Goal: Task Accomplishment & Management: Use online tool/utility

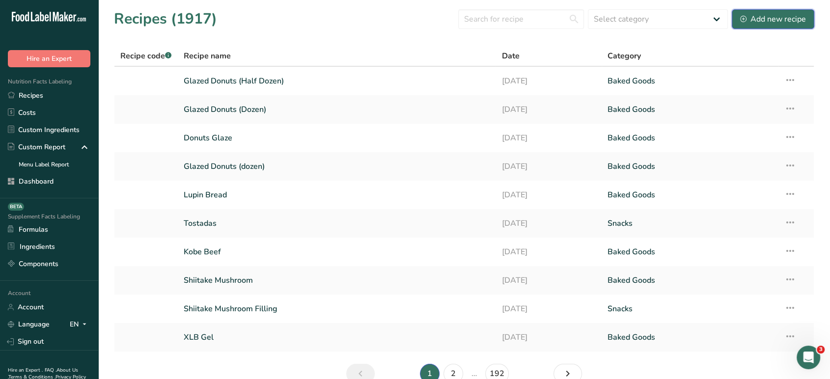
click at [758, 24] on div "Add new recipe" at bounding box center [774, 19] width 66 height 12
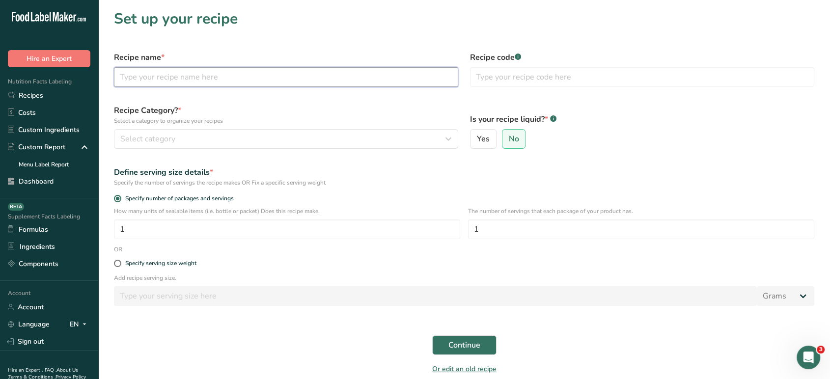
click at [252, 79] on input "text" at bounding box center [286, 77] width 344 height 20
type input "Chocolate Glaze"
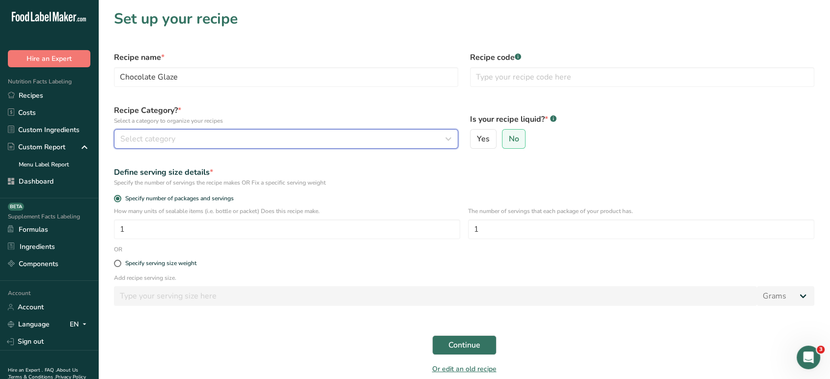
click at [272, 136] on div "Select category" at bounding box center [283, 139] width 326 height 12
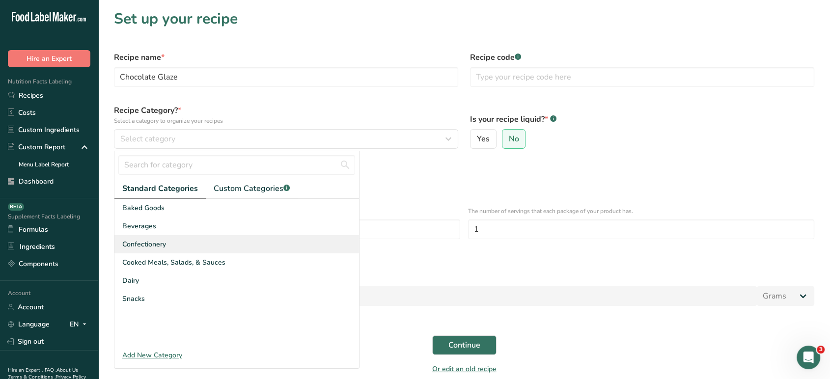
click at [220, 247] on div "Confectionery" at bounding box center [236, 244] width 245 height 18
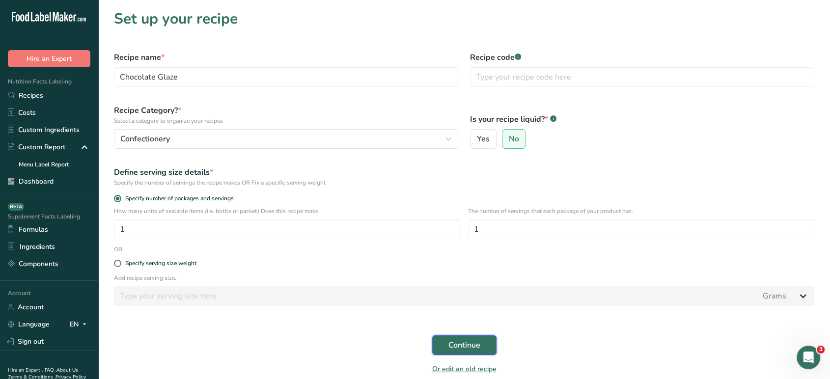
click at [484, 347] on button "Continue" at bounding box center [464, 346] width 64 height 20
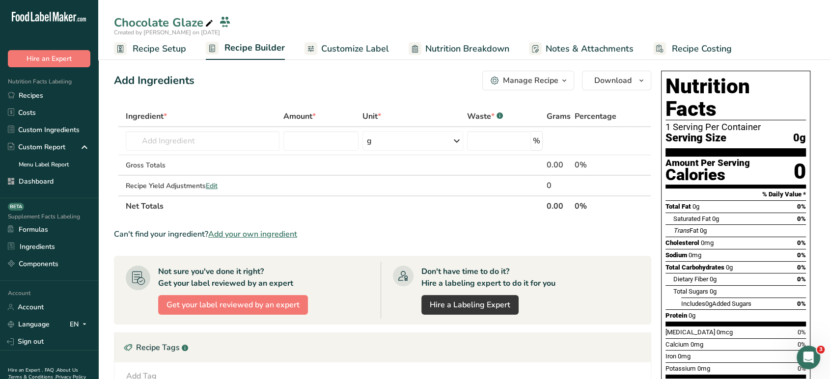
click at [268, 241] on section "Ingredient * Amount * Unit * Waste * .a-a{fill:#347362;}.b-a{fill:#fff;} Grams …" at bounding box center [383, 323] width 538 height 434
click at [269, 232] on span "Add your own ingredient" at bounding box center [252, 234] width 89 height 12
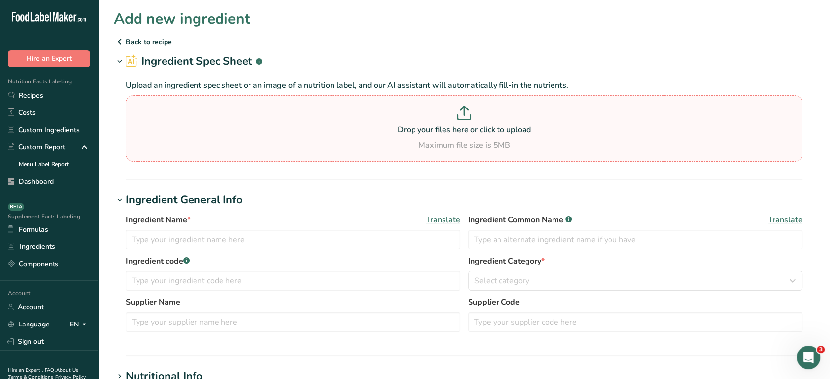
click at [440, 121] on p at bounding box center [464, 115] width 672 height 18
click at [440, 121] on input "Drop your files here or click to upload Maximum file size is 5MB" at bounding box center [464, 128] width 677 height 66
type input "C:\fakepath\5 Label Creations - Food Label Maker - aya@foodlabelmaker.com - Foo…"
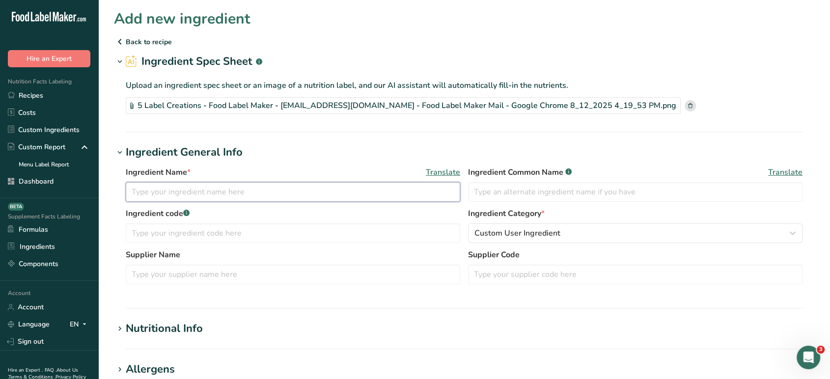
click at [330, 200] on input "text" at bounding box center [293, 192] width 335 height 20
type input "b"
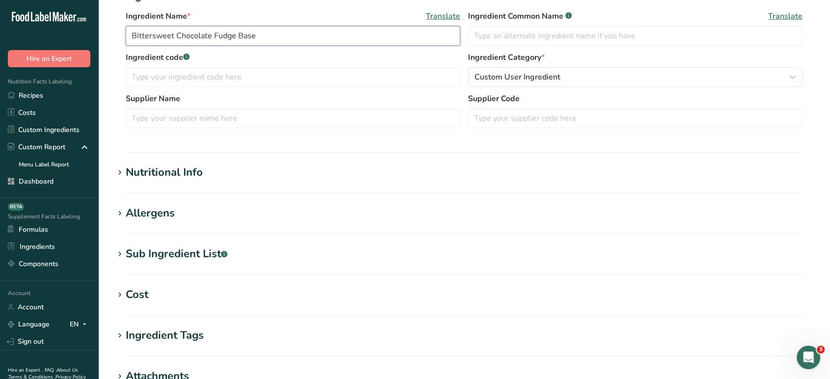
type input "Bittersweet Chocolate Fudge Base"
click at [181, 187] on section "Nutritional Info Serving Size .a-a{fill:#347362;}.b-a{fill:#fff;} Add ingredien…" at bounding box center [464, 179] width 701 height 29
click at [184, 180] on div "Nutritional Info" at bounding box center [164, 173] width 77 height 16
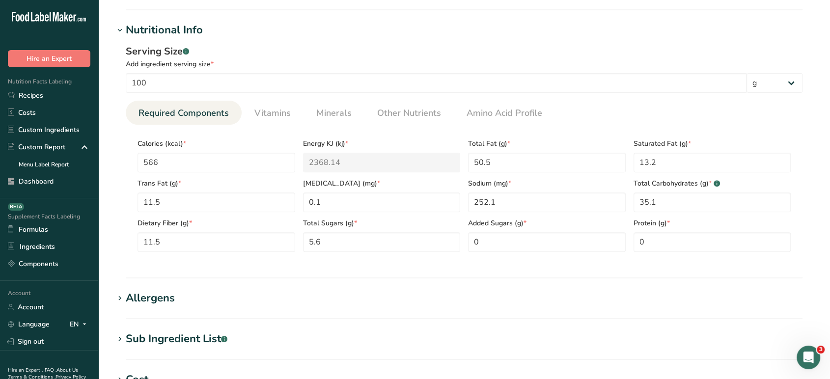
scroll to position [360, 0]
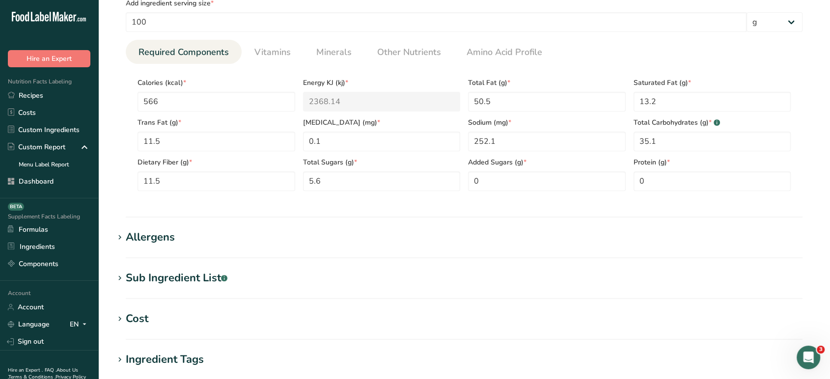
click at [212, 278] on div "Sub Ingredient List .a-a{fill:#347362;}.b-a{fill:#fff;}" at bounding box center [177, 278] width 102 height 16
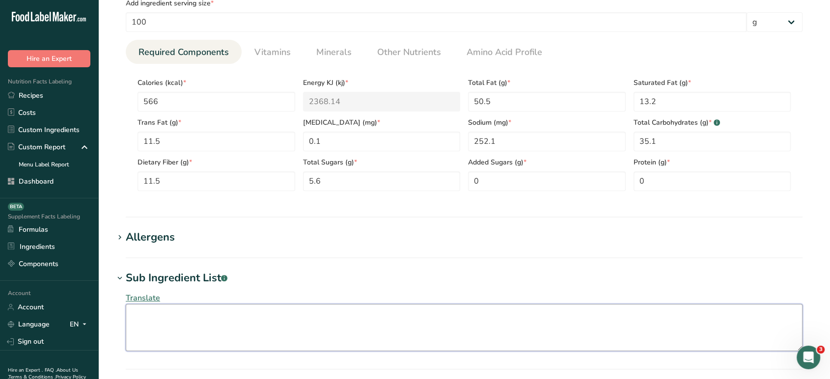
click at [200, 318] on textarea at bounding box center [464, 327] width 677 height 47
paste textarea "Vegetable Shortening (Partially Hydrogenated Soybean Oil, Fully Hydrogenated Co…"
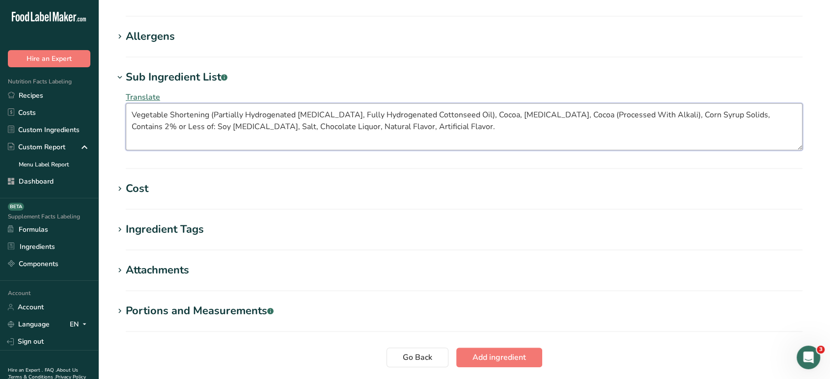
scroll to position [617, 0]
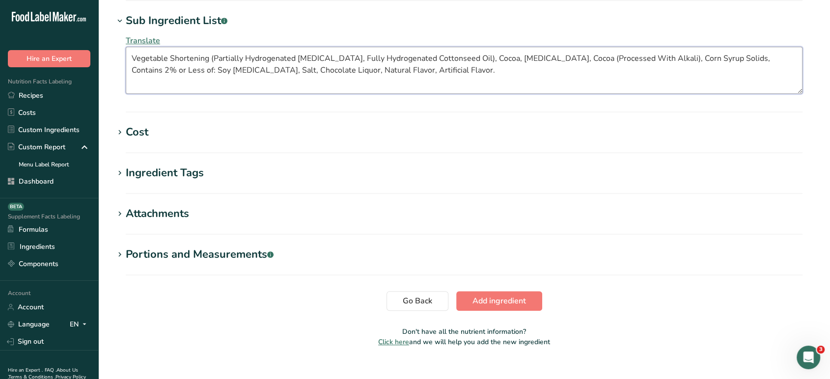
type textarea "Vegetable Shortening (Partially Hydrogenated Soybean Oil, Fully Hydrogenated Co…"
click at [487, 301] on span "Add ingredient" at bounding box center [500, 301] width 54 height 12
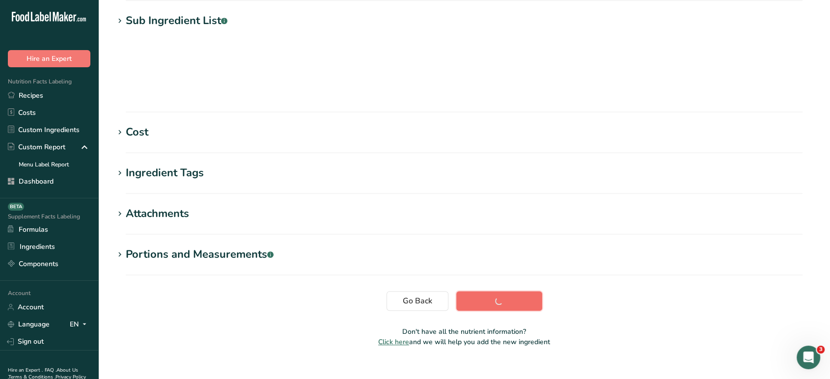
scroll to position [148, 0]
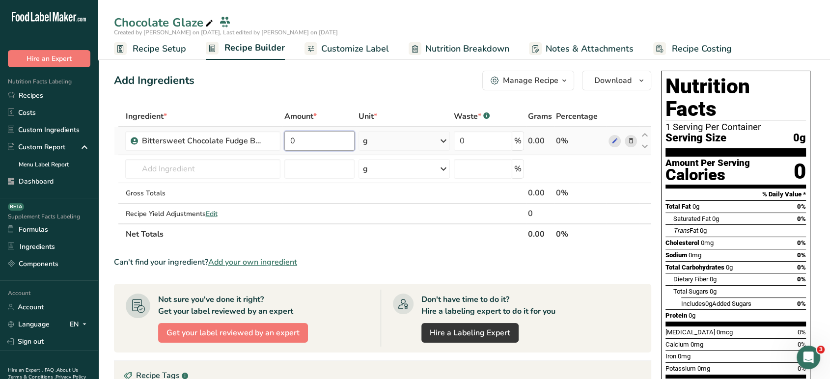
click at [313, 138] on input "0" at bounding box center [320, 141] width 70 height 20
type input "15"
click at [405, 144] on div "Ingredient * Amount * Unit * Waste * .a-a{fill:#347362;}.b-a{fill:#fff;} Grams …" at bounding box center [383, 175] width 538 height 139
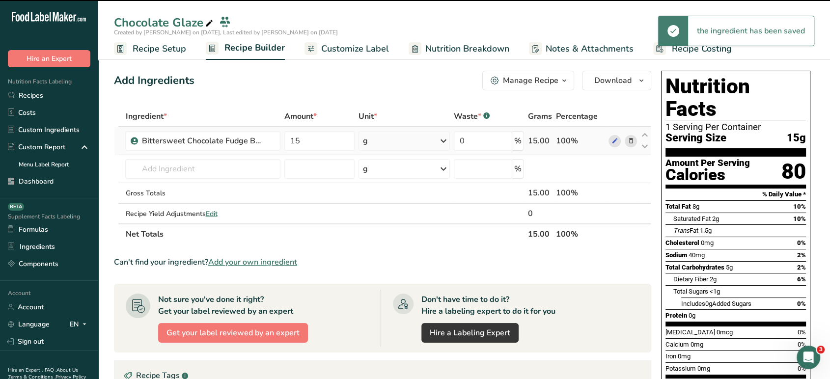
click at [405, 144] on div "g" at bounding box center [404, 141] width 91 height 20
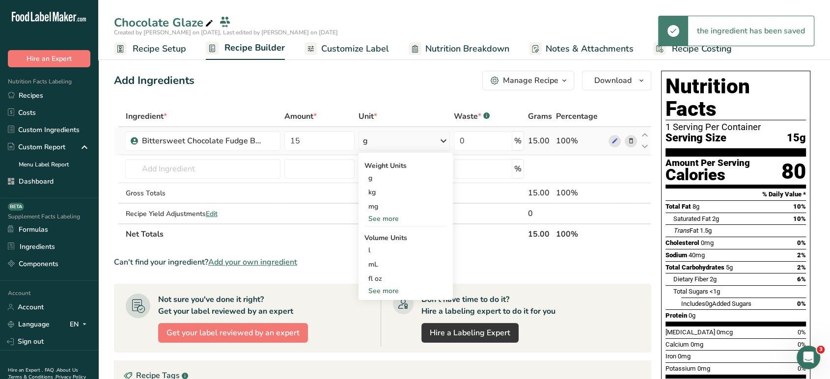
click at [392, 221] on div "See more" at bounding box center [406, 219] width 83 height 10
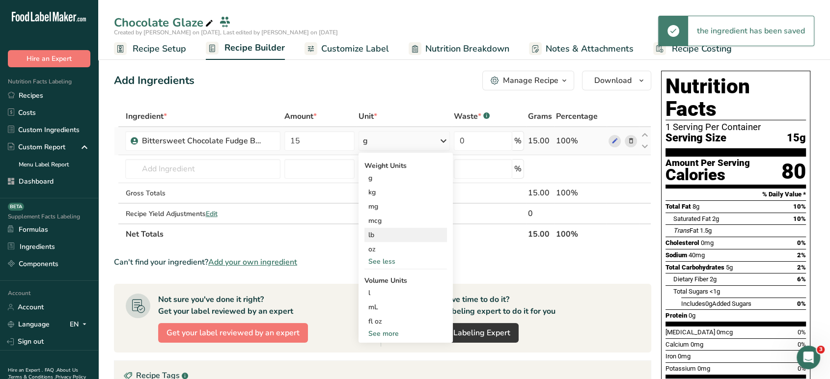
click at [388, 237] on div "lb" at bounding box center [406, 235] width 83 height 14
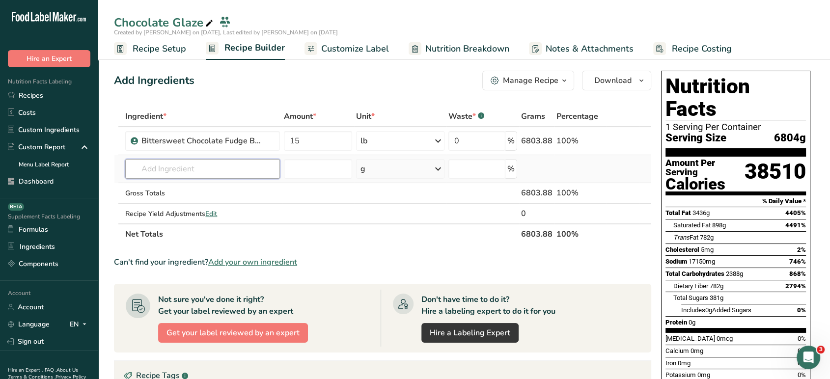
click at [222, 159] on input "text" at bounding box center [202, 169] width 155 height 20
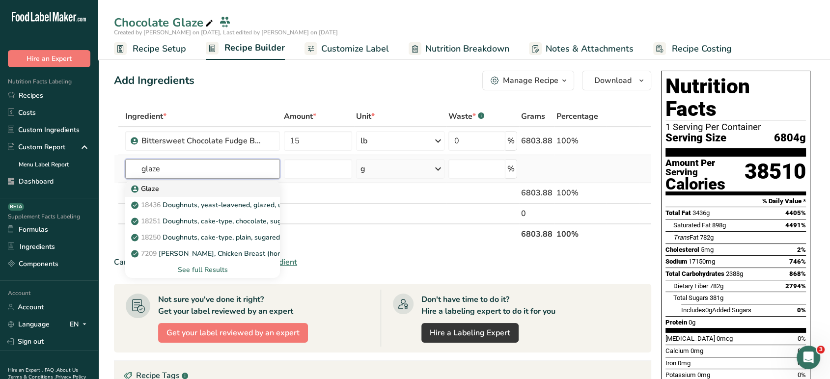
type input "glaze"
click at [221, 182] on link "Glaze" at bounding box center [202, 189] width 155 height 16
type input "Glaze"
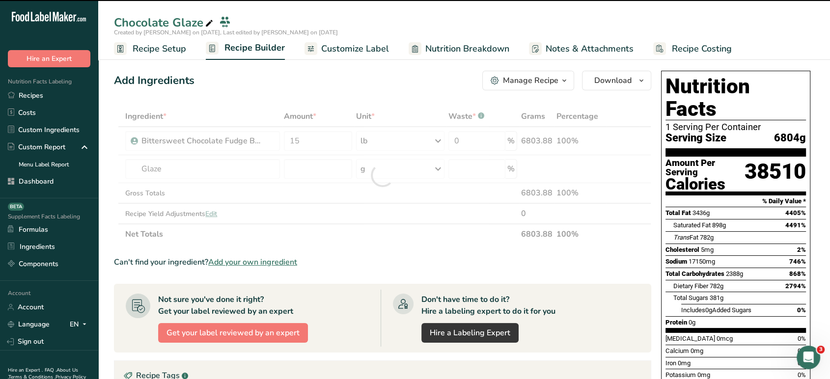
type input "0"
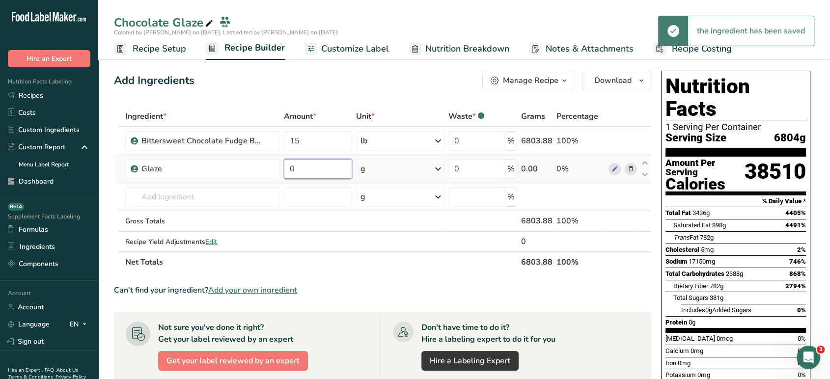
click at [325, 173] on input "0" at bounding box center [318, 169] width 68 height 20
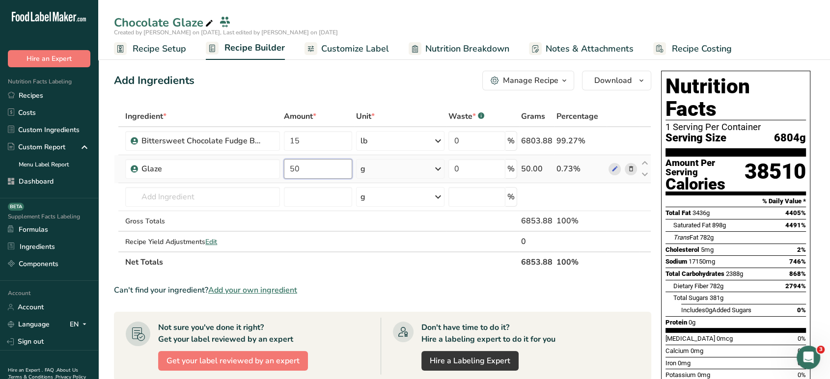
type input "50"
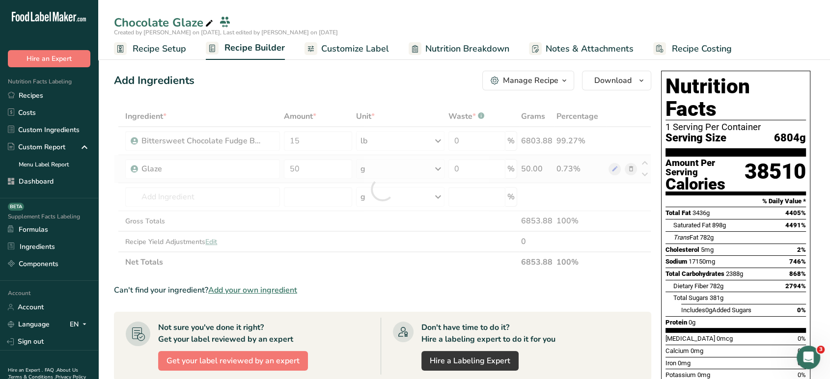
click at [400, 176] on div "Ingredient * Amount * Unit * Waste * .a-a{fill:#347362;}.b-a{fill:#fff;} Grams …" at bounding box center [383, 189] width 538 height 167
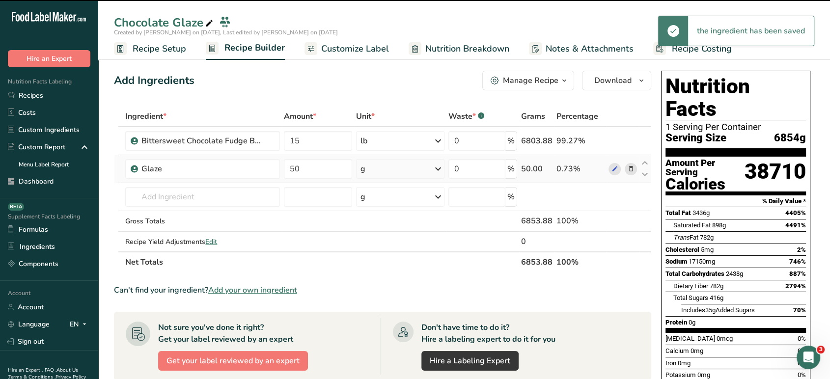
click at [397, 168] on div "g" at bounding box center [400, 169] width 88 height 20
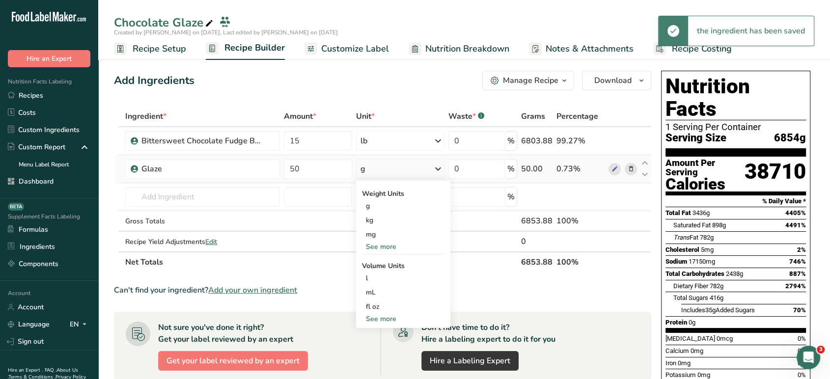
click at [385, 249] on div "See more" at bounding box center [403, 247] width 83 height 10
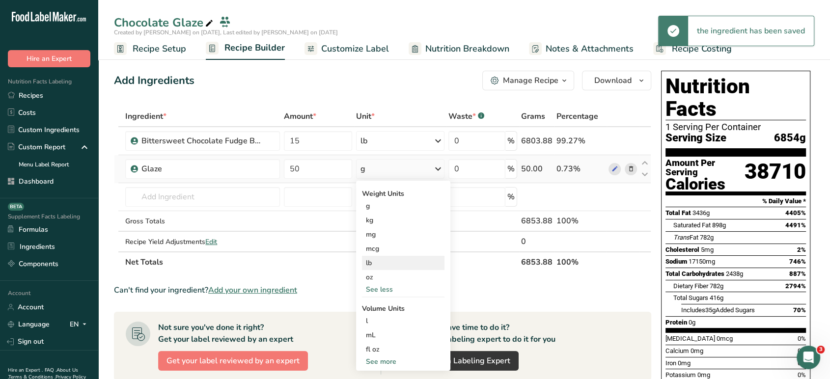
click at [384, 264] on div "lb" at bounding box center [403, 263] width 83 height 14
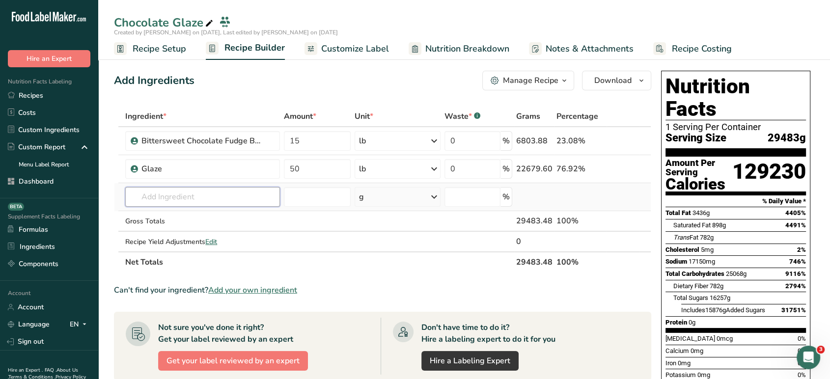
click at [224, 200] on input "text" at bounding box center [202, 197] width 154 height 20
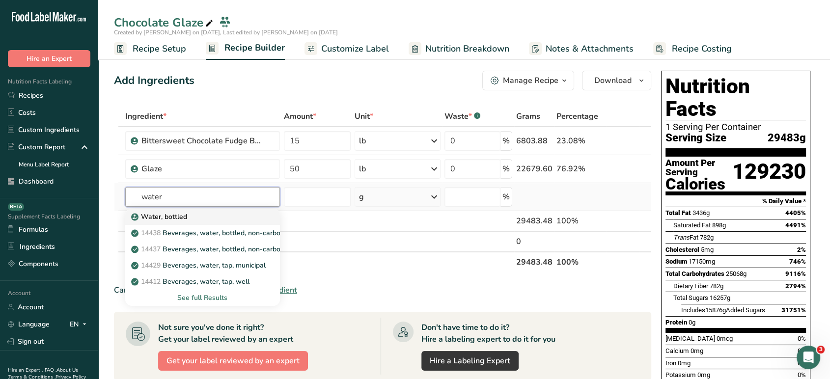
type input "water"
click at [226, 215] on div "Water, bottled" at bounding box center [194, 217] width 123 height 10
type input "Water, bottled"
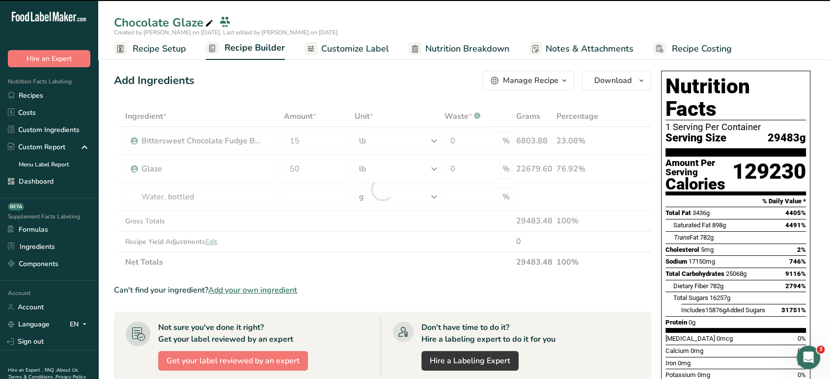
type input "0"
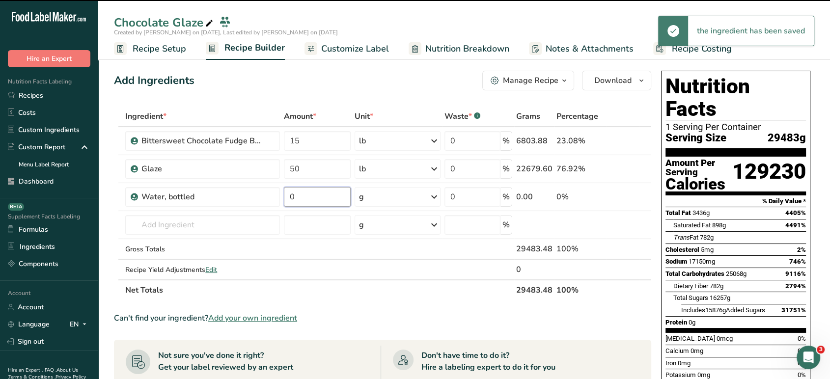
click at [318, 199] on input "0" at bounding box center [317, 197] width 67 height 20
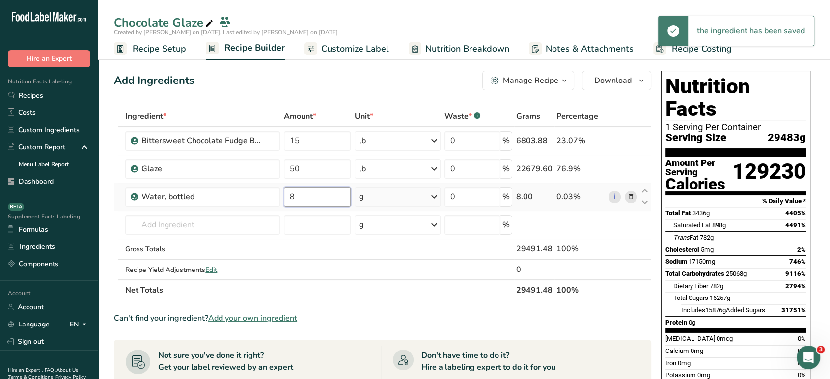
type input "8"
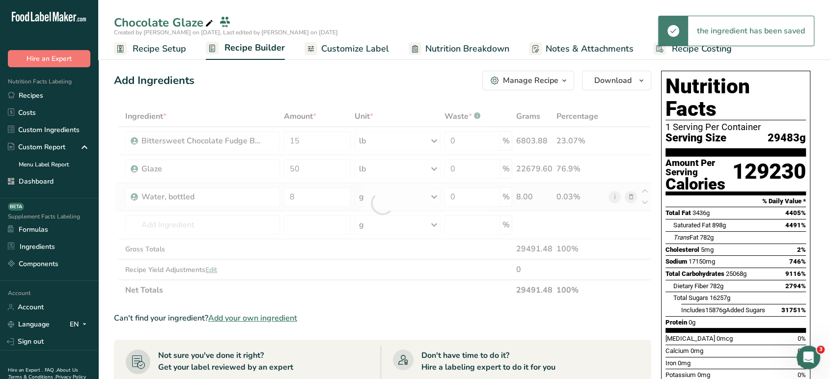
click at [375, 202] on div "Ingredient * Amount * Unit * Waste * .a-a{fill:#347362;}.b-a{fill:#fff;} Grams …" at bounding box center [383, 203] width 538 height 195
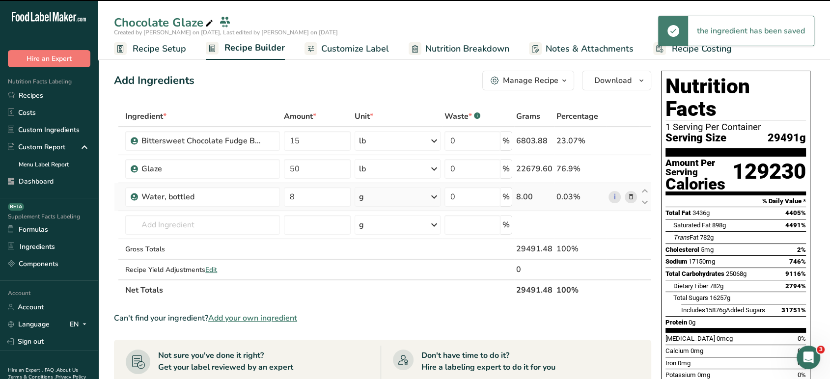
click at [375, 202] on div "g" at bounding box center [398, 197] width 86 height 20
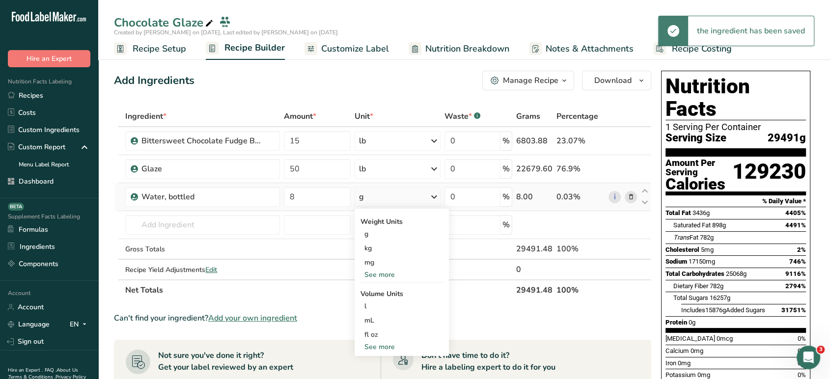
click at [382, 274] on div "See more" at bounding box center [402, 275] width 83 height 10
click at [378, 290] on div "lb" at bounding box center [402, 291] width 83 height 14
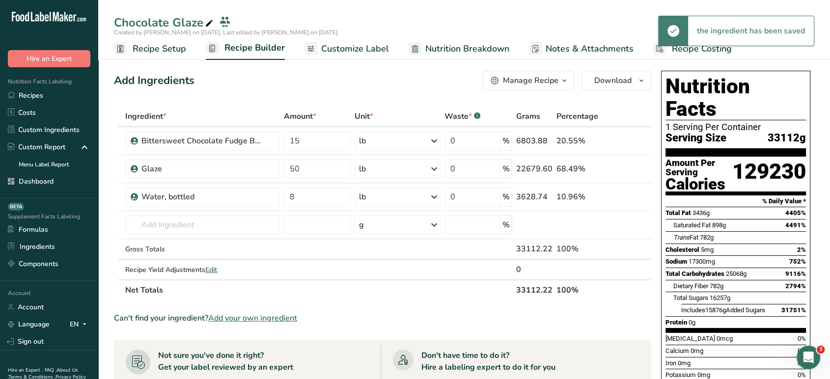
click at [547, 80] on div "Manage Recipe" at bounding box center [531, 81] width 56 height 12
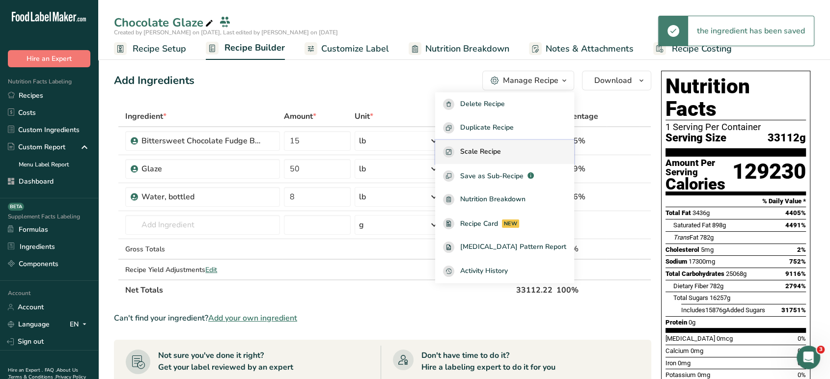
click at [501, 155] on span "Scale Recipe" at bounding box center [480, 151] width 41 height 11
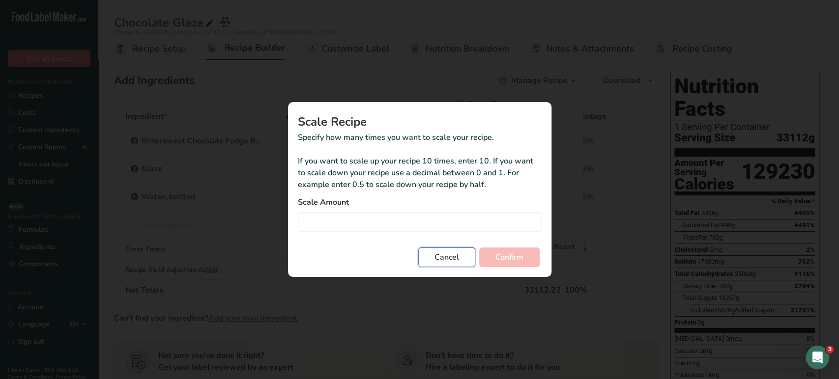
click at [451, 262] on span "Cancel" at bounding box center [446, 258] width 25 height 12
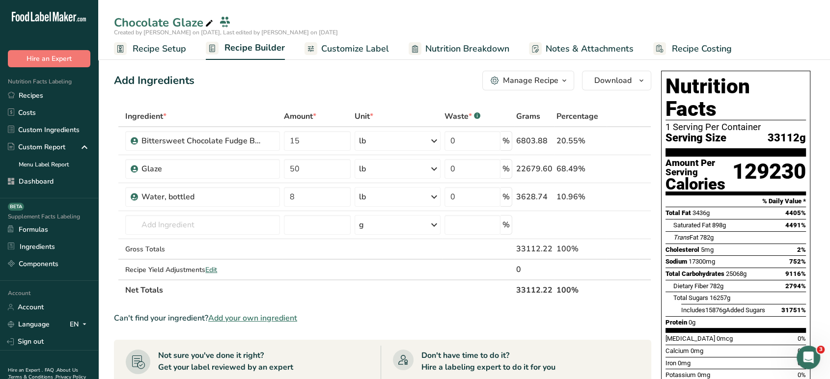
click at [559, 82] on span "button" at bounding box center [565, 81] width 12 height 12
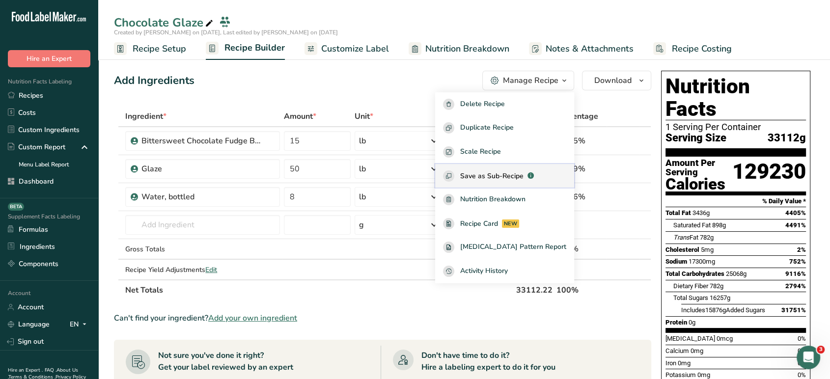
click at [516, 173] on span "Save as Sub-Recipe" at bounding box center [491, 176] width 63 height 10
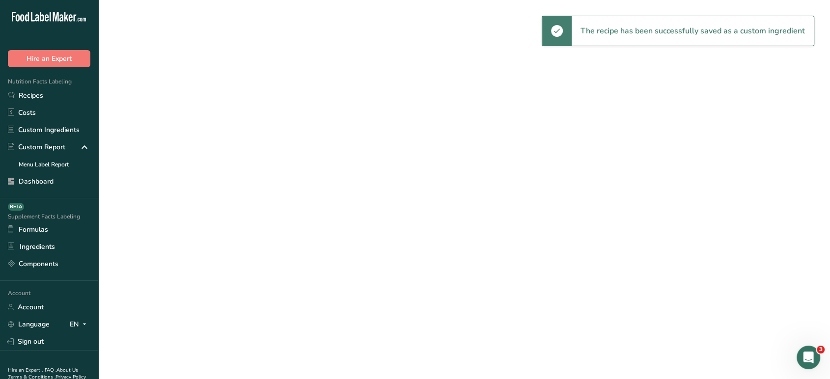
select select "30"
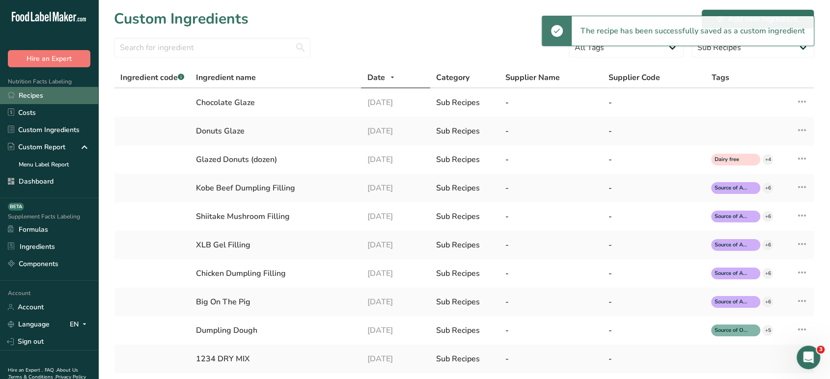
click at [56, 99] on link "Recipes" at bounding box center [49, 95] width 98 height 17
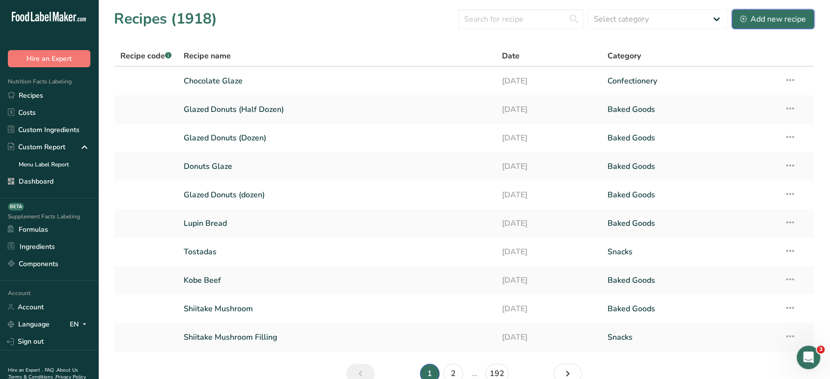
click at [791, 19] on div "Add new recipe" at bounding box center [774, 19] width 66 height 12
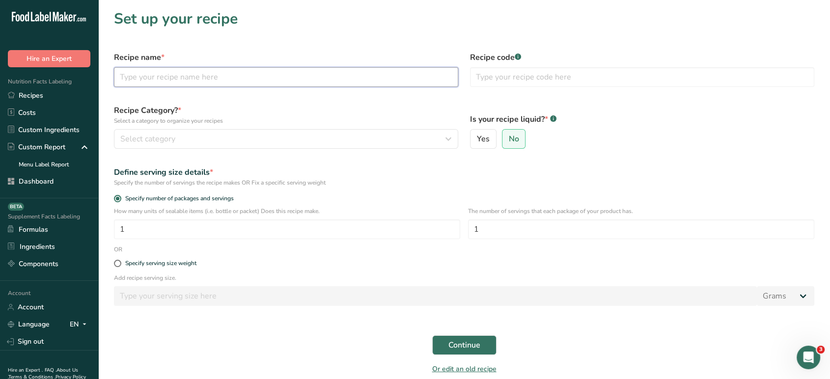
click at [362, 73] on input "text" at bounding box center [286, 77] width 344 height 20
type input "Chocolate Covered Donuts"
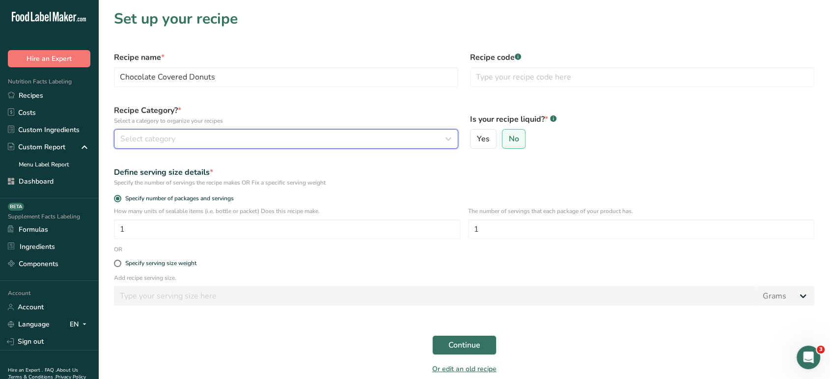
click at [364, 144] on div "Select category" at bounding box center [283, 139] width 326 height 12
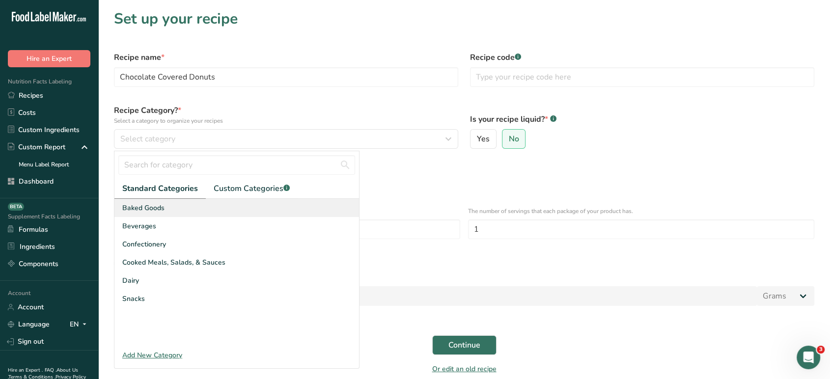
click at [254, 212] on div "Baked Goods" at bounding box center [236, 208] width 245 height 18
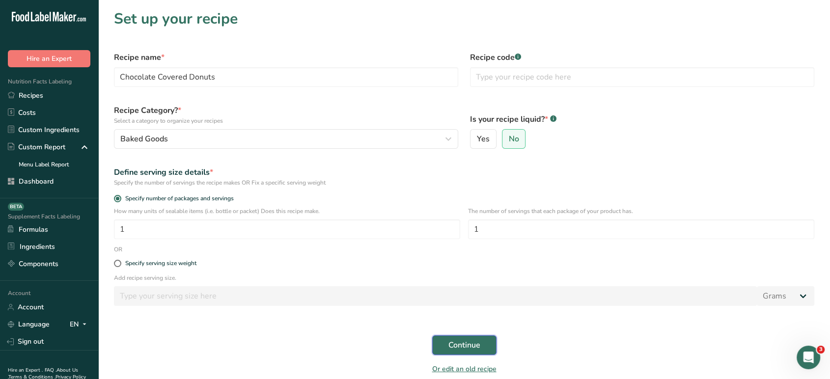
click at [446, 340] on button "Continue" at bounding box center [464, 346] width 64 height 20
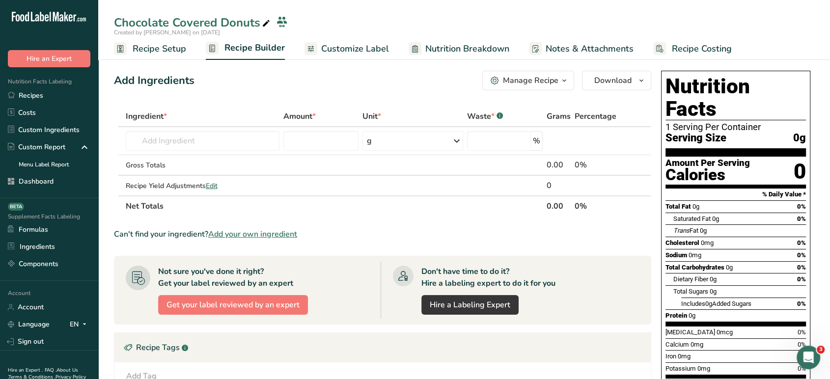
click at [258, 18] on div "Chocolate Covered Donuts" at bounding box center [193, 23] width 158 height 18
type input "Chocolate Covered Donuts (Dozen)"
click at [291, 93] on div "Add Ingredients Manage Recipe Delete Recipe Duplicate Recipe Scale Recipe Save …" at bounding box center [385, 311] width 543 height 489
click at [232, 145] on input "text" at bounding box center [203, 141] width 154 height 20
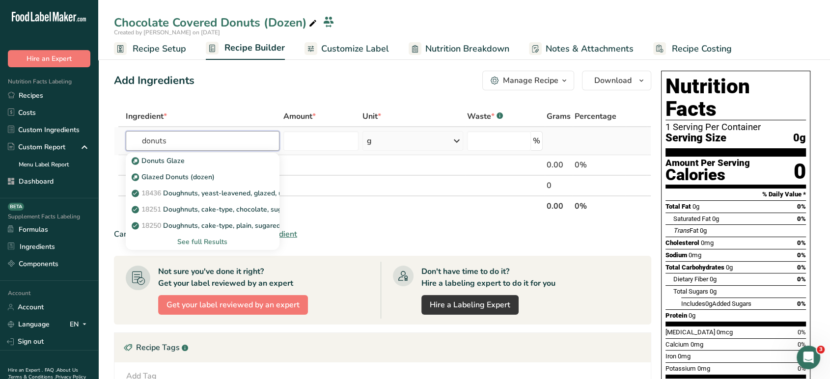
type input "donuts"
click at [212, 241] on div "See full Results" at bounding box center [203, 242] width 138 height 10
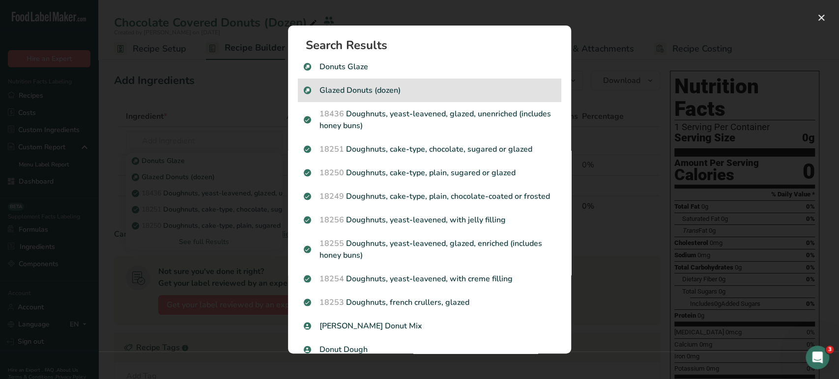
click at [467, 97] on div "Glazed Donuts (dozen)" at bounding box center [429, 91] width 263 height 24
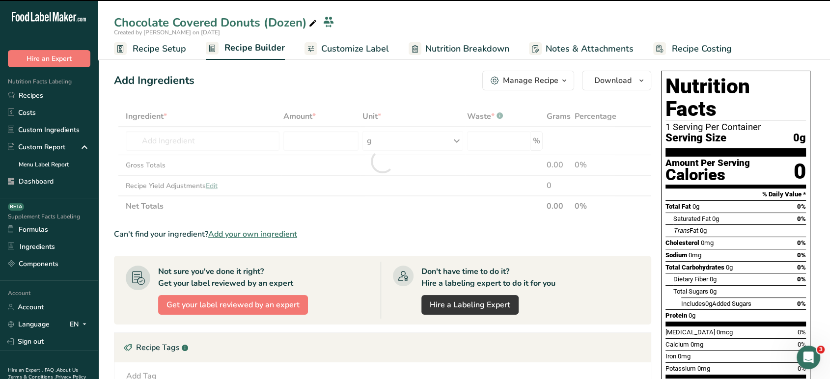
type input "0"
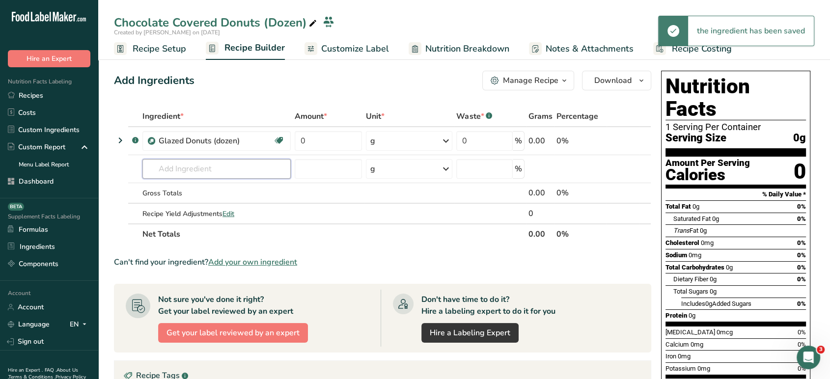
click at [200, 171] on input "text" at bounding box center [217, 169] width 148 height 20
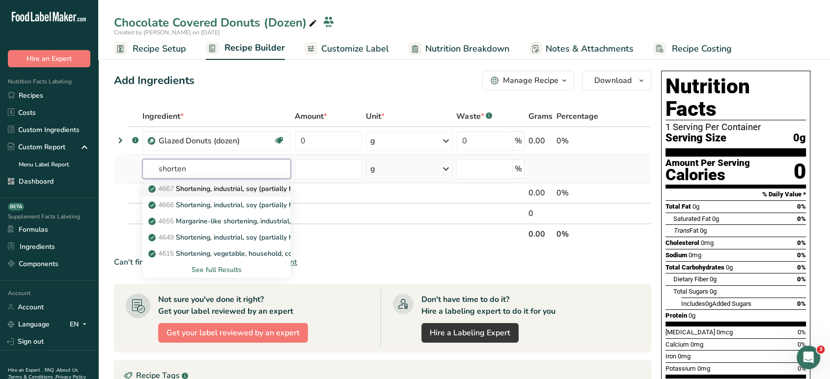
type input "shorten"
click at [221, 188] on p "4667 Shortening, industrial, soy (partially hydrogenated ) for baking and confe…" at bounding box center [286, 189] width 272 height 10
type input "Shortening, industrial, soy (partially hydrogenated ) for baking and confections"
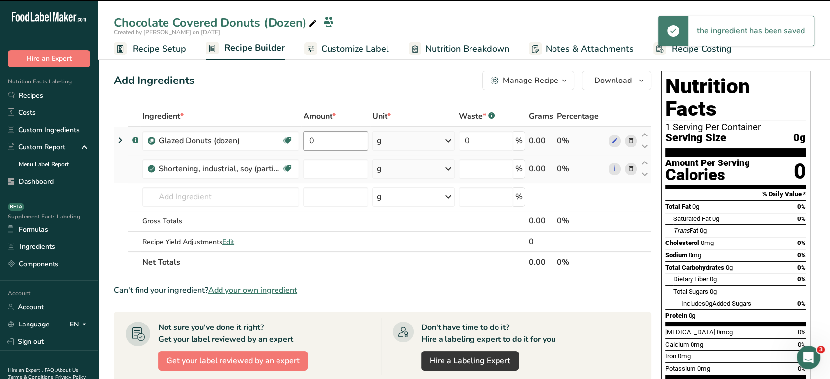
type input "0"
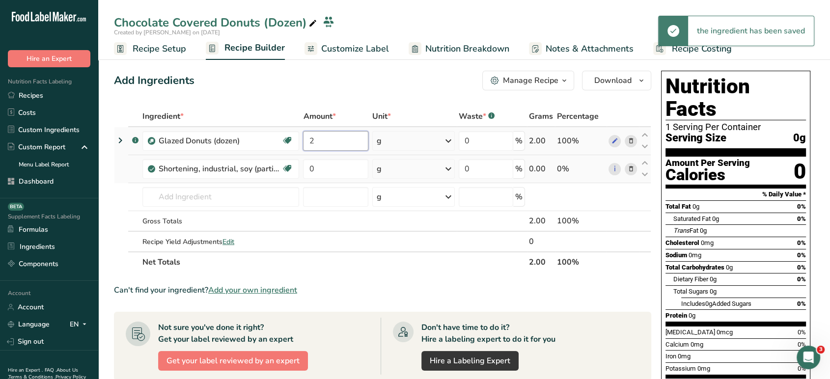
click at [332, 147] on input "2" at bounding box center [335, 141] width 65 height 20
type input "2"
click at [394, 148] on div "Ingredient * Amount * Unit * Waste * .a-a{fill:#347362;}.b-a{fill:#fff;} Grams …" at bounding box center [383, 189] width 538 height 167
click at [407, 143] on div "g" at bounding box center [413, 141] width 83 height 20
click at [405, 218] on div "See more" at bounding box center [419, 219] width 83 height 10
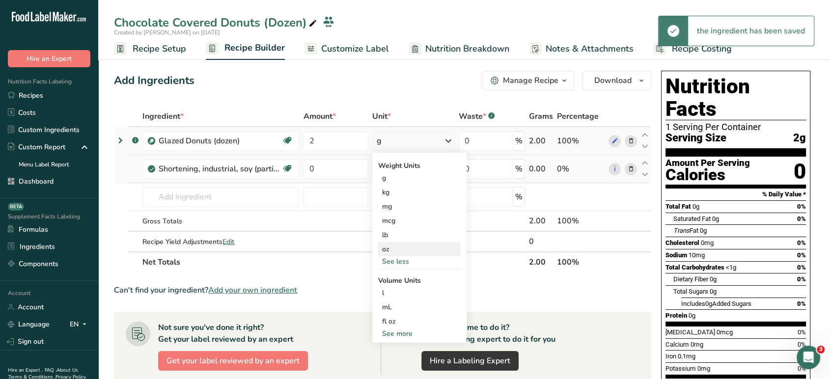
click at [394, 248] on div "oz" at bounding box center [419, 249] width 83 height 14
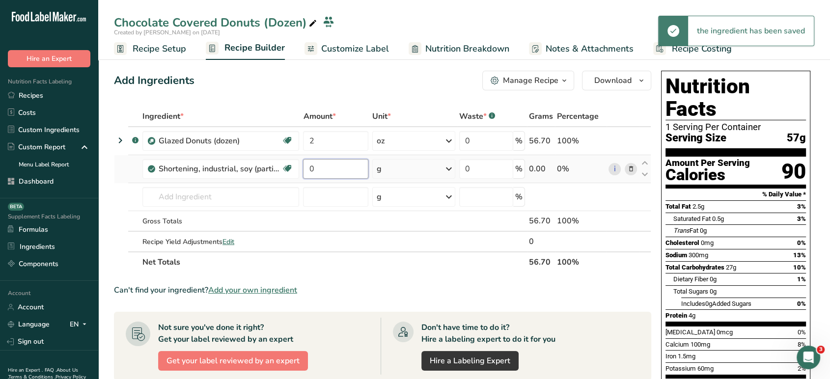
click at [329, 171] on input "0" at bounding box center [335, 169] width 65 height 20
type input "0.4"
click at [400, 172] on div "Ingredient * Amount * Unit * Waste * .a-a{fill:#347362;}.b-a{fill:#fff;} Grams …" at bounding box center [383, 189] width 538 height 167
click at [400, 172] on div "g" at bounding box center [413, 169] width 83 height 20
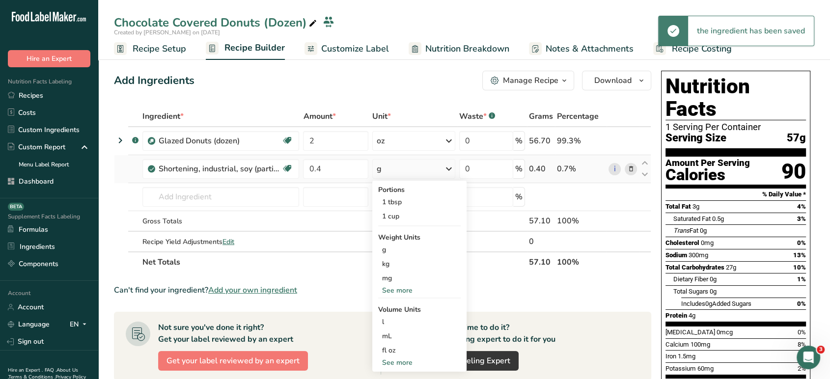
click at [392, 293] on div "See more" at bounding box center [419, 290] width 83 height 10
click at [394, 318] on div "oz" at bounding box center [419, 321] width 83 height 14
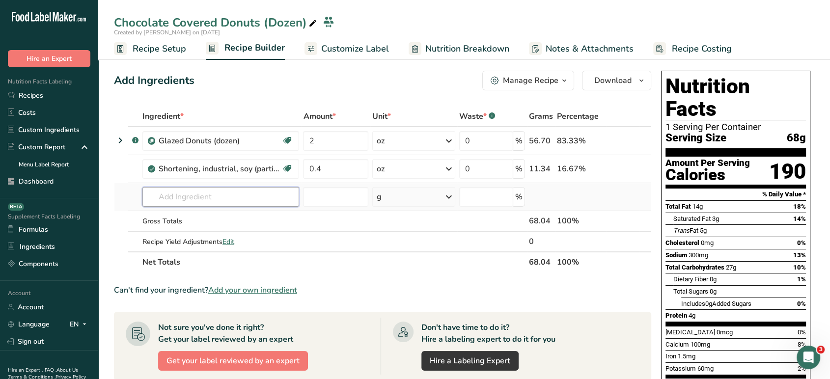
click at [263, 198] on input "text" at bounding box center [221, 197] width 157 height 20
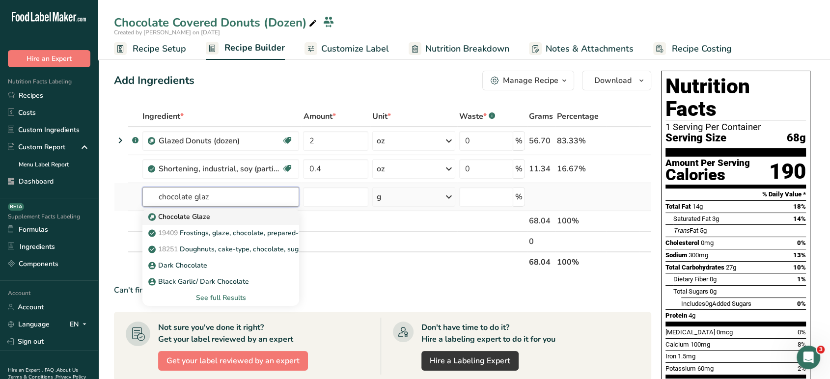
type input "chocolate glaz"
click at [260, 212] on div "Chocolate Glaze" at bounding box center [212, 217] width 125 height 10
type input "Chocolate Glaze"
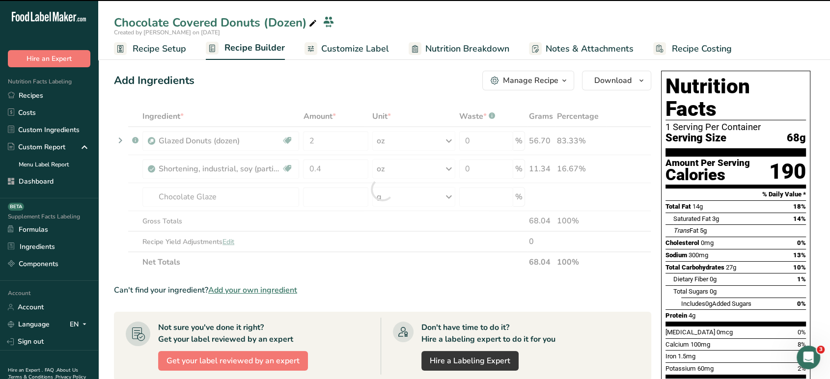
type input "0"
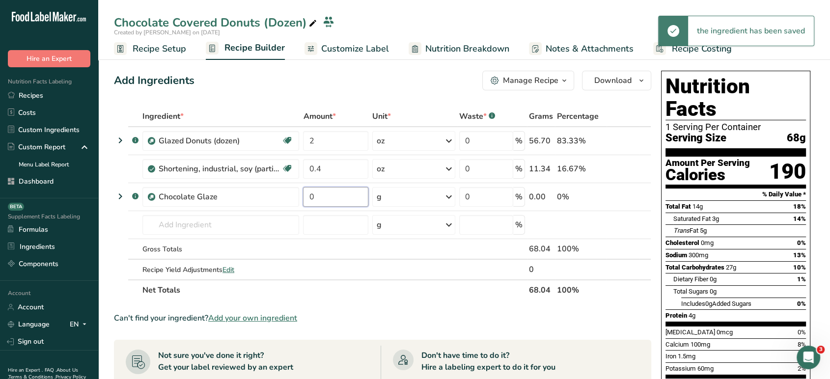
click at [328, 202] on input "0" at bounding box center [335, 197] width 65 height 20
type input "0.6"
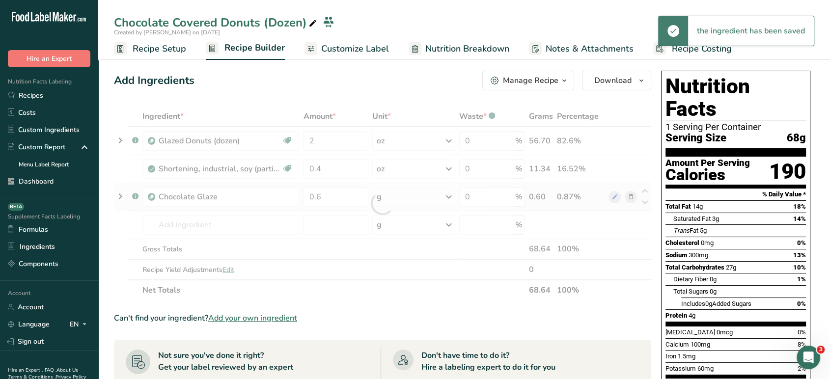
click at [404, 204] on div "Ingredient * Amount * Unit * Waste * .a-a{fill:#347362;}.b-a{fill:#fff;} Grams …" at bounding box center [383, 203] width 538 height 195
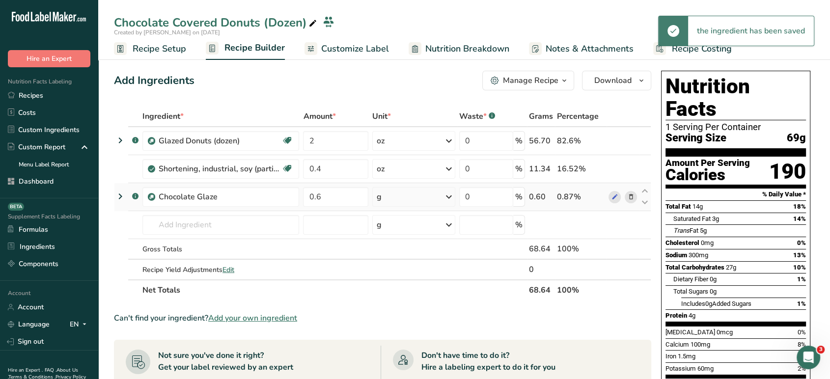
click at [413, 198] on div "g" at bounding box center [413, 197] width 83 height 20
click at [406, 278] on div "See more" at bounding box center [419, 275] width 83 height 10
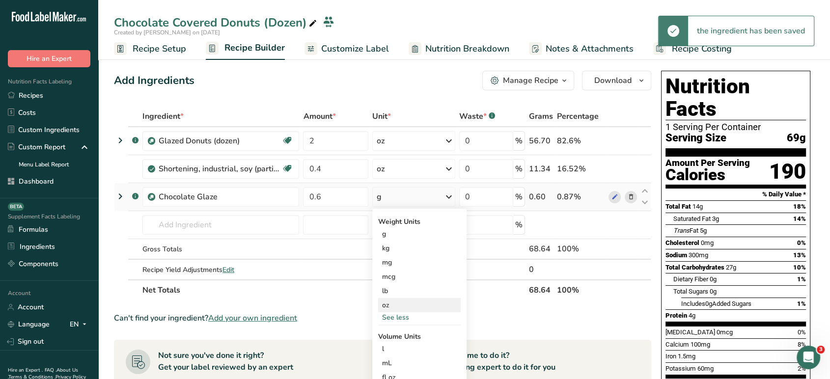
click at [394, 301] on div "oz" at bounding box center [419, 305] width 83 height 14
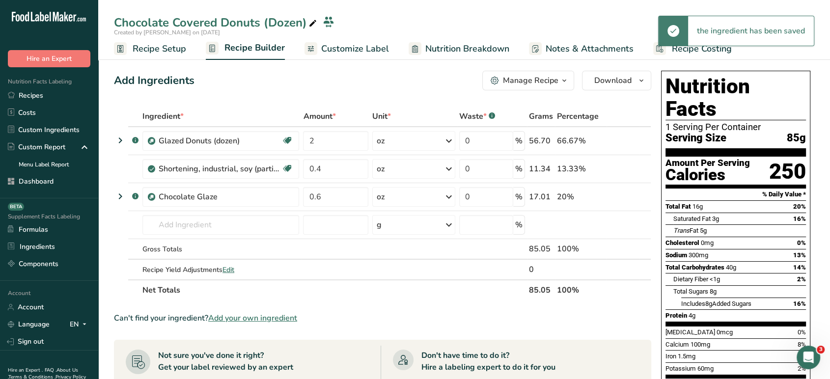
click at [362, 41] on link "Customize Label" at bounding box center [347, 49] width 85 height 22
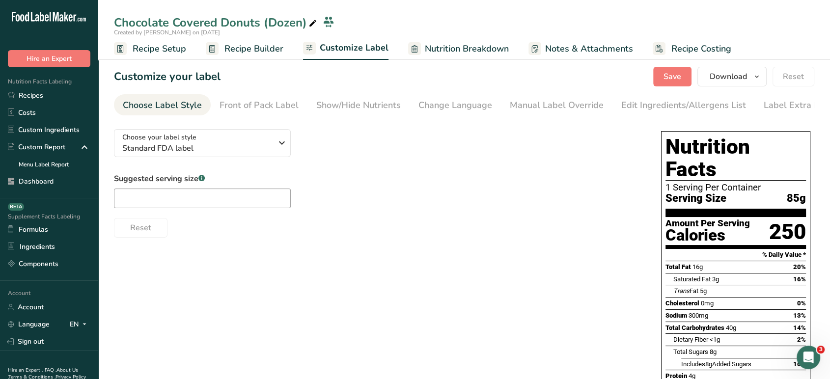
click at [243, 211] on div "Suggested serving size .a-a{fill:#347362;}.b-a{fill:#fff;} Reset" at bounding box center [378, 205] width 528 height 65
click at [251, 196] on input "text" at bounding box center [202, 199] width 177 height 20
type input "1"
type input "1 donut"
click at [370, 101] on div "Show/Hide Nutrients" at bounding box center [358, 105] width 85 height 13
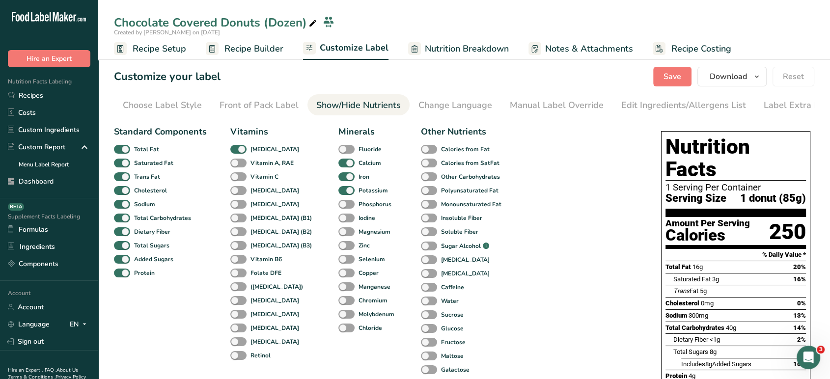
scroll to position [0, 13]
click at [525, 106] on div "Manual Label Override" at bounding box center [544, 105] width 94 height 13
type input "1 donut (85g)"
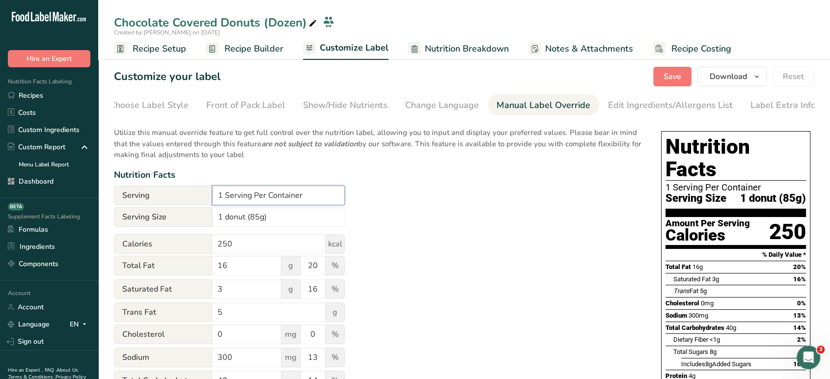
click at [221, 196] on input "1 Serving Per Container" at bounding box center [278, 196] width 133 height 20
click at [259, 200] on input "12 Serving Per Container" at bounding box center [278, 196] width 133 height 20
type input "12 Servings Per Container"
click at [672, 104] on div "Edit Ingredients/Allergens List" at bounding box center [670, 105] width 125 height 13
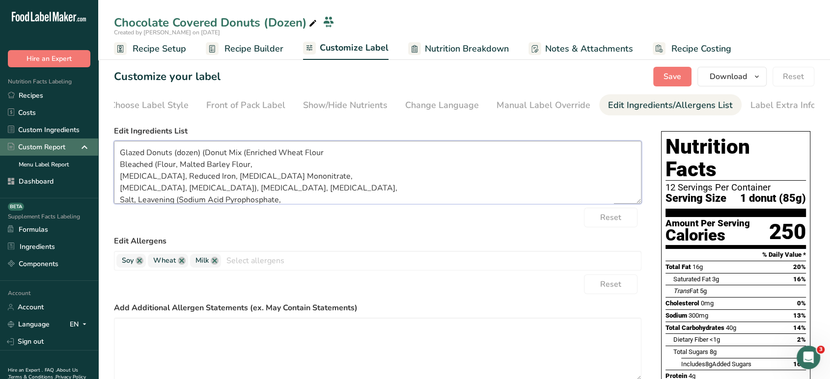
drag, startPoint x: 201, startPoint y: 155, endPoint x: 68, endPoint y: 152, distance: 132.7
click at [68, 152] on div ".a-20{fill:#fff;} Hire an Expert Nutrition Facts Labeling Recipes Costs Custom …" at bounding box center [415, 343] width 830 height 687
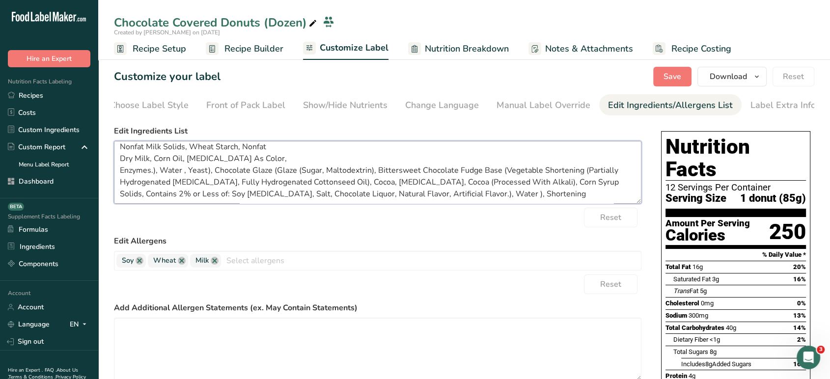
scroll to position [102, 0]
drag, startPoint x: 525, startPoint y: 194, endPoint x: 520, endPoint y: 193, distance: 4.9
click at [520, 193] on textarea "Dough (Donut Mix (Enriched Wheat Flour Bleached (Flour, Malted Barley Flour, Ni…" at bounding box center [378, 172] width 528 height 63
paste textarea "(Meat Fats, Vegetable Oils, BHT, Citric Acid (to protect flavor), Dimethylpolys…"
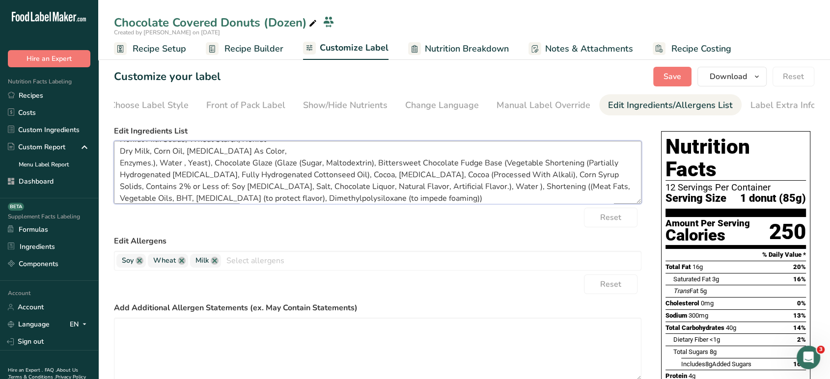
click at [523, 189] on textarea "Dough (Donut Mix (Enriched Wheat Flour Bleached (Flour, Malted Barley Flour, Ni…" at bounding box center [378, 172] width 528 height 63
click at [412, 200] on textarea "Dough (Donut Mix (Enriched Wheat Flour Bleached (Flour, Malted Barley Flour, Ni…" at bounding box center [378, 172] width 528 height 63
type textarea "Dough (Donut Mix (Enriched Wheat Flour Bleached (Flour, Malted Barley Flour, Ni…"
click at [671, 78] on span "Save" at bounding box center [673, 77] width 18 height 12
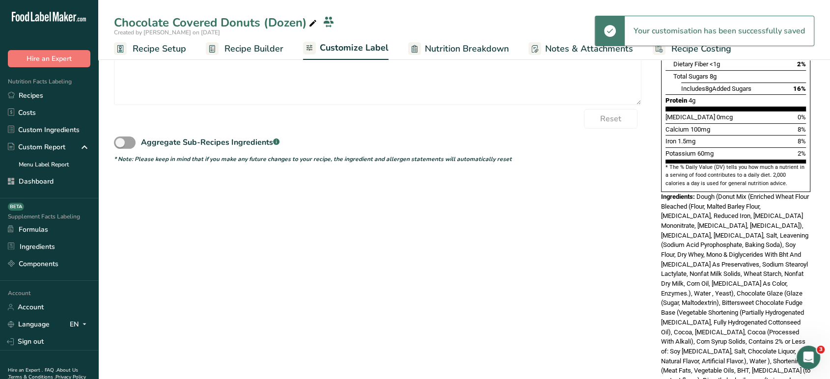
scroll to position [285, 0]
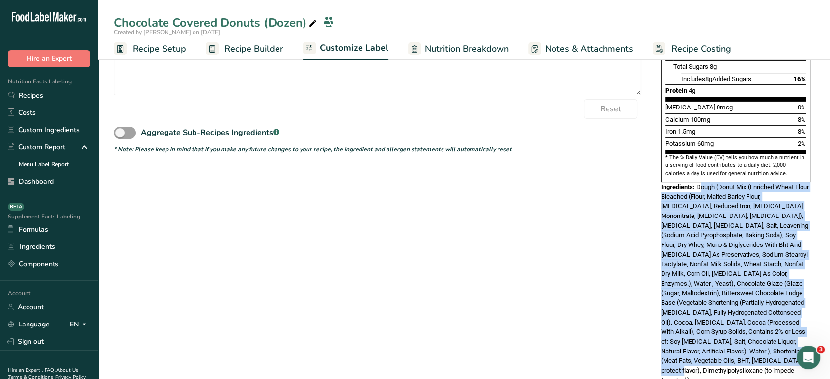
drag, startPoint x: 795, startPoint y: 339, endPoint x: 700, endPoint y: 169, distance: 195.1
click at [700, 182] on div "Ingredients: Dough (Donut Mix (Enriched Wheat Flour Bleached (Flour, Malted Bar…" at bounding box center [735, 283] width 149 height 203
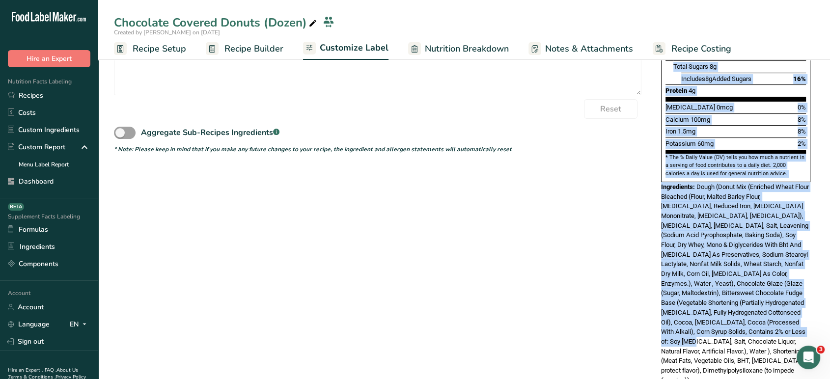
drag, startPoint x: 649, startPoint y: 160, endPoint x: 782, endPoint y: 307, distance: 198.6
click at [782, 307] on div "Choose your label style Standard FDA label USA (FDA) Standard FDA label Tabular…" at bounding box center [464, 120] width 701 height 569
click at [645, 238] on div "Choose your label style Standard FDA label USA (FDA) Standard FDA label Tabular…" at bounding box center [464, 120] width 701 height 569
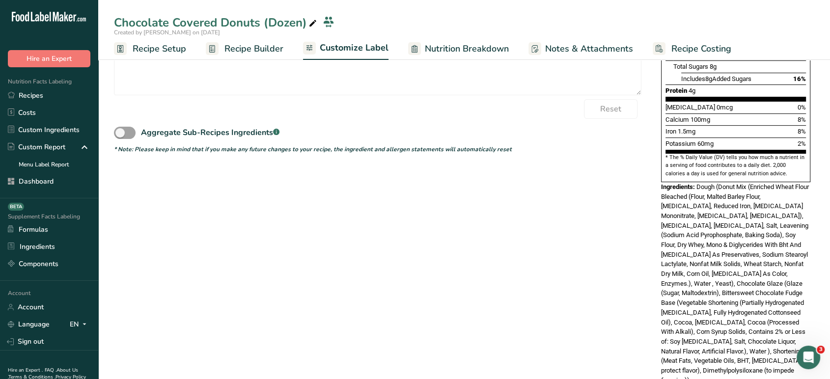
drag, startPoint x: 654, startPoint y: 165, endPoint x: 742, endPoint y: 363, distance: 216.9
click at [742, 363] on div "Choose your label style Standard FDA label USA (FDA) Standard FDA label Tabular…" at bounding box center [464, 120] width 701 height 569
copy div "Ingredients: Dough (Donut Mix (Enriched Wheat Flour Bleached (Flour, Malted Bar…"
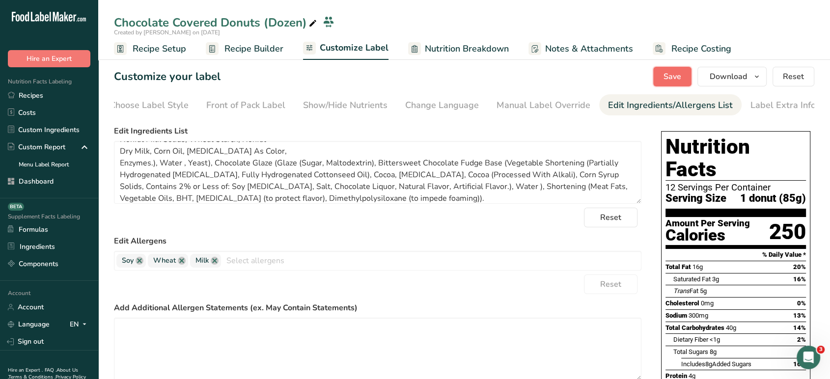
click at [674, 81] on span "Save" at bounding box center [673, 77] width 18 height 12
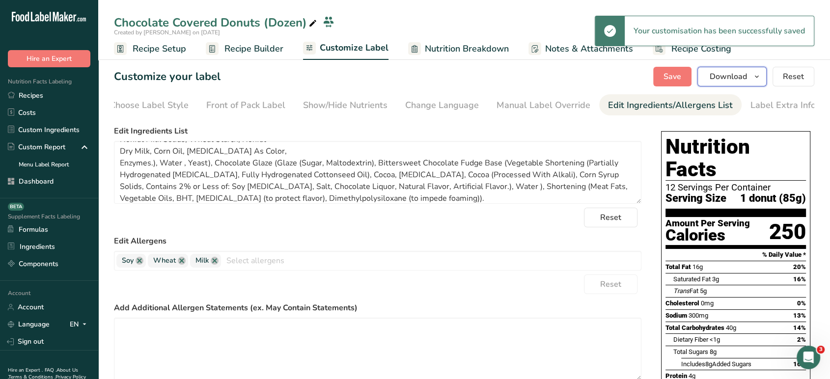
click at [737, 80] on span "Download" at bounding box center [728, 77] width 37 height 12
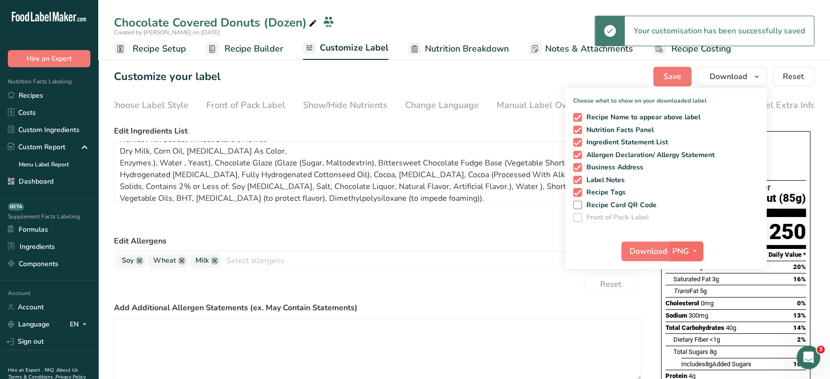
click at [684, 253] on span "PNG" at bounding box center [681, 252] width 17 height 12
click at [575, 188] on span at bounding box center [577, 192] width 9 height 9
click at [575, 189] on input "Recipe Tags" at bounding box center [576, 192] width 6 height 6
checkbox input "false"
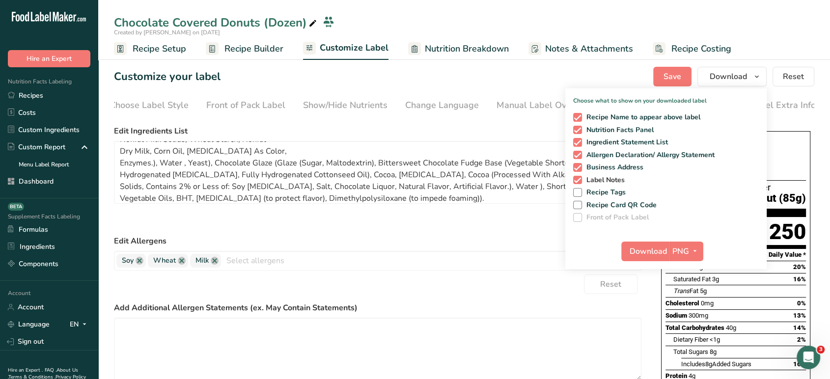
click at [577, 181] on span at bounding box center [577, 180] width 9 height 9
click at [577, 181] on input "Label Notes" at bounding box center [576, 180] width 6 height 6
checkbox input "false"
click at [684, 246] on span "PNG" at bounding box center [681, 252] width 17 height 12
click at [688, 315] on link "PDF" at bounding box center [687, 320] width 31 height 16
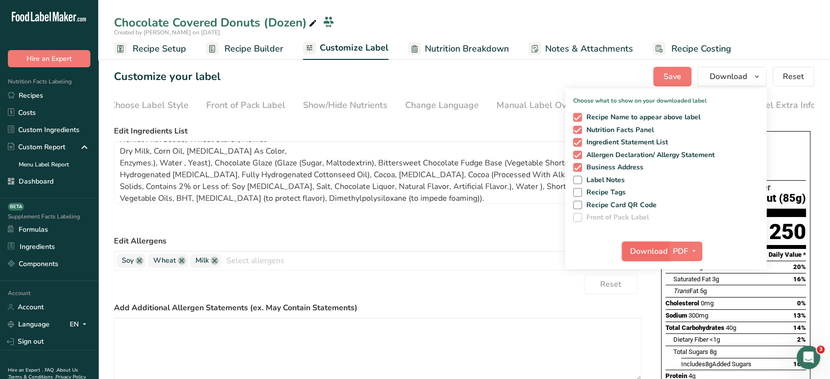
click at [641, 251] on span "Download" at bounding box center [648, 252] width 37 height 12
drag, startPoint x: 312, startPoint y: 28, endPoint x: 267, endPoint y: 48, distance: 48.8
click at [267, 48] on span "Recipe Builder" at bounding box center [254, 48] width 59 height 13
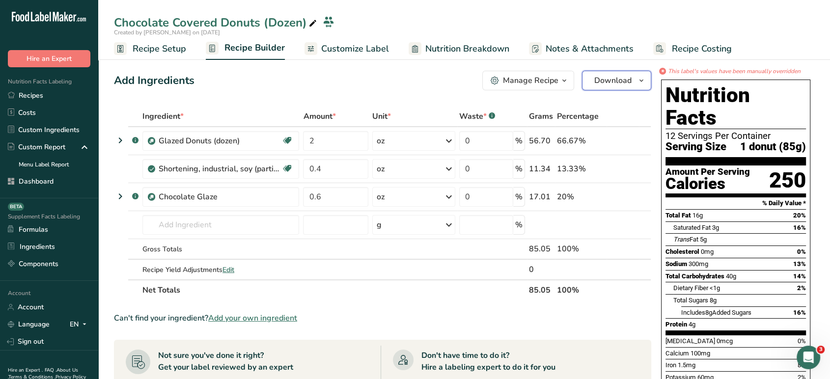
click at [611, 78] on span "Download" at bounding box center [613, 81] width 37 height 12
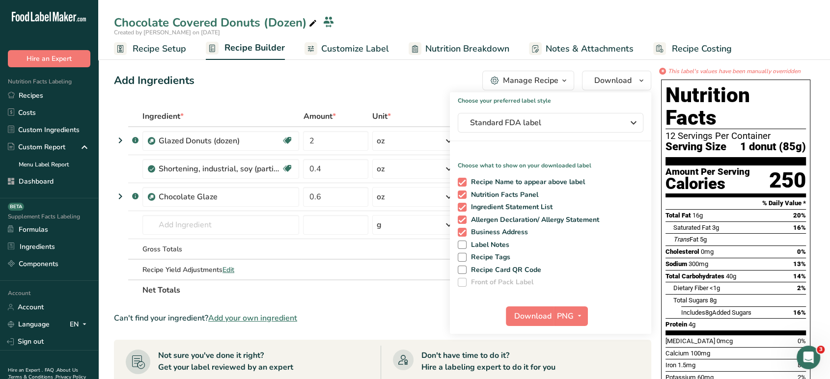
click at [548, 135] on div "Choose your preferred label style Standard FDA label Standard FDA label The mos…" at bounding box center [550, 213] width 201 height 242
click at [550, 128] on span "Standard FDA label" at bounding box center [543, 123] width 147 height 12
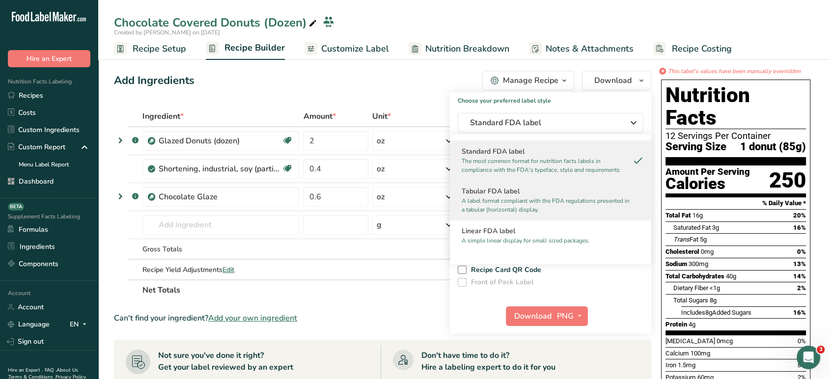
click at [508, 198] on p "A label format compliant with the FDA regulations presented in a tabular (horiz…" at bounding box center [546, 206] width 169 height 18
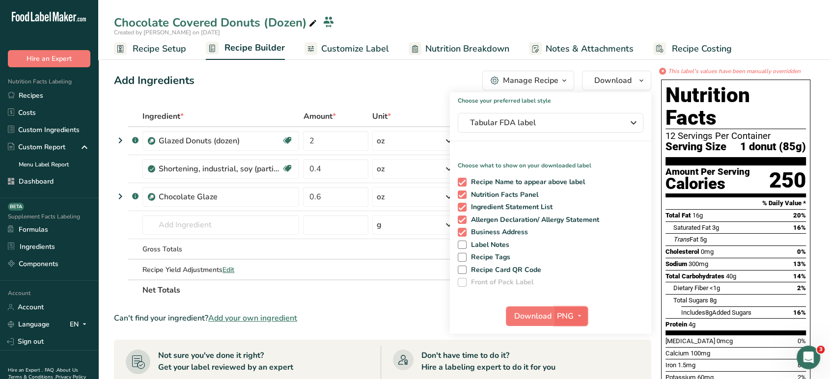
click at [571, 314] on span "PNG" at bounding box center [565, 317] width 17 height 12
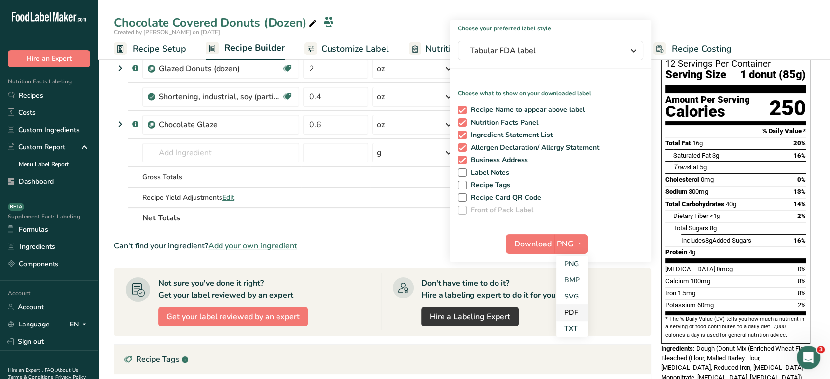
click at [576, 311] on link "PDF" at bounding box center [572, 313] width 31 height 16
click at [529, 242] on span "Download" at bounding box center [533, 244] width 37 height 12
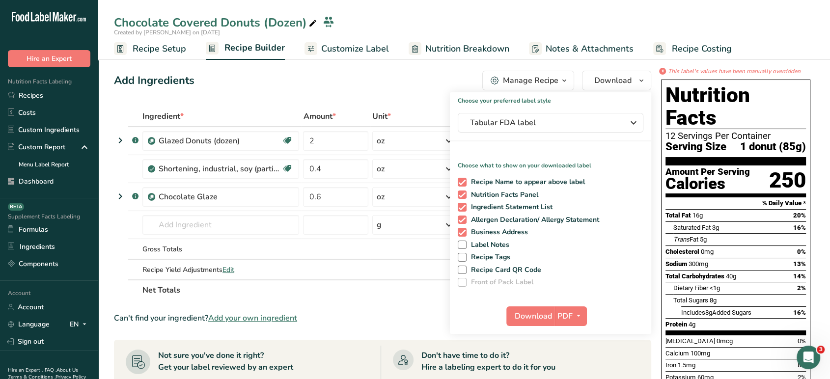
click at [419, 79] on div "Add Ingredients Manage Recipe Delete Recipe Duplicate Recipe Scale Recipe Save …" at bounding box center [383, 81] width 538 height 20
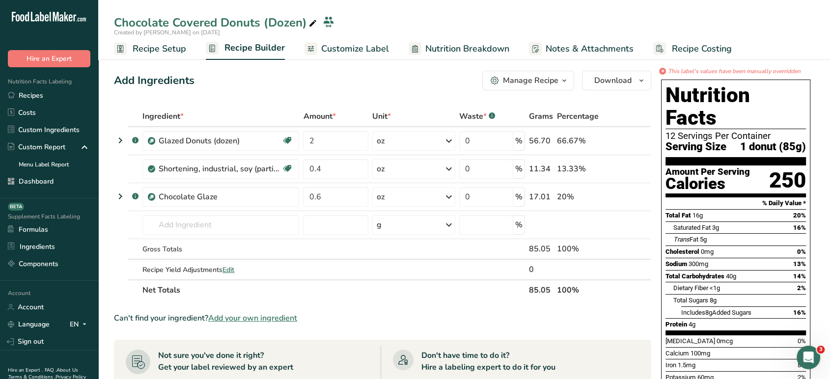
click at [538, 77] on div "Manage Recipe" at bounding box center [531, 81] width 56 height 12
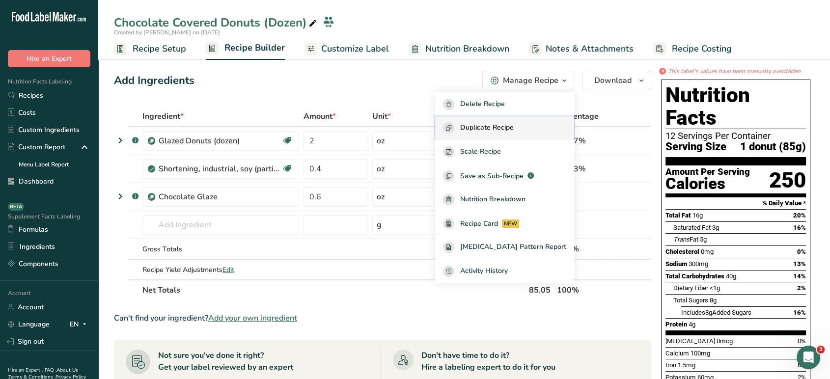
click at [503, 138] on button "Duplicate Recipe" at bounding box center [504, 128] width 139 height 24
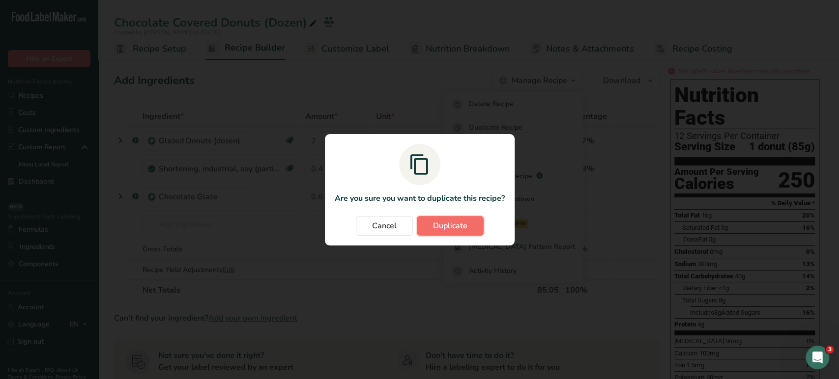
click at [456, 229] on span "Duplicate" at bounding box center [450, 226] width 34 height 12
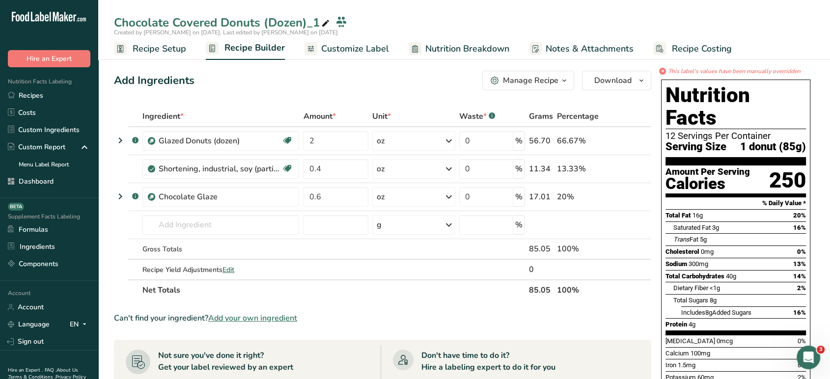
click at [317, 27] on div "Chocolate Covered Donuts (Dozen)_1" at bounding box center [223, 23] width 218 height 18
click at [270, 28] on input "Chocolate Covered Donuts (Dozen)" at bounding box center [456, 25] width 685 height 18
type input "Chocolate Covered Donuts (Half Dozen)"
click at [358, 39] on link "Customize Label" at bounding box center [347, 50] width 85 height 22
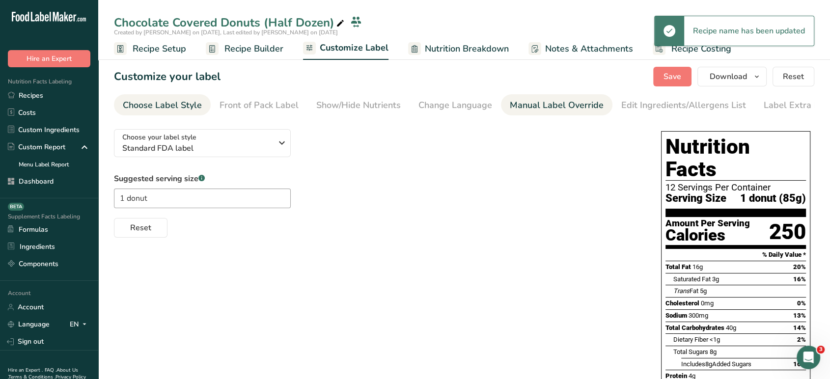
click at [553, 105] on div "Manual Label Override" at bounding box center [557, 105] width 94 height 13
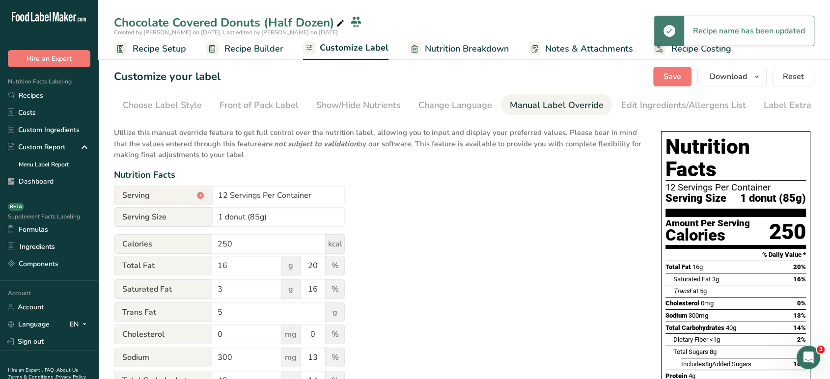
scroll to position [0, 13]
drag, startPoint x: 227, startPoint y: 198, endPoint x: 202, endPoint y: 198, distance: 25.1
click at [202, 198] on div "Serving * 12 Servings Per Container" at bounding box center [229, 196] width 231 height 20
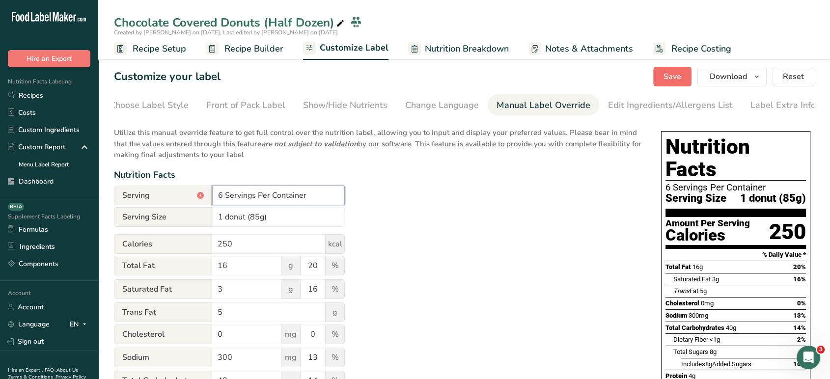
type input "6 Servings Per Container"
click at [670, 77] on span "Save" at bounding box center [673, 77] width 18 height 12
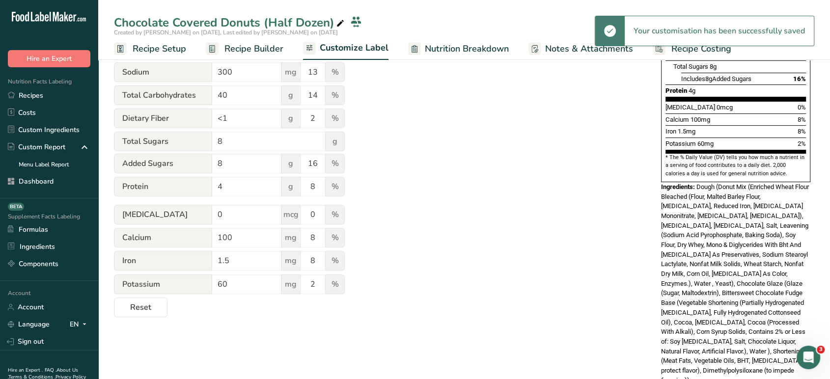
scroll to position [0, 0]
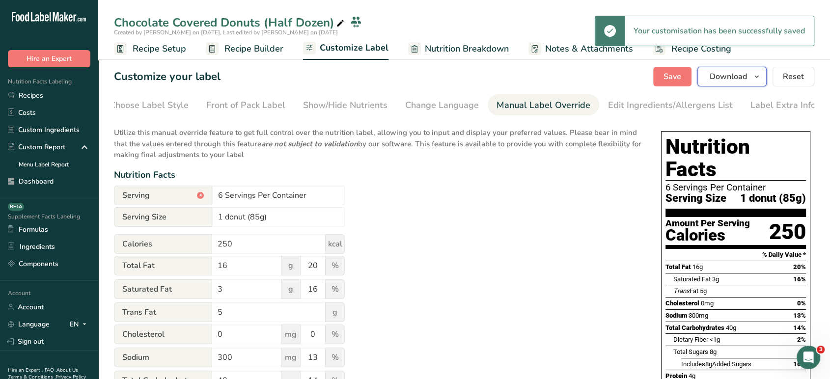
click at [735, 83] on button "Download" at bounding box center [732, 77] width 69 height 20
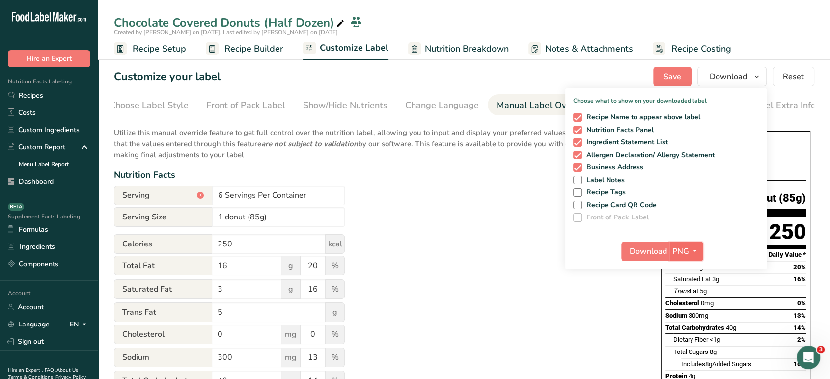
click at [695, 257] on icon "button" at bounding box center [695, 251] width 8 height 12
click at [689, 316] on link "PDF" at bounding box center [687, 320] width 31 height 16
click at [648, 265] on div "Download PDF PNG BMP SVG PDF TXT" at bounding box center [666, 253] width 201 height 31
click at [647, 262] on div "Download PDF PNG BMP SVG PDF TXT" at bounding box center [666, 253] width 201 height 31
click at [641, 251] on span "Download" at bounding box center [648, 252] width 37 height 12
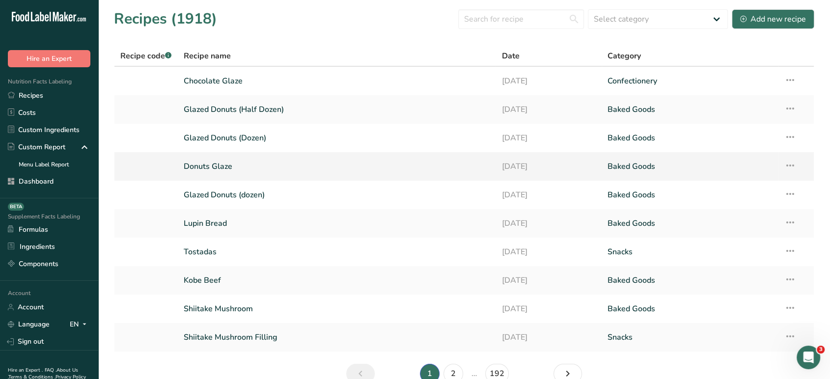
click at [232, 172] on link "Donuts Glaze" at bounding box center [337, 166] width 307 height 21
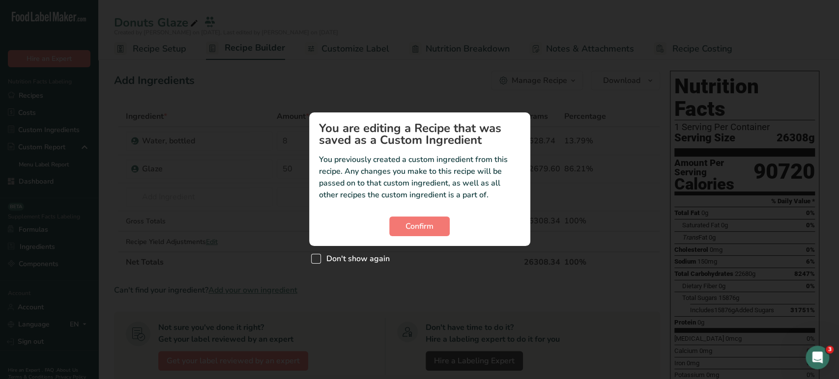
click at [322, 260] on span "Don't show again" at bounding box center [355, 259] width 69 height 10
click at [317, 260] on input "Don't show again" at bounding box center [314, 259] width 6 height 6
checkbox input "true"
click at [409, 223] on span "Confirm" at bounding box center [419, 227] width 28 height 12
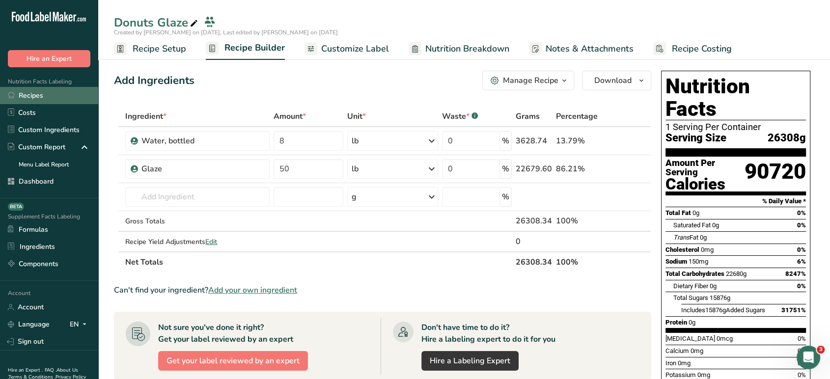
click at [69, 97] on link "Recipes" at bounding box center [49, 95] width 98 height 17
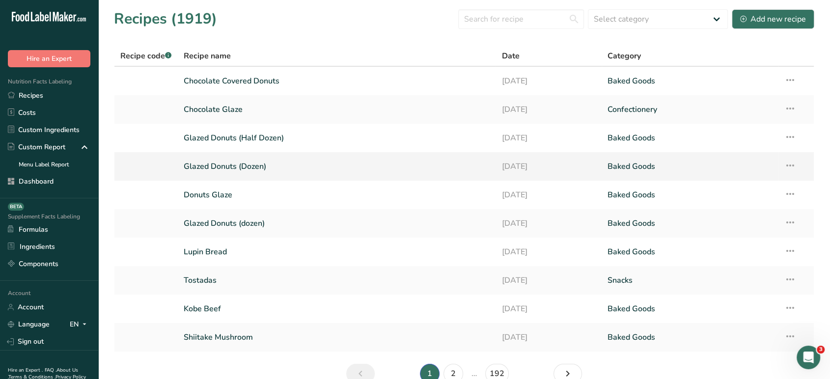
click at [240, 172] on link "Glazed Donuts (Dozen)" at bounding box center [337, 166] width 307 height 21
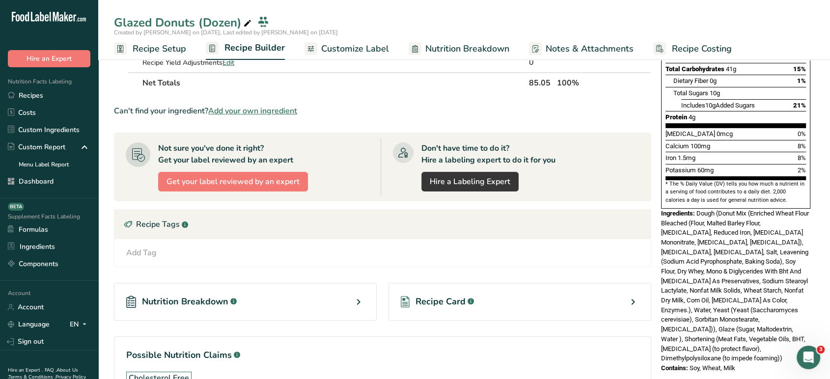
scroll to position [220, 0]
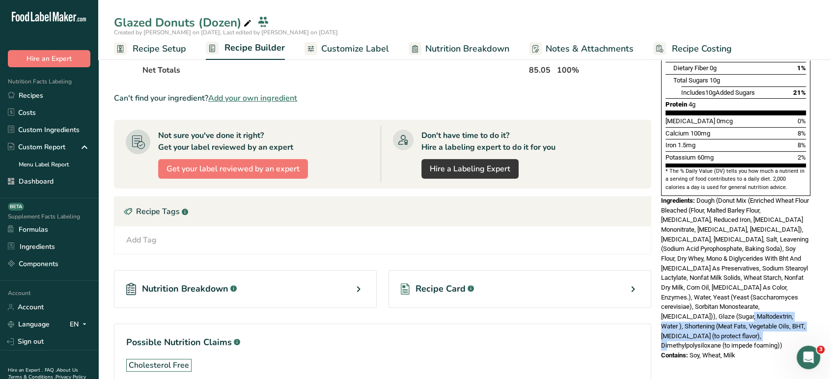
drag, startPoint x: 659, startPoint y: 294, endPoint x: 722, endPoint y: 314, distance: 65.8
click at [722, 314] on div "Nutrition Facts 12 Servings Per Container Serving Size 1 donut (85g) Amount Per…" at bounding box center [735, 110] width 157 height 509
copy span "(Meat Fats, Vegetable Oils, BHT, Citric Acid (to protect flavor), Dimethylpolys…"
click at [73, 94] on link "Recipes" at bounding box center [49, 95] width 98 height 17
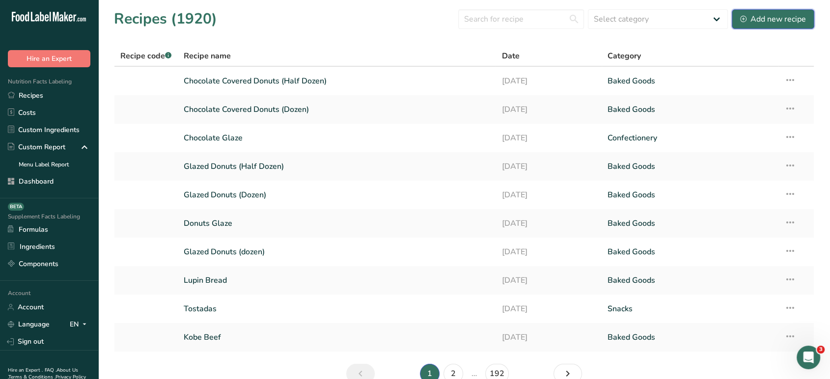
click at [767, 17] on div "Add new recipe" at bounding box center [774, 19] width 66 height 12
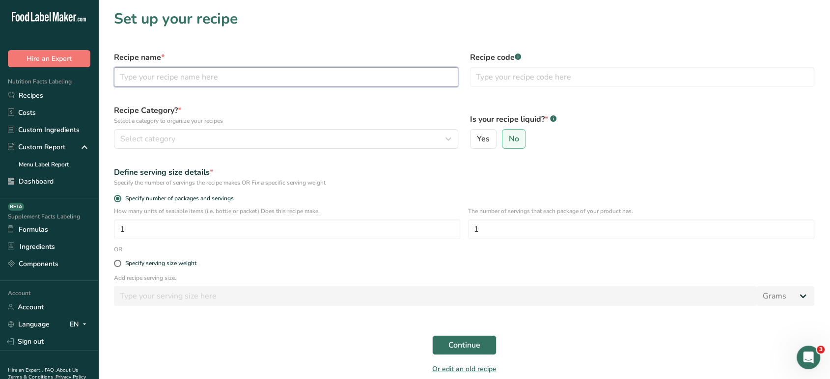
click at [248, 78] on input "text" at bounding box center [286, 77] width 344 height 20
paste input "G'Noosh with Tahini"
type input "G'Noosh with Tahini"
drag, startPoint x: 275, startPoint y: 149, endPoint x: 289, endPoint y: 141, distance: 16.4
click at [289, 141] on div "Recipe Category? * Select a category to organize your recipes Select category S…" at bounding box center [286, 127] width 356 height 56
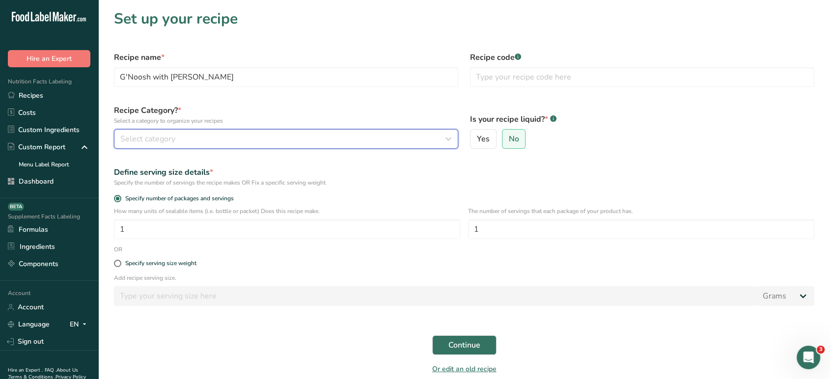
click at [289, 141] on div "Select category" at bounding box center [283, 139] width 326 height 12
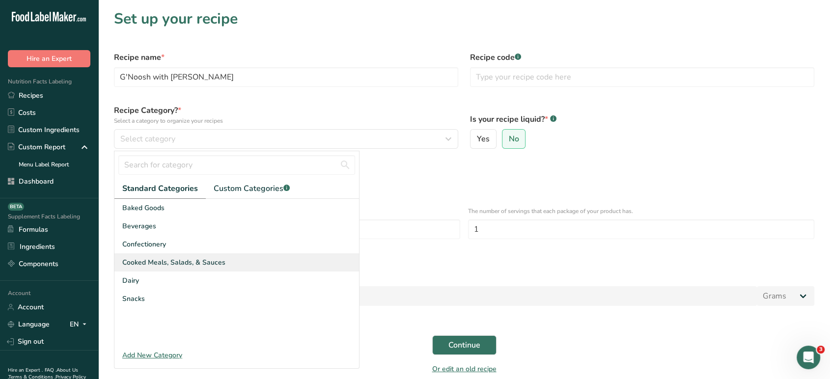
click at [232, 258] on div "Cooked Meals, Salads, & Sauces" at bounding box center [236, 263] width 245 height 18
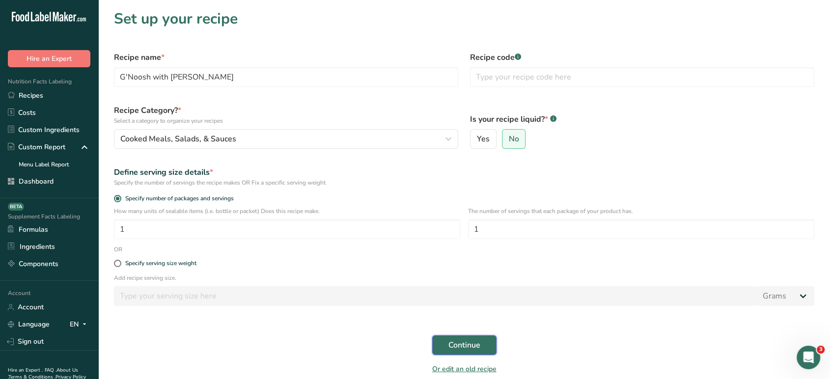
click at [476, 347] on span "Continue" at bounding box center [465, 346] width 32 height 12
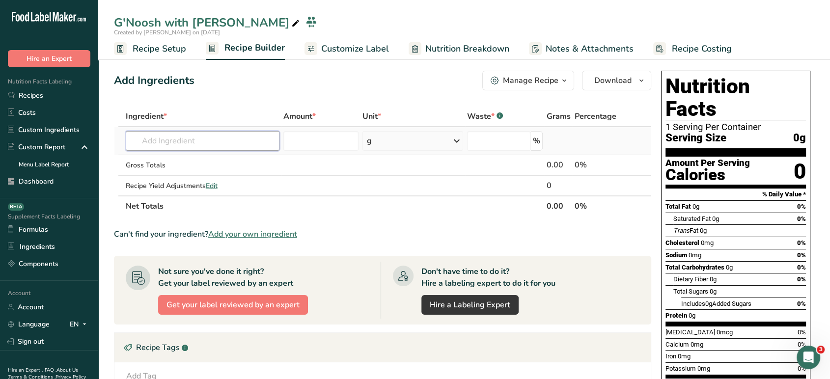
click at [230, 140] on input "text" at bounding box center [203, 141] width 154 height 20
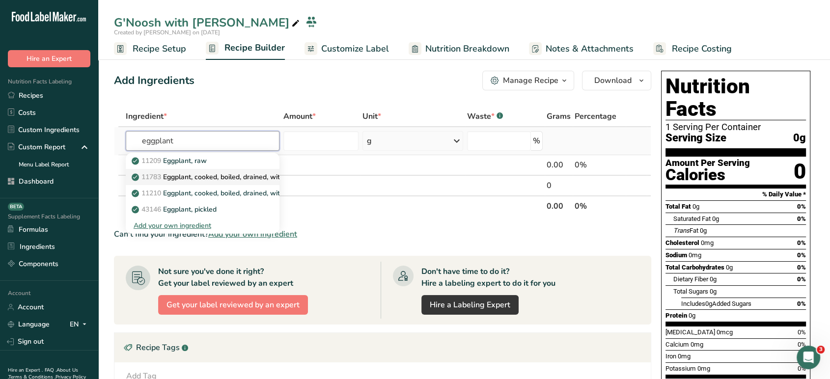
type input "eggplant"
click at [236, 175] on p "11783 Eggplant, cooked, boiled, drained, with salt" at bounding box center [216, 177] width 164 height 10
type input "Eggplant, cooked, boiled, drained, with salt"
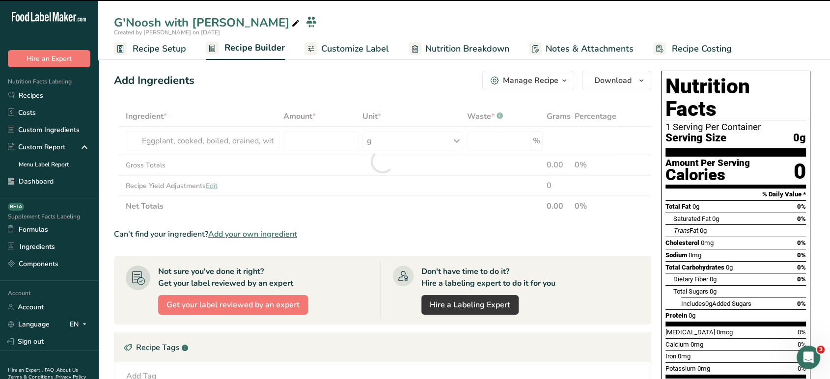
type input "0"
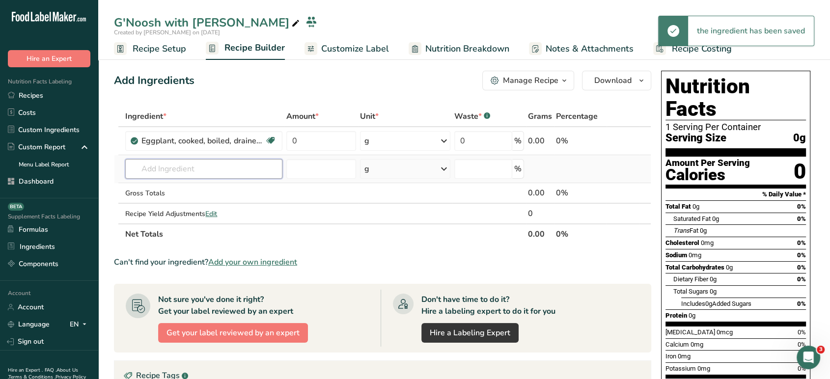
click at [244, 170] on input "text" at bounding box center [203, 169] width 157 height 20
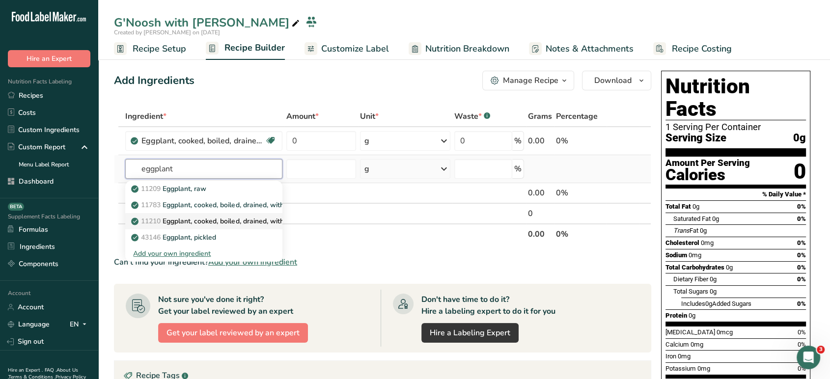
type input "eggplant"
click at [265, 216] on p "11210 Eggplant, cooked, boiled, drained, without salt" at bounding box center [220, 221] width 174 height 10
type input "Eggplant, cooked, boiled, drained, without salt"
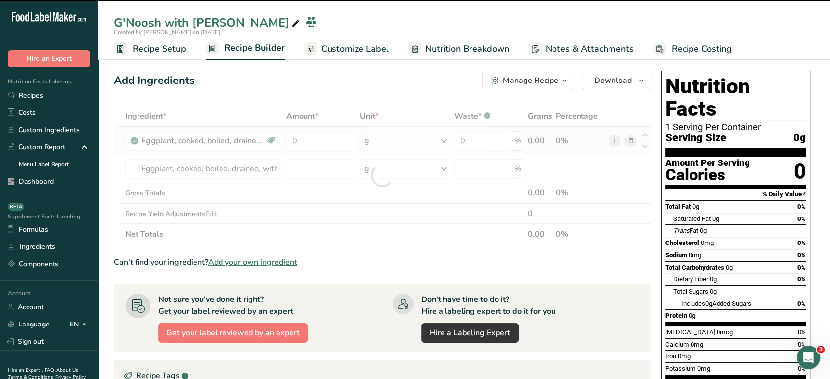
type input "0"
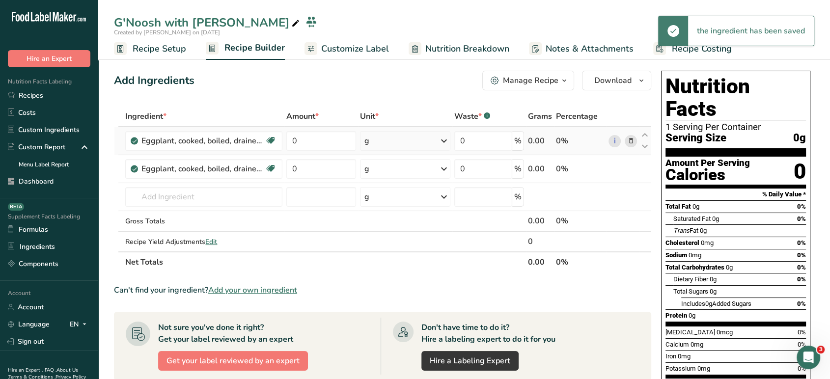
click at [632, 143] on icon at bounding box center [631, 141] width 7 height 10
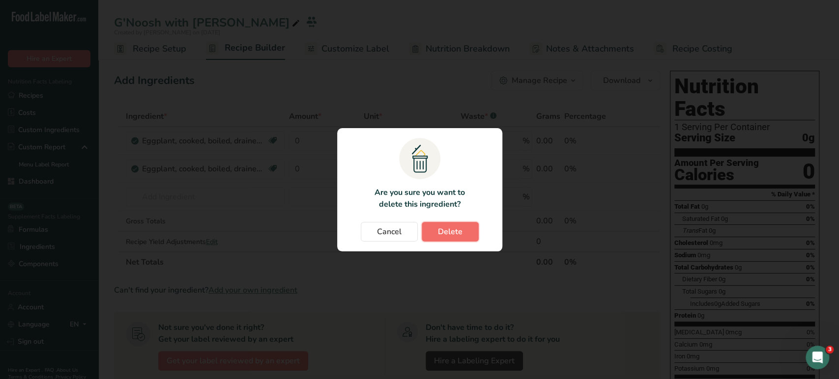
click at [453, 225] on button "Delete" at bounding box center [450, 232] width 57 height 20
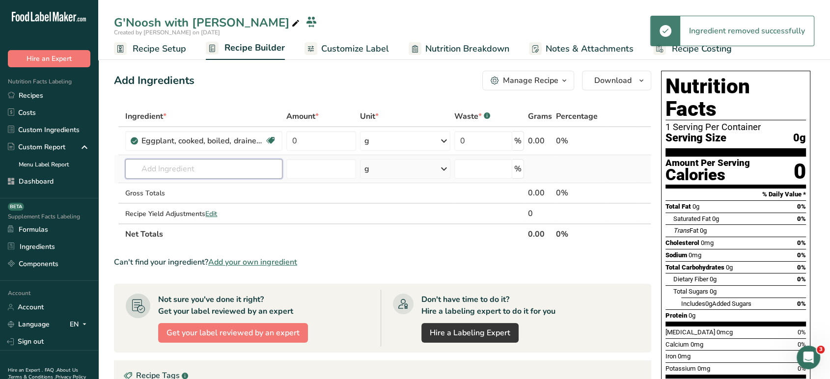
click at [224, 168] on input "text" at bounding box center [203, 169] width 157 height 20
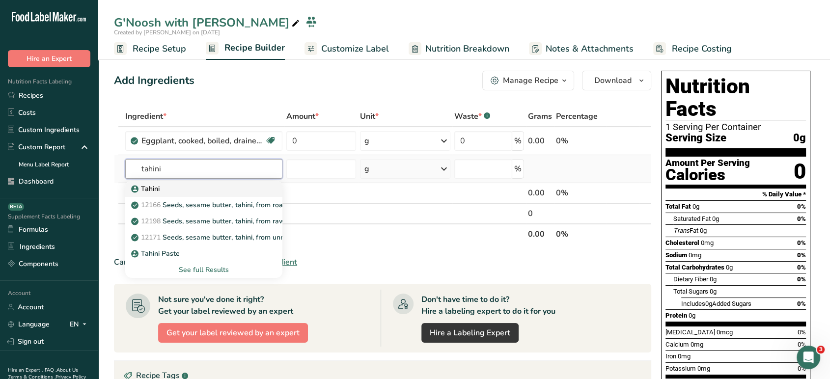
type input "tahini"
click at [228, 188] on div "Tahini" at bounding box center [195, 189] width 125 height 10
type input "Tahini"
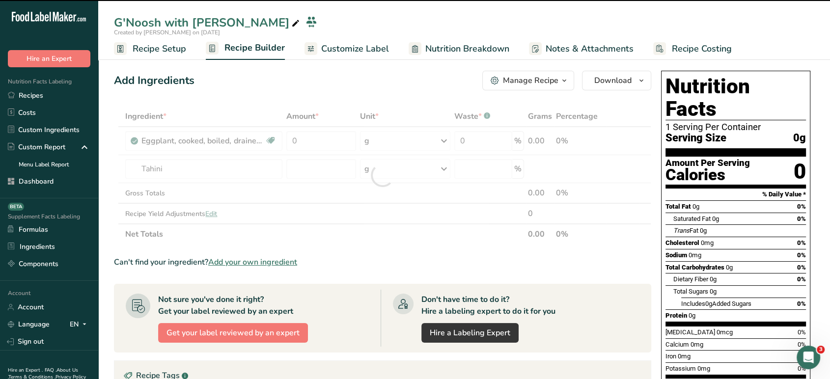
type input "0"
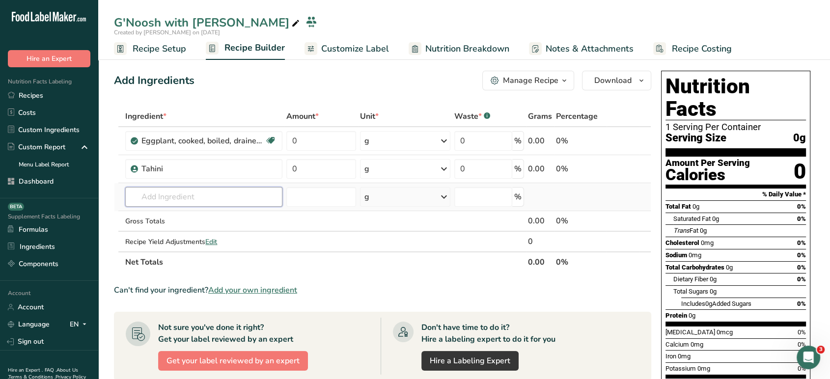
click at [238, 195] on input "text" at bounding box center [203, 197] width 157 height 20
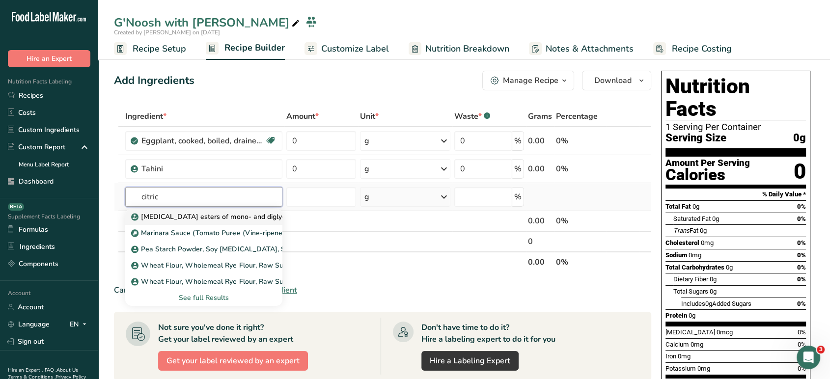
type input "citric"
click at [252, 215] on p "Citric acid esters of mono- and diglycerides of fatty acids (E472c)" at bounding box center [253, 217] width 240 height 10
type input "Citric acid esters of mono- and diglycerides of fatty acids (E472c)"
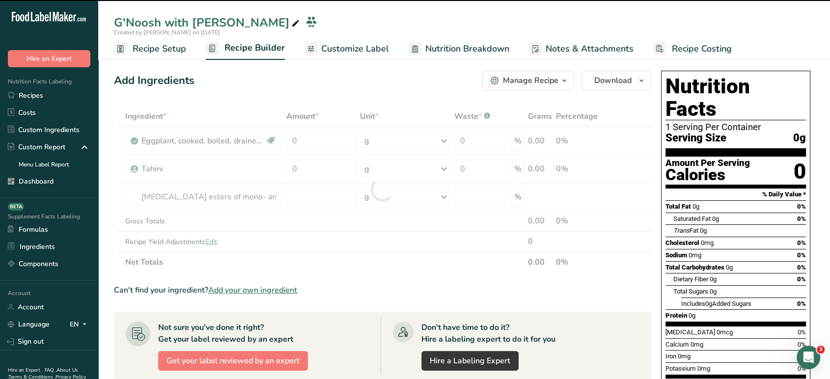
type input "0"
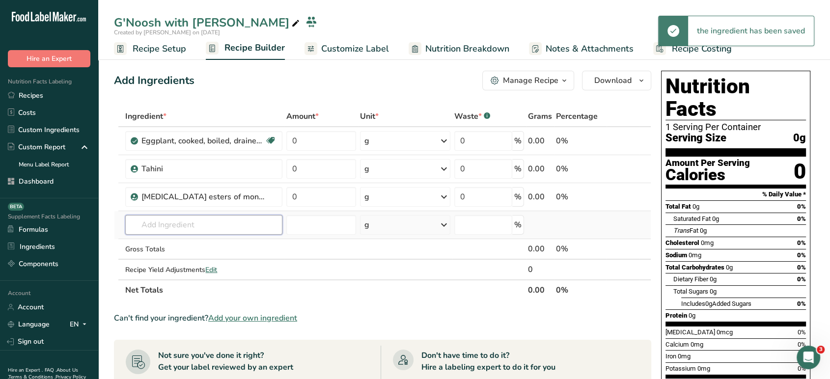
click at [240, 230] on input "text" at bounding box center [203, 225] width 157 height 20
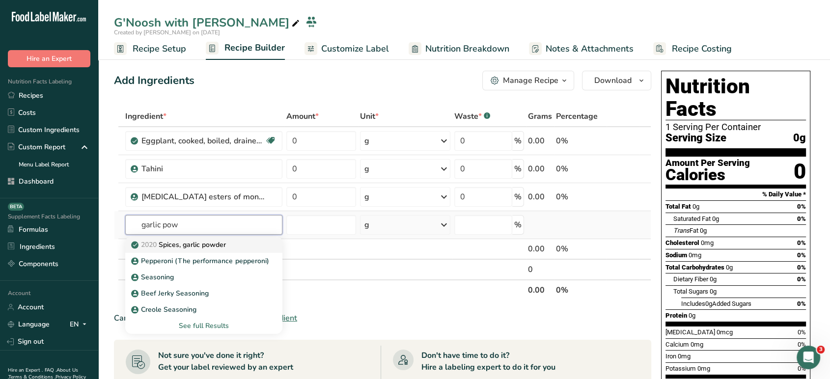
type input "garlic pow"
click at [236, 246] on div "2020 Spices, garlic powder" at bounding box center [195, 245] width 125 height 10
type input "Spices, garlic powder"
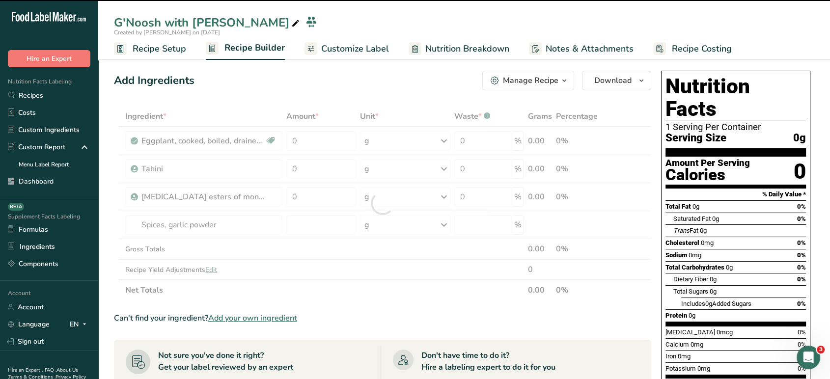
type input "0"
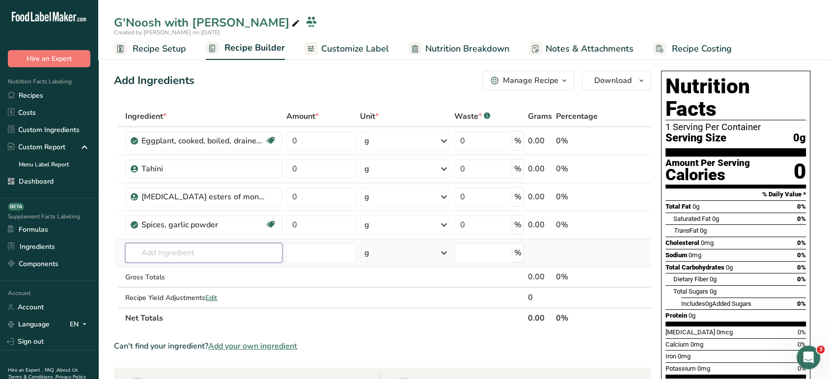
click at [255, 258] on input "text" at bounding box center [203, 253] width 157 height 20
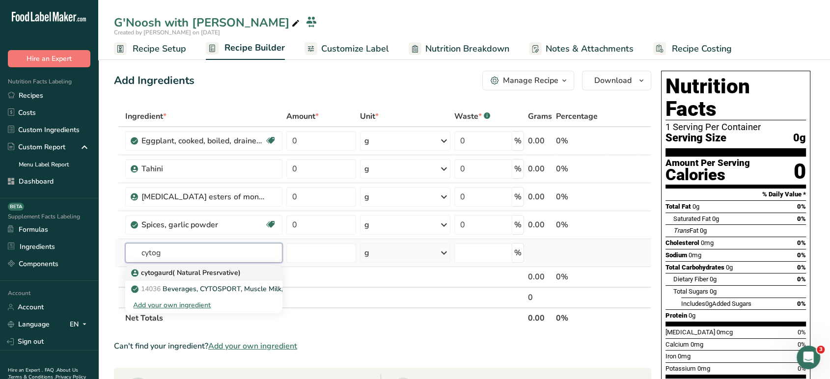
type input "cytog"
click at [256, 270] on div "cytogaurd( Natural Presrvative)" at bounding box center [195, 273] width 125 height 10
type input "cytogaurd( Natural Presrvative)"
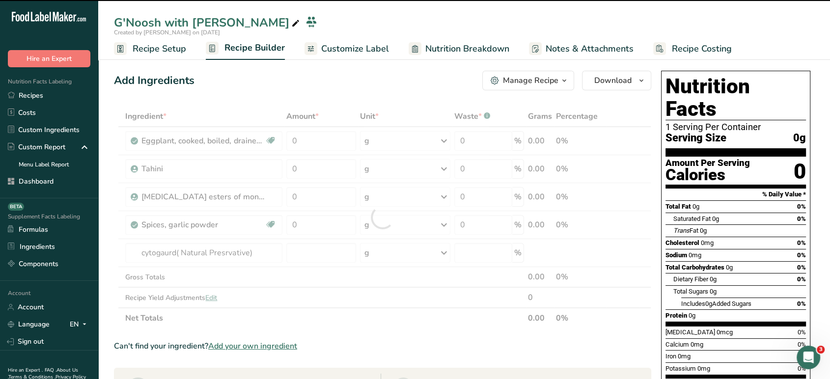
type input "0"
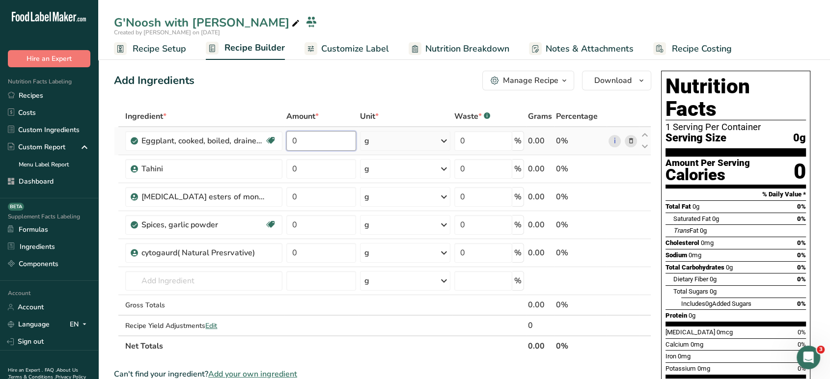
click at [342, 141] on input "0" at bounding box center [321, 141] width 70 height 20
paste input "80.7102502"
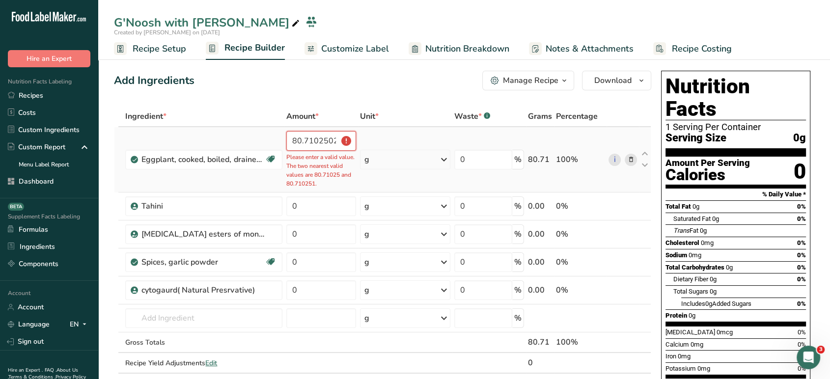
click at [342, 141] on input "80.7102502" at bounding box center [321, 141] width 70 height 20
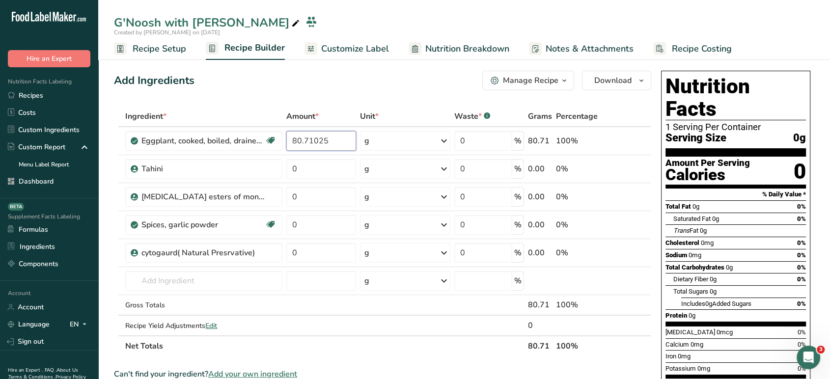
type input "80.71025"
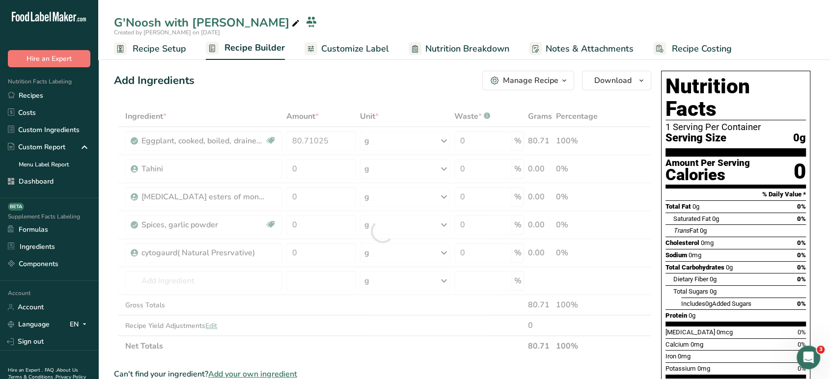
click at [334, 98] on div "Add Ingredients Manage Recipe Delete Recipe Duplicate Recipe Scale Recipe Save …" at bounding box center [385, 381] width 543 height 629
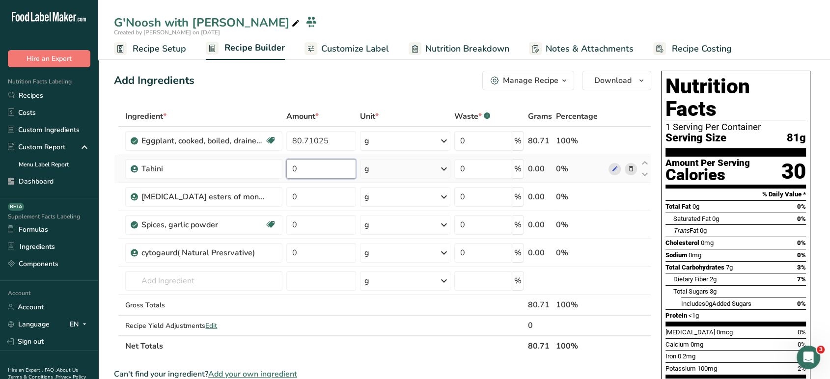
click at [313, 168] on input "0" at bounding box center [321, 169] width 70 height 20
paste input "14.52784504"
type input "14.527845"
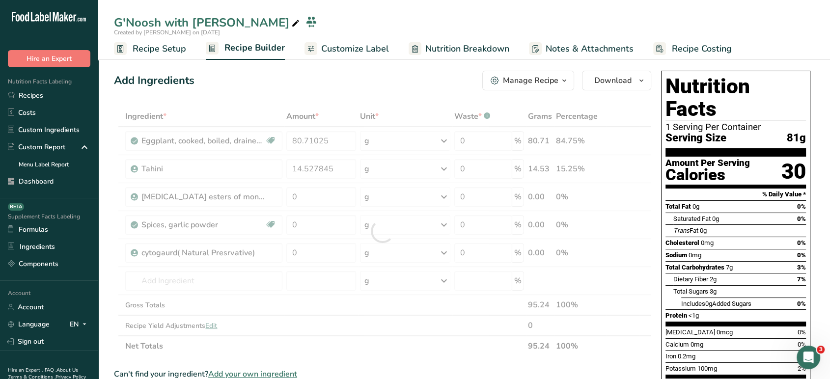
click at [352, 91] on div "Add Ingredients Manage Recipe Delete Recipe Duplicate Recipe Scale Recipe Save …" at bounding box center [385, 381] width 543 height 629
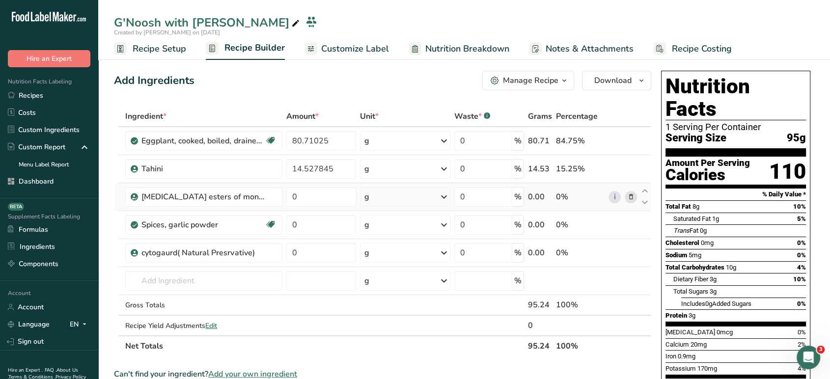
click at [320, 207] on td "0" at bounding box center [322, 197] width 74 height 28
click at [315, 197] on input "0" at bounding box center [321, 197] width 70 height 20
paste input ".8474576271"
click at [318, 90] on div "Add Ingredients Manage Recipe Delete Recipe Duplicate Recipe Scale Recipe Save …" at bounding box center [383, 81] width 538 height 20
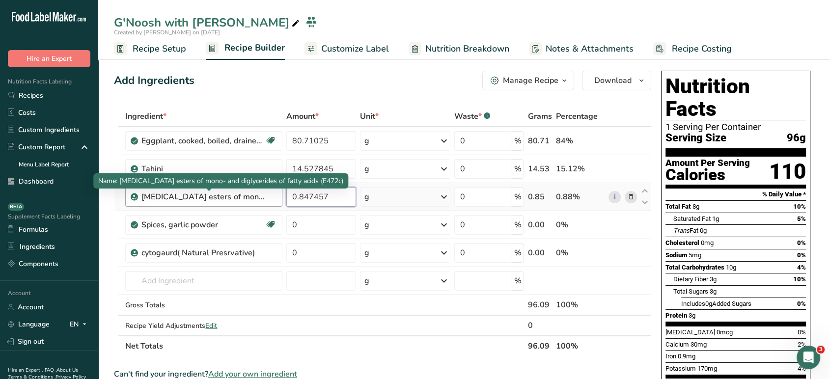
drag, startPoint x: 341, startPoint y: 200, endPoint x: 258, endPoint y: 200, distance: 82.6
click at [258, 200] on tr "Citric acid esters of mono- and diglycerides of fatty acids (E472c) 0.847457 g …" at bounding box center [382, 197] width 537 height 28
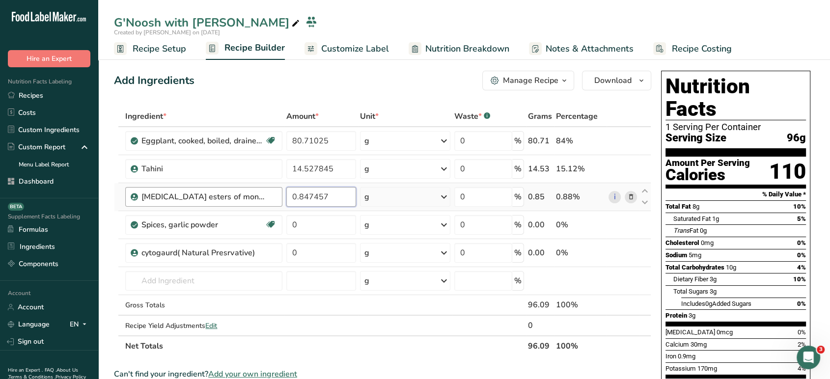
paste input "6053268765"
type input "0.605326"
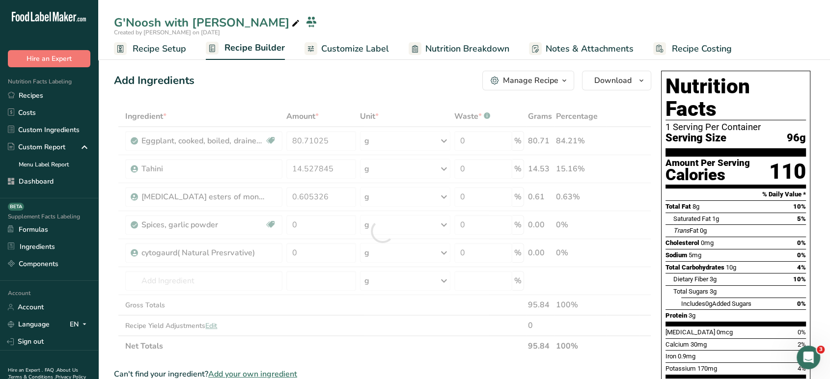
click at [336, 78] on div "Add Ingredients Manage Recipe Delete Recipe Duplicate Recipe Scale Recipe Save …" at bounding box center [383, 81] width 538 height 20
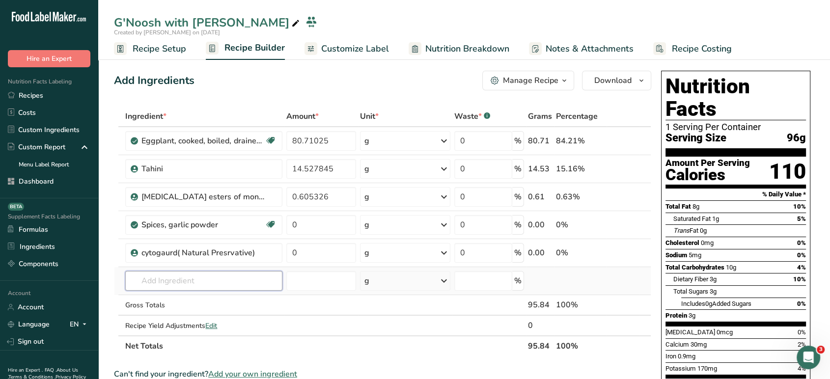
click at [244, 287] on input "text" at bounding box center [203, 281] width 157 height 20
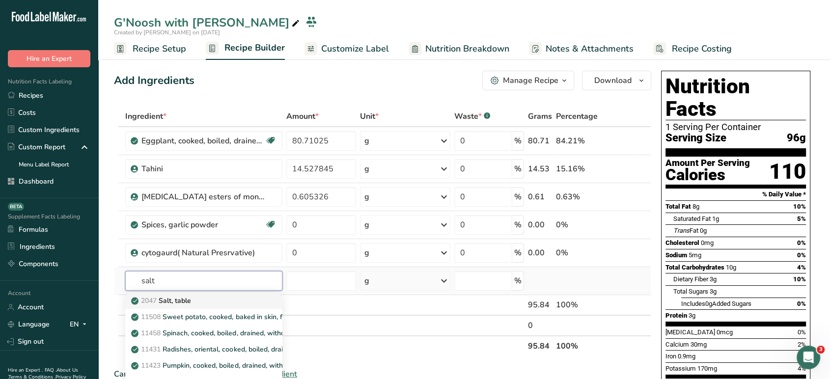
type input "salt"
click at [241, 298] on div "2047 Salt, table" at bounding box center [195, 301] width 125 height 10
type input "Salt, table"
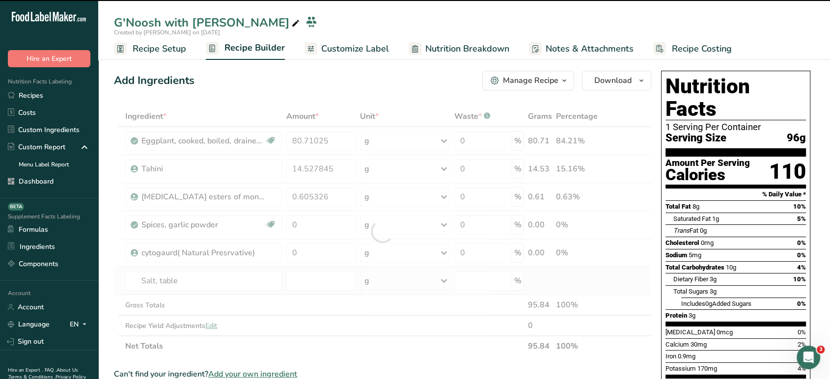
type input "0"
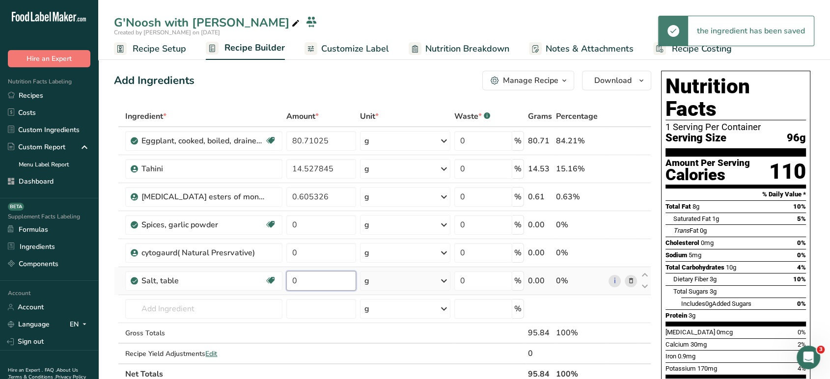
click at [331, 280] on input "0" at bounding box center [321, 281] width 70 height 20
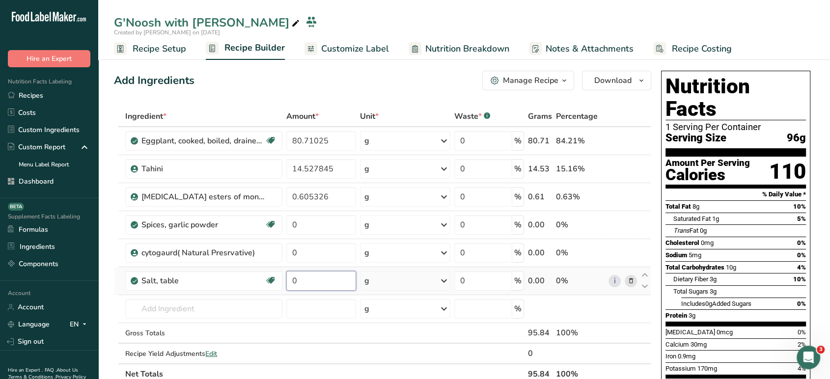
paste input ".8474576271"
type input "0.847457"
click at [307, 226] on input "0" at bounding box center [321, 225] width 70 height 20
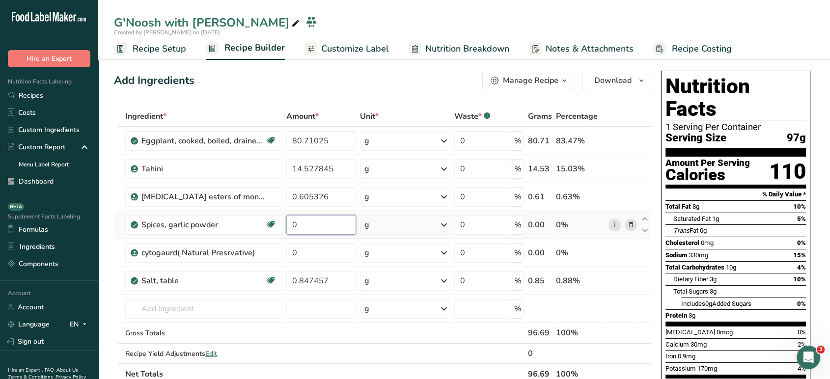
paste input "1.694915254"
type input "1.694915"
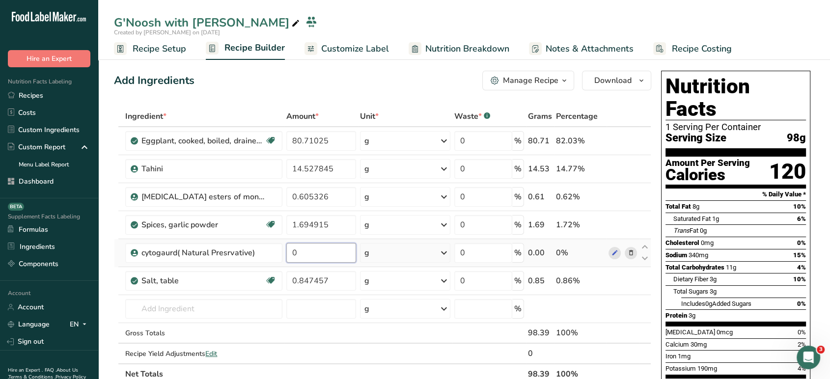
click at [314, 254] on input "0" at bounding box center [321, 253] width 70 height 20
paste input "1.614205004"
type input "1.6142"
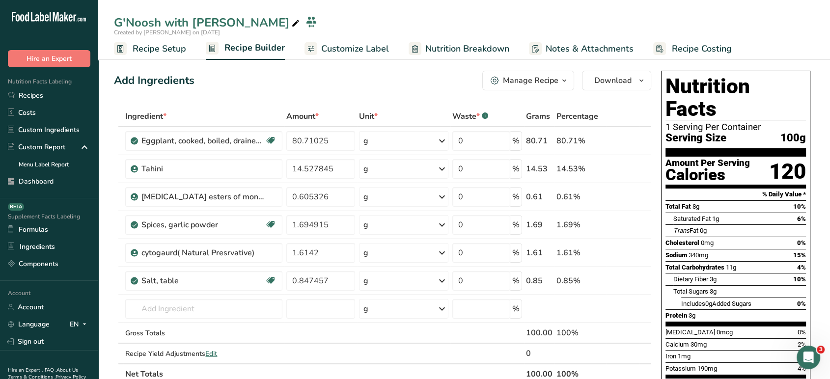
click at [348, 54] on span "Customize Label" at bounding box center [355, 48] width 68 height 13
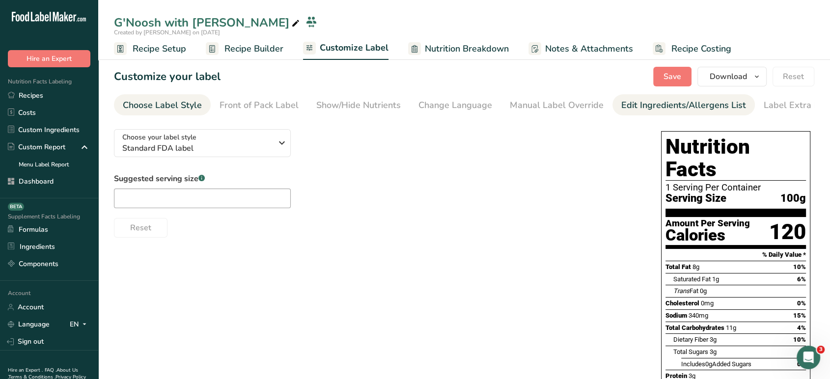
click at [725, 105] on div "Edit Ingredients/Allergens List" at bounding box center [684, 105] width 125 height 13
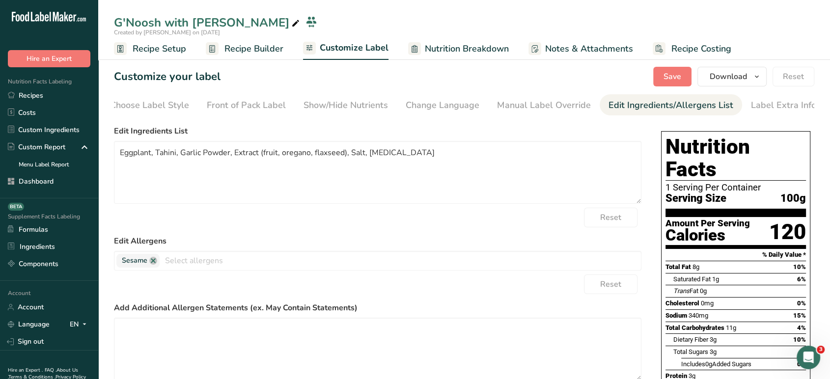
scroll to position [0, 13]
click at [175, 156] on textarea "Eggplant, Tahini, Garlic Powder, Extract (fruit, oregano, flaxseed), Salt, Citr…" at bounding box center [378, 172] width 528 height 63
click at [176, 155] on textarea "Eggplant, Tahini, Garlic Powder, Extract (fruit, oregano, flaxseed), Salt, Citr…" at bounding box center [378, 172] width 528 height 63
click at [490, 164] on textarea "Eggplant, Tahini (ground sesame seeds), Garlic Powder, Extract (fruit, oregano,…" at bounding box center [378, 172] width 528 height 63
type textarea "Eggplant, Tahini (ground sesame seeds), Garlic Powder, Extract (fruit, oregano,…"
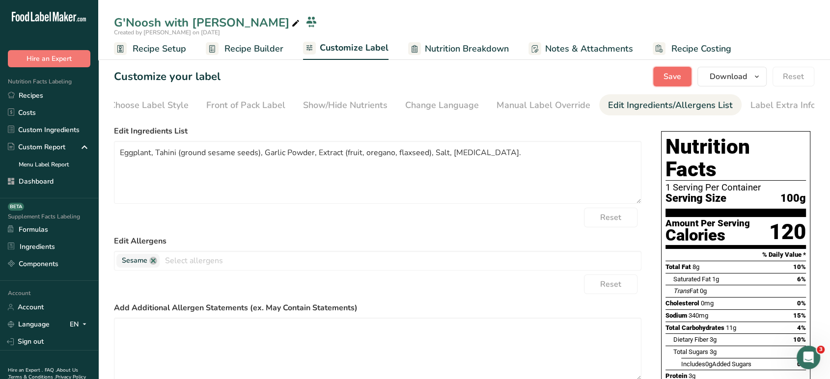
click at [675, 78] on span "Save" at bounding box center [673, 77] width 18 height 12
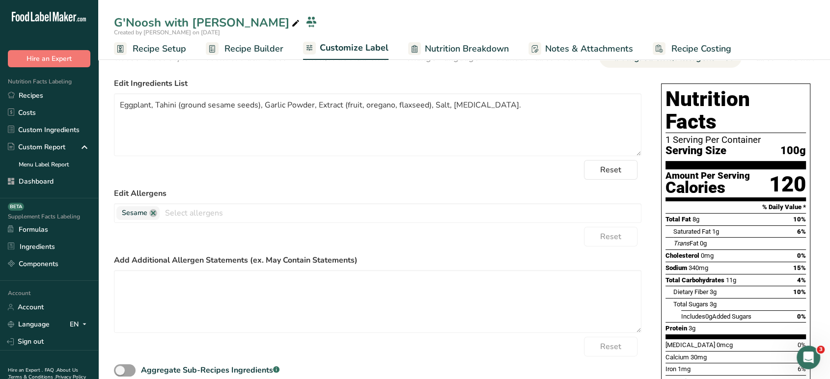
scroll to position [0, 0]
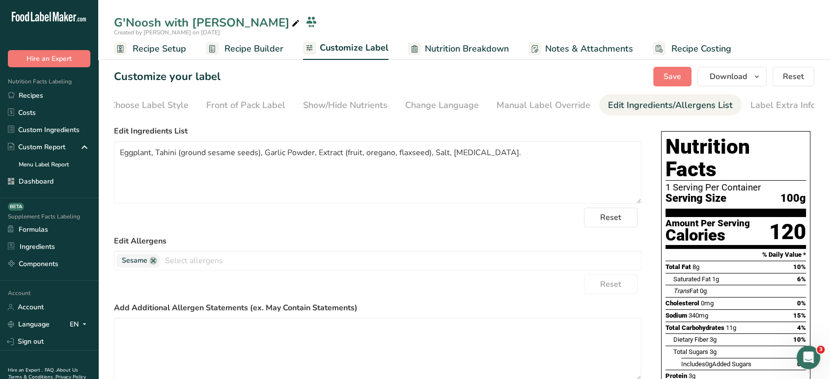
click at [253, 48] on span "Recipe Builder" at bounding box center [254, 48] width 59 height 13
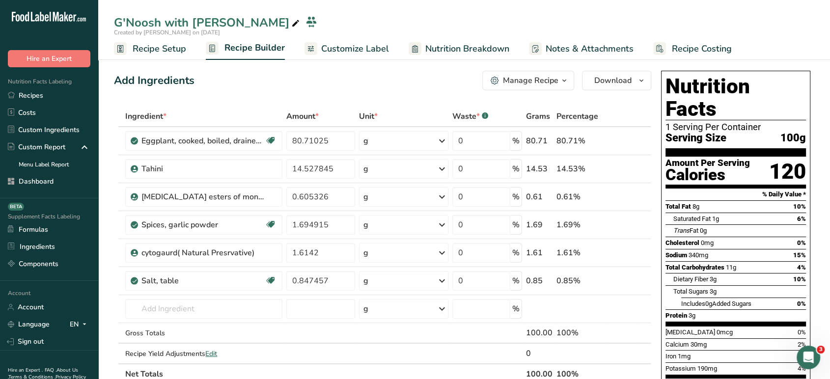
click at [528, 86] on div "Manage Recipe" at bounding box center [531, 81] width 56 height 12
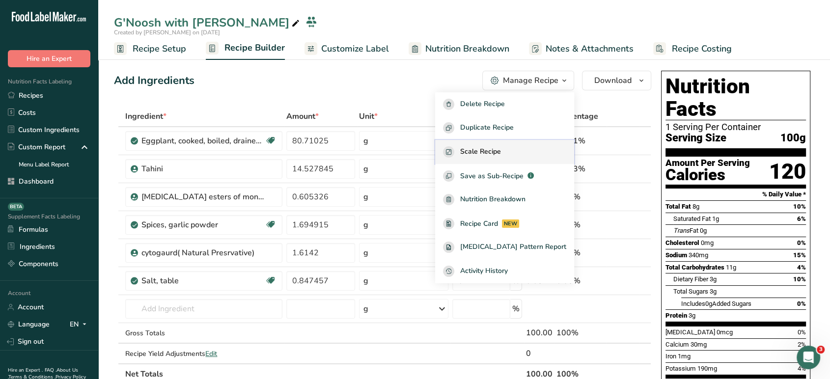
click at [518, 158] on button "Scale Recipe" at bounding box center [504, 152] width 139 height 24
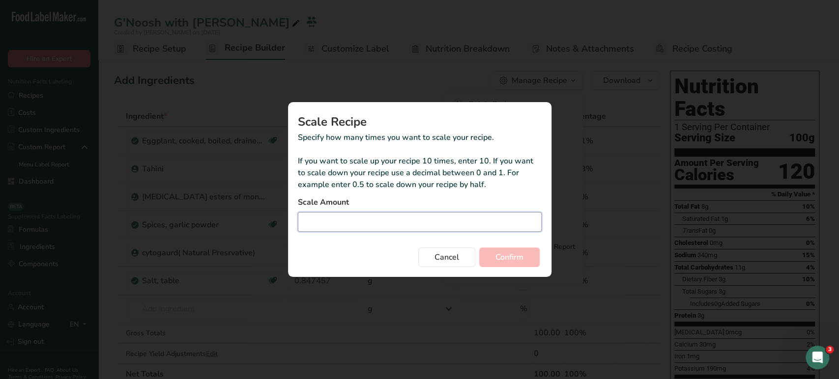
click at [346, 219] on input "Duplicate recipe modal" at bounding box center [420, 222] width 244 height 20
drag, startPoint x: 514, startPoint y: 256, endPoint x: 482, endPoint y: 216, distance: 51.3
click at [482, 216] on form "Scale Amount 28.3 Cancel Confirm" at bounding box center [420, 232] width 244 height 71
click at [482, 216] on input "28.3" at bounding box center [420, 222] width 244 height 20
type input "2.83"
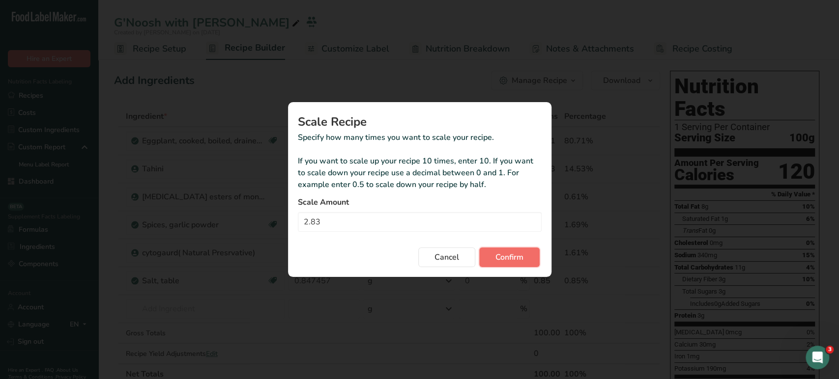
click at [519, 259] on span "Confirm" at bounding box center [509, 258] width 28 height 12
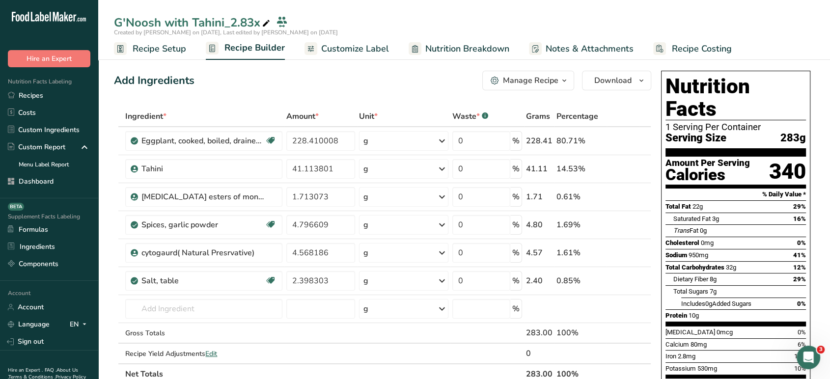
click at [173, 48] on span "Recipe Setup" at bounding box center [160, 48] width 54 height 13
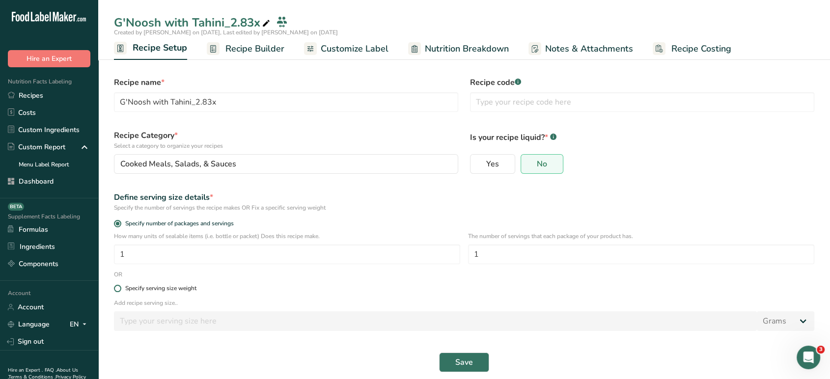
click at [115, 290] on span at bounding box center [117, 288] width 7 height 7
click at [115, 290] on input "Specify serving size weight" at bounding box center [117, 288] width 6 height 6
radio input "true"
radio input "false"
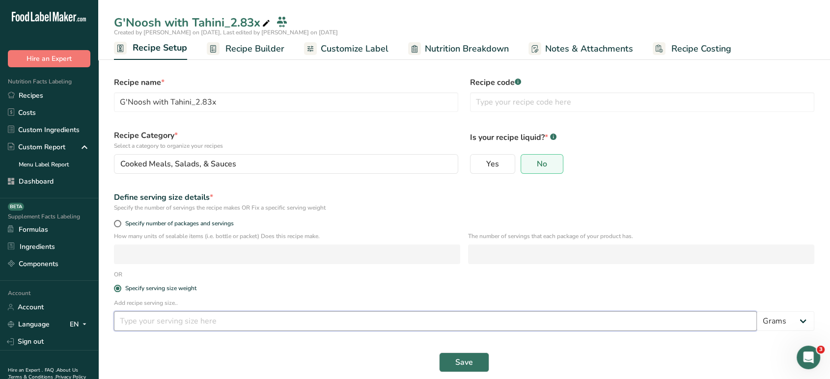
click at [188, 317] on input "number" at bounding box center [435, 322] width 643 height 20
type input "28"
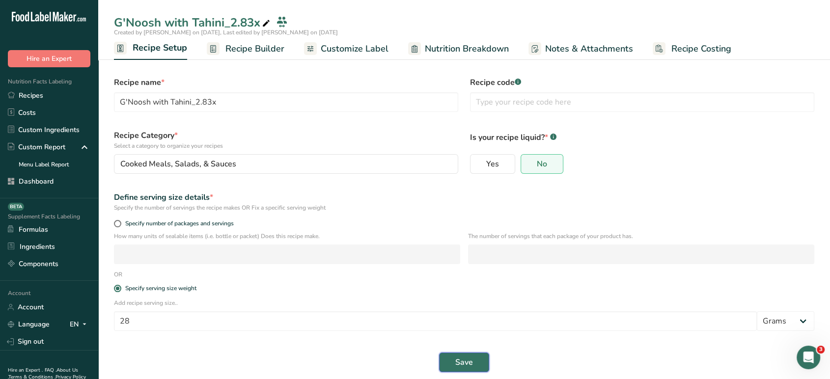
click at [460, 370] on button "Save" at bounding box center [464, 363] width 50 height 20
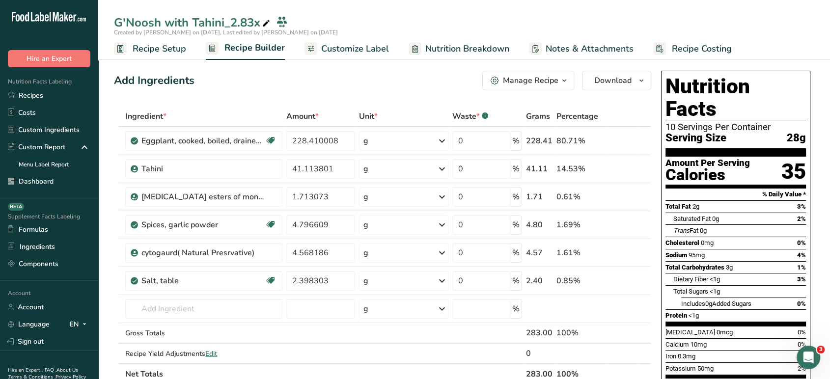
click at [248, 21] on div "G'Noosh with Tahini_2.83x" at bounding box center [193, 23] width 158 height 18
type input "G'Noosh with Tahini"
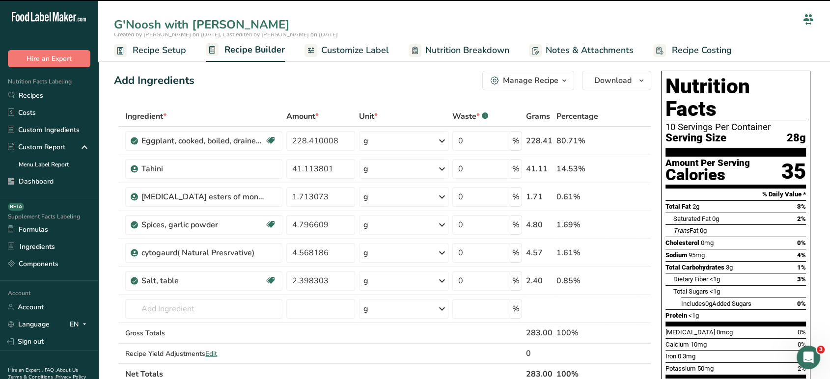
click at [361, 56] on span "Customize Label" at bounding box center [355, 50] width 68 height 13
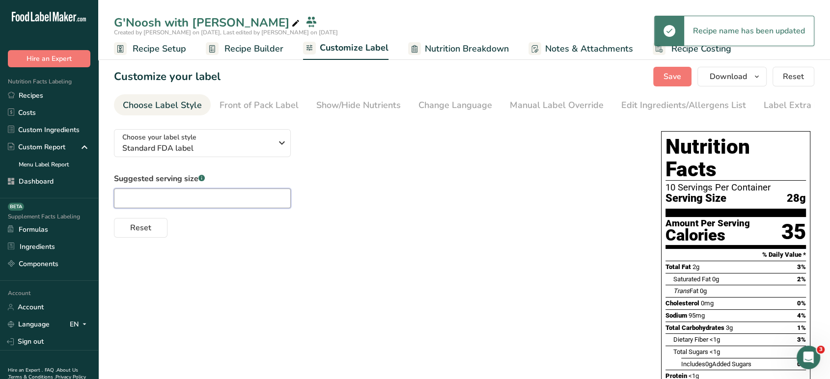
click at [213, 200] on input "text" at bounding box center [202, 199] width 177 height 20
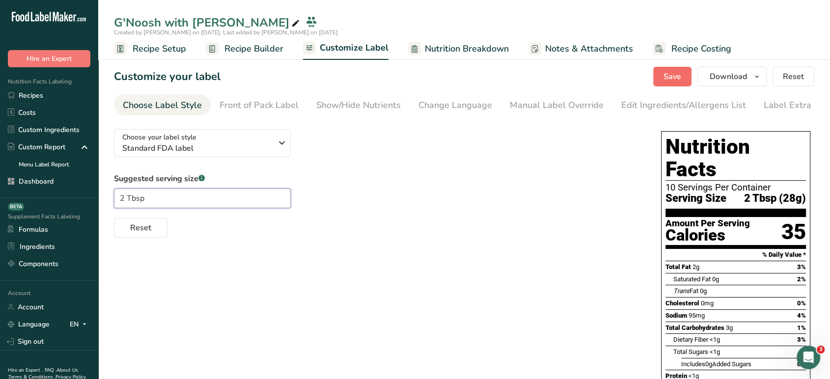
type input "2 Tbsp"
click at [682, 74] on span "Save" at bounding box center [673, 77] width 18 height 12
click at [270, 46] on span "Recipe Builder" at bounding box center [254, 48] width 59 height 13
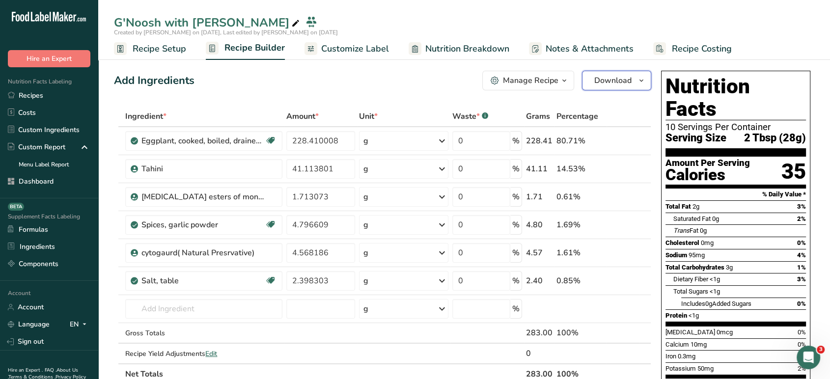
click at [617, 83] on span "Download" at bounding box center [613, 81] width 37 height 12
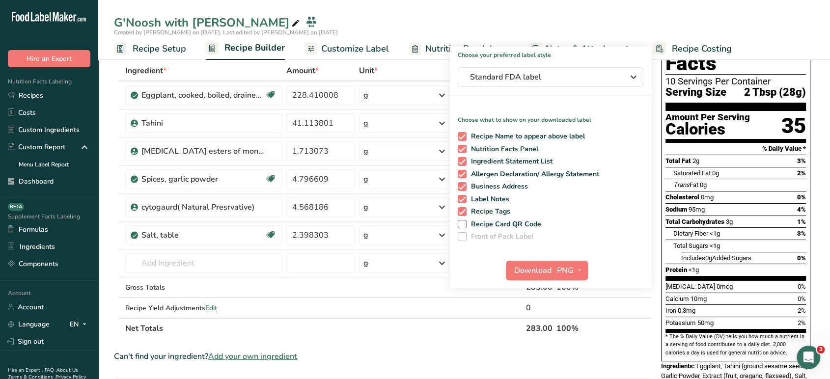
scroll to position [81, 0]
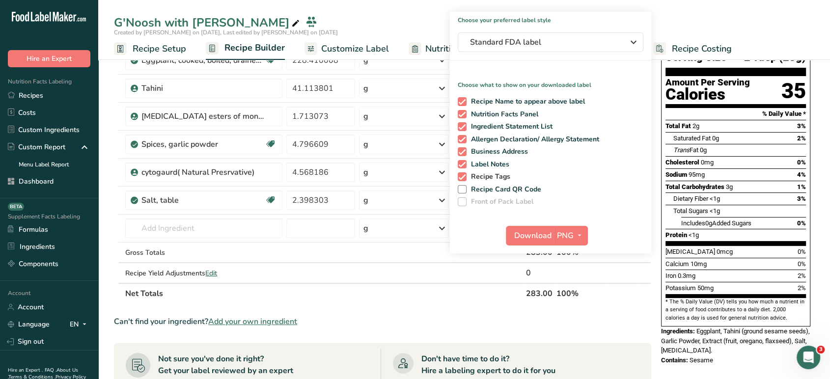
click at [460, 174] on span at bounding box center [462, 176] width 9 height 9
click at [460, 174] on input "Recipe Tags" at bounding box center [461, 176] width 6 height 6
checkbox input "false"
click at [465, 156] on div "Recipe Name to appear above label Nutrition Facts Panel Ingredient Statement Li…" at bounding box center [550, 149] width 201 height 113
click at [460, 165] on span at bounding box center [462, 164] width 9 height 9
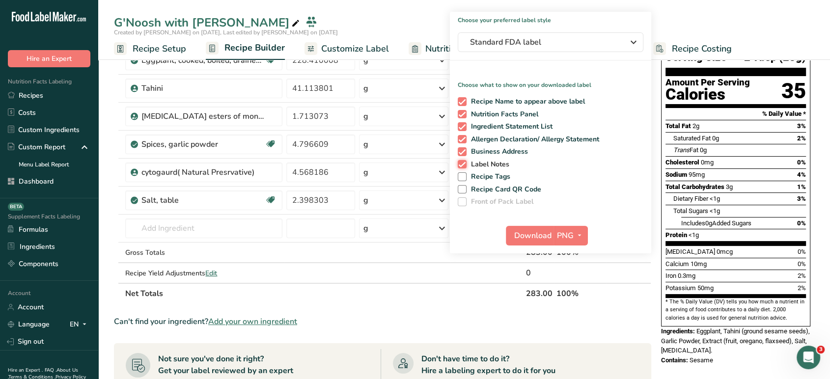
click at [460, 165] on input "Label Notes" at bounding box center [461, 164] width 6 height 6
checkbox input "false"
click at [570, 238] on span "PNG" at bounding box center [565, 236] width 17 height 12
click at [579, 298] on link "PDF" at bounding box center [572, 304] width 31 height 16
click at [546, 237] on span "Download" at bounding box center [533, 236] width 37 height 12
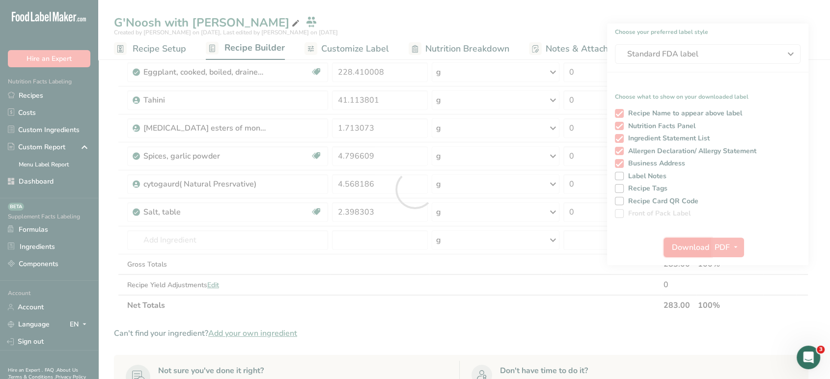
scroll to position [0, 0]
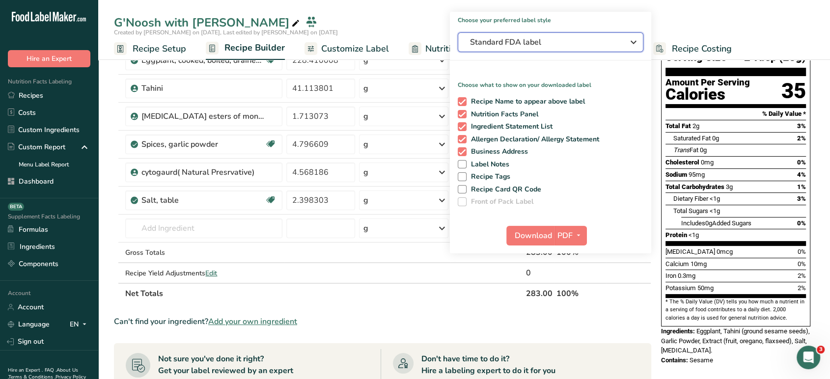
click at [504, 50] on button "Standard FDA label" at bounding box center [551, 42] width 186 height 20
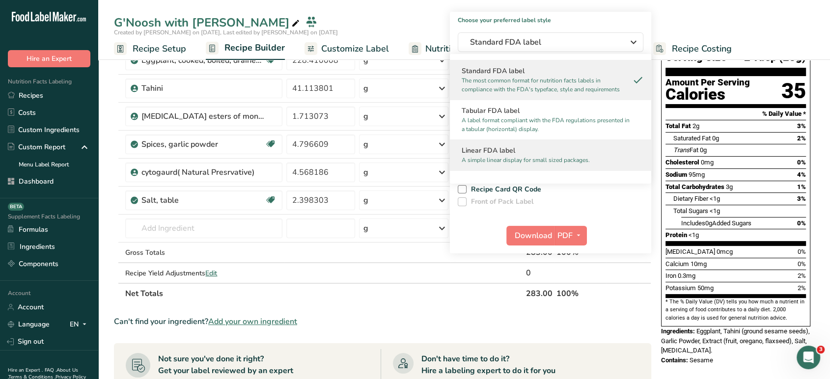
click at [526, 151] on h2 "Linear FDA label" at bounding box center [551, 150] width 178 height 10
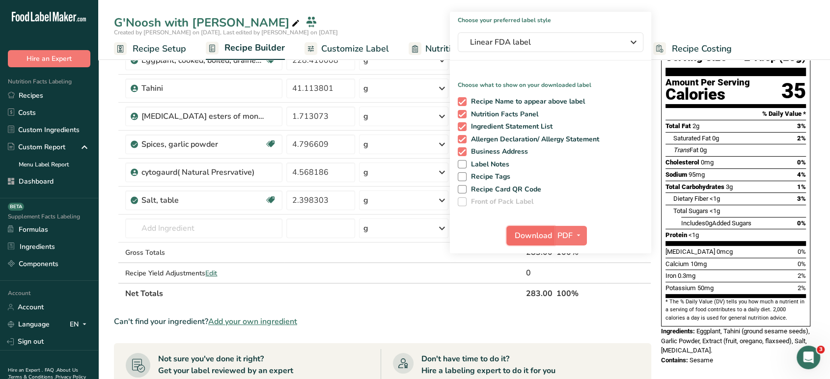
click at [534, 241] on span "Download" at bounding box center [533, 236] width 37 height 12
click at [478, 314] on section "Ingredient * Amount * Unit * Waste * .a-a{fill:#347362;}.b-a{fill:#fff;} Grams …" at bounding box center [383, 327] width 538 height 602
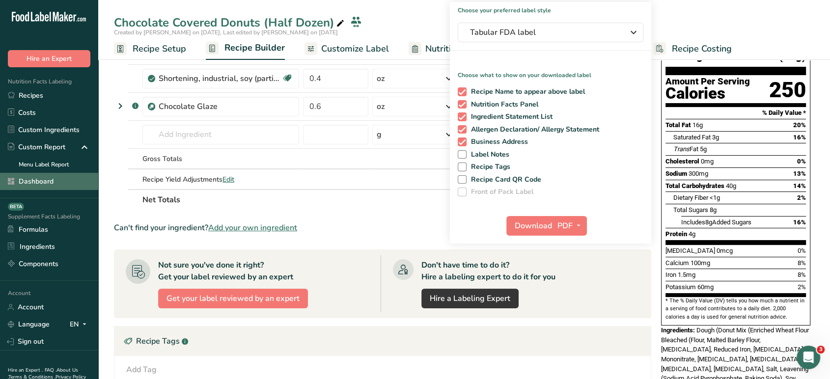
click at [56, 182] on link "Dashboard" at bounding box center [49, 181] width 98 height 17
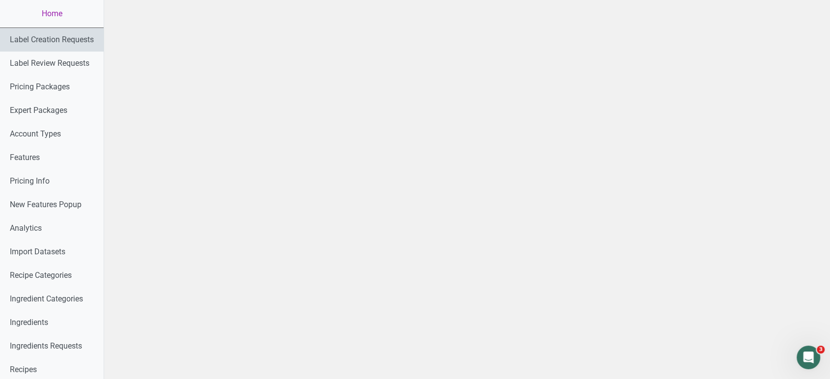
click at [64, 49] on link "Label Creation Requests" at bounding box center [52, 40] width 104 height 24
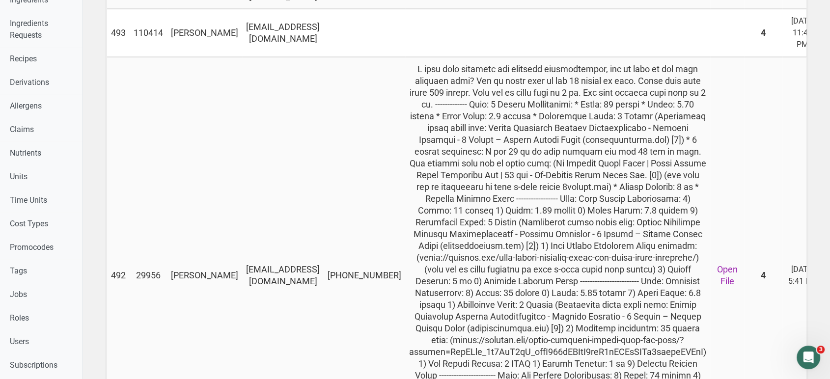
scroll to position [364, 0]
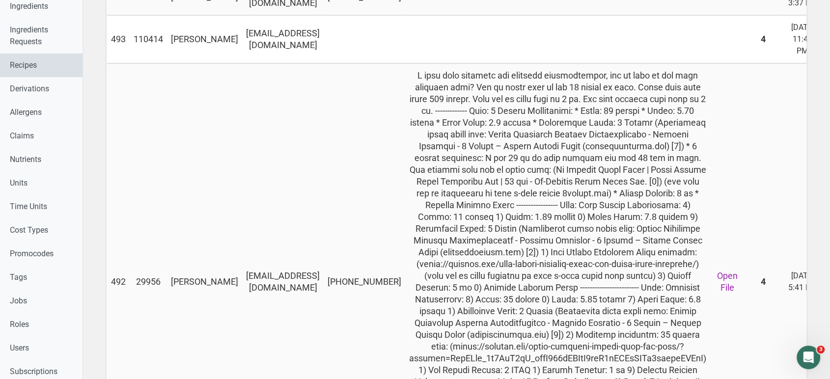
click at [32, 77] on link "Recipes" at bounding box center [41, 66] width 83 height 24
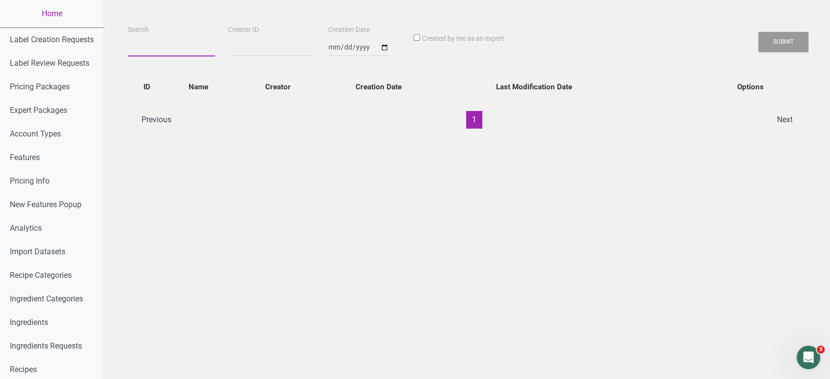
click at [153, 51] on input "Search" at bounding box center [171, 48] width 87 height 18
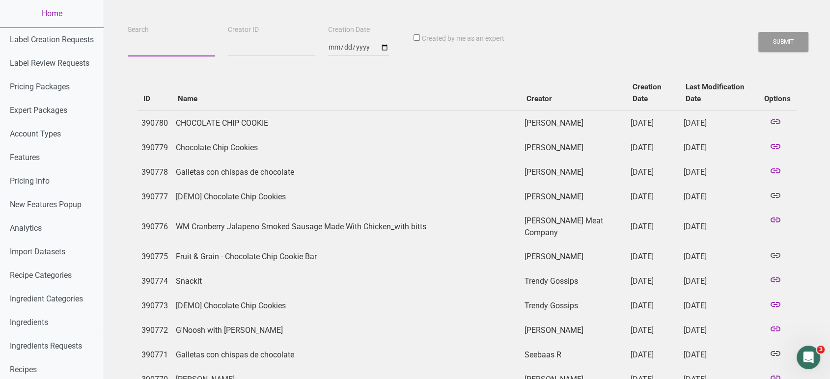
paste input "Salt & Vinegar – Sm Bag"
click at [759, 32] on button "Submit" at bounding box center [784, 42] width 50 height 20
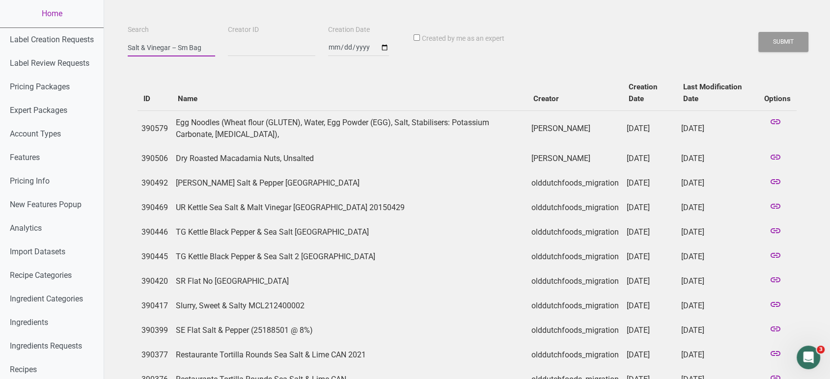
click at [759, 32] on button "Submit" at bounding box center [784, 42] width 50 height 20
click at [202, 49] on input "Salt & Vinegar – Sm Bag" at bounding box center [171, 48] width 87 height 18
click at [759, 32] on button "Submit" at bounding box center [784, 42] width 50 height 20
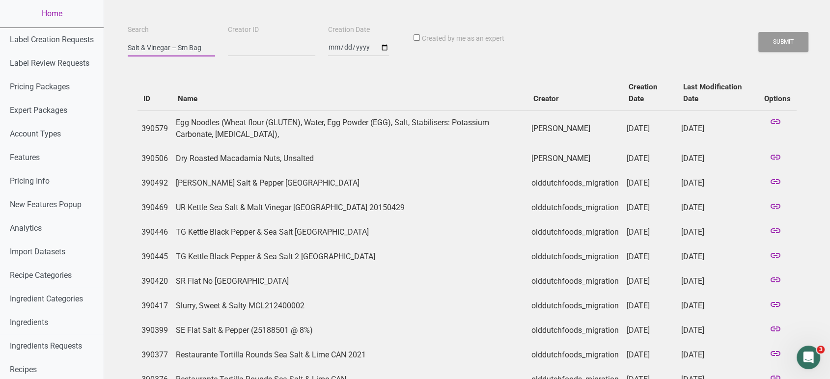
click at [759, 32] on button "Submit" at bounding box center [784, 42] width 50 height 20
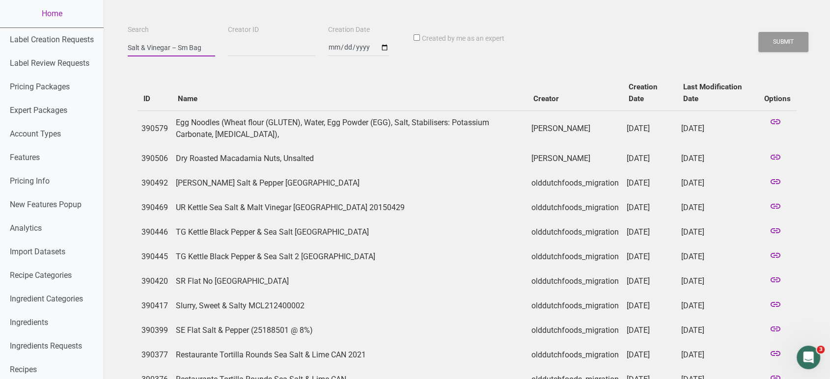
click at [759, 32] on button "Submit" at bounding box center [784, 42] width 50 height 20
click at [129, 46] on input "Salt & Vinegar – Sm Bag" at bounding box center [171, 48] width 87 height 18
click at [203, 48] on input "Salt & Vinegar – Sm Bag" at bounding box center [171, 48] width 87 height 18
click at [759, 32] on button "Submit" at bounding box center [784, 42] width 50 height 20
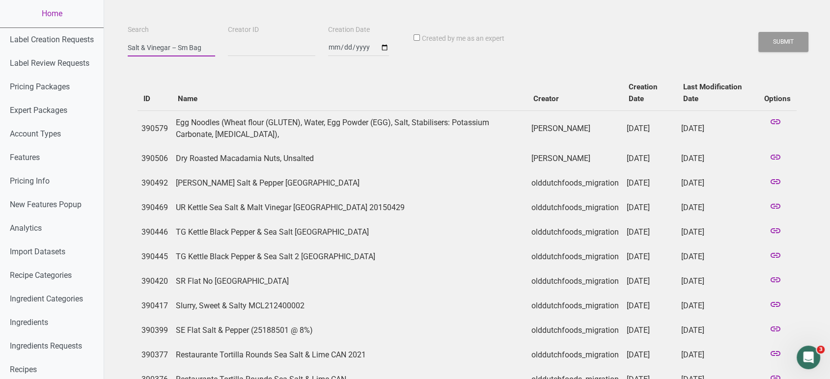
click at [759, 32] on button "Submit" at bounding box center [784, 42] width 50 height 20
click at [203, 48] on input "Salt & Vinegar – Sm Bag" at bounding box center [171, 48] width 87 height 18
click at [128, 46] on div "Search Salt & Vinegar – Sm Bag" at bounding box center [171, 40] width 92 height 33
click at [759, 32] on button "Submit" at bounding box center [784, 42] width 50 height 20
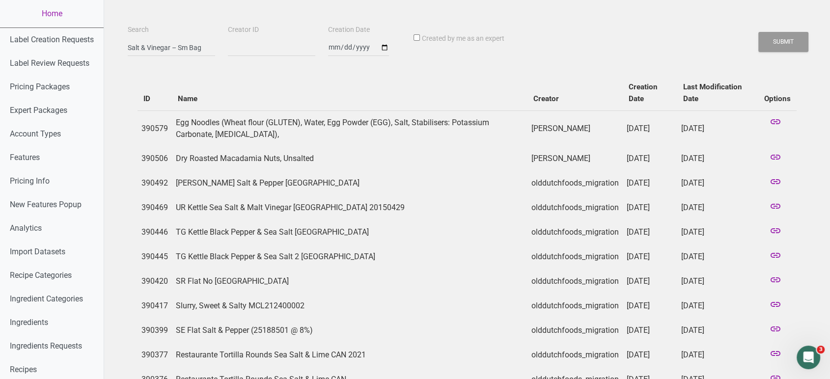
drag, startPoint x: 210, startPoint y: 51, endPoint x: 177, endPoint y: 49, distance: 33.0
click at [177, 49] on div "Search Salt & Vinegar – Sm Bag Creator ID Creation Date Created by me as an exp…" at bounding box center [467, 40] width 684 height 33
drag, startPoint x: 175, startPoint y: 48, endPoint x: 235, endPoint y: 51, distance: 60.0
click at [235, 51] on div "Search Salt & Vinegar – Sm Bag Creator ID Creation Date Created by me as an exp…" at bounding box center [467, 40] width 684 height 33
type input "Salt & Vinegar"
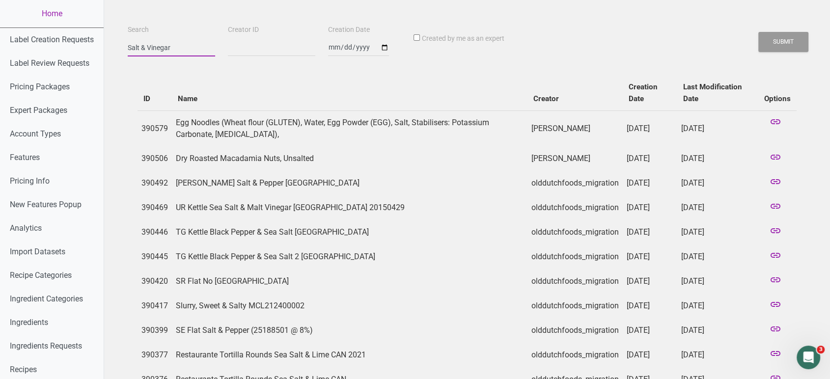
click at [759, 32] on button "Submit" at bounding box center [784, 42] width 50 height 20
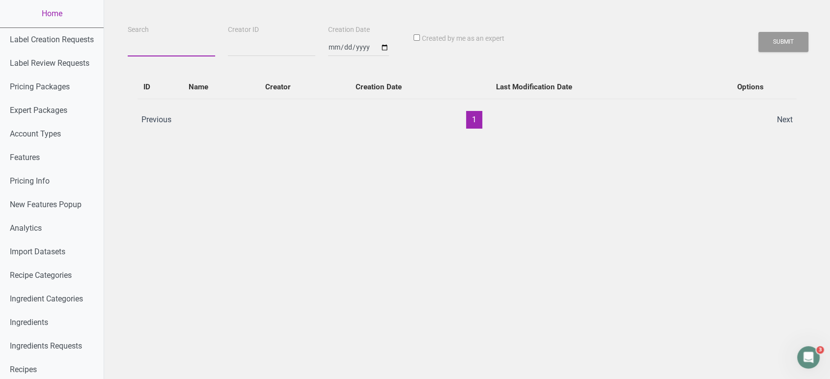
click at [178, 50] on input "Search" at bounding box center [171, 48] width 87 height 18
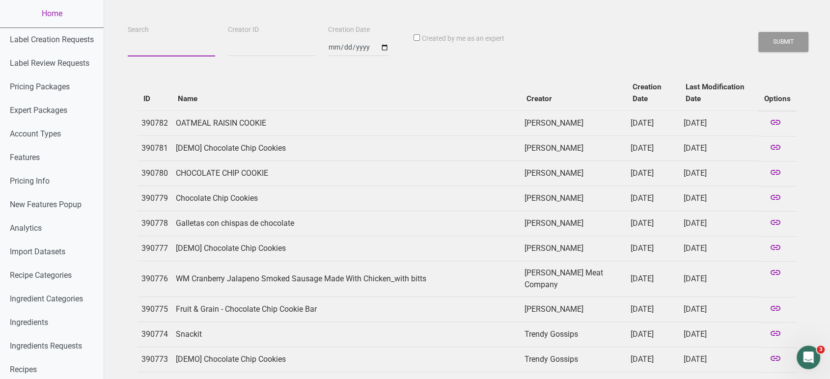
paste input "[PERSON_NAME]"
type input "[PERSON_NAME]"
click at [759, 32] on button "Submit" at bounding box center [784, 42] width 50 height 20
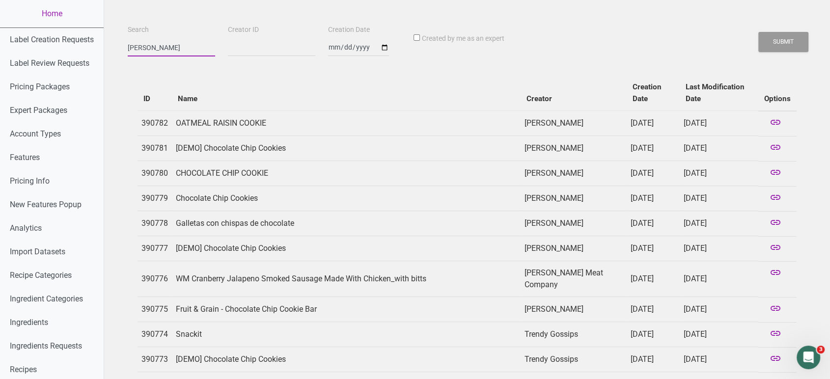
click at [759, 32] on button "Submit" at bounding box center [784, 42] width 50 height 20
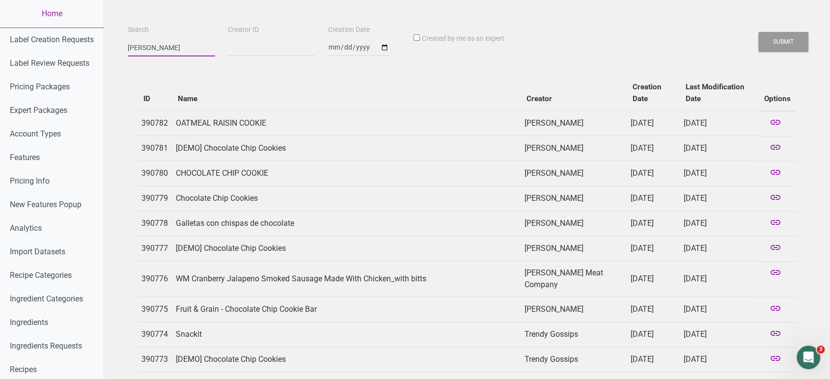
click at [759, 32] on button "Submit" at bounding box center [784, 42] width 50 height 20
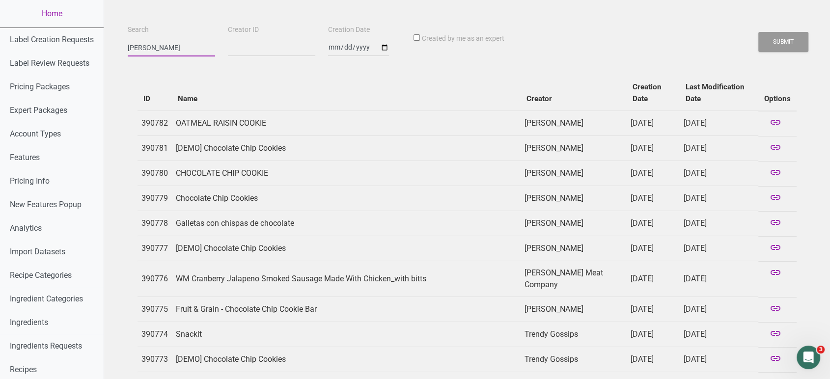
click at [759, 32] on button "Submit" at bounding box center [784, 42] width 50 height 20
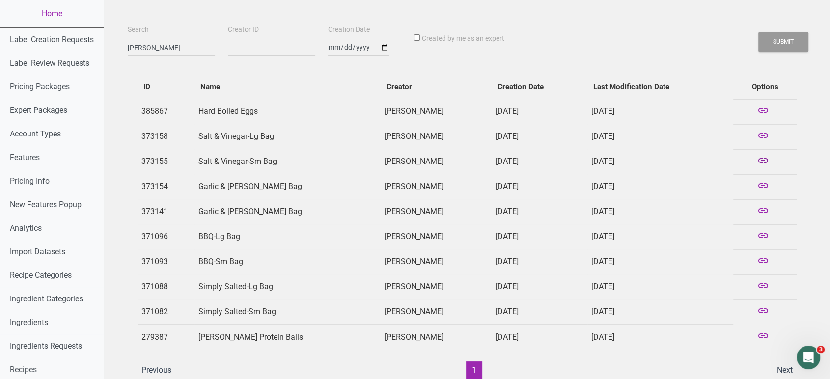
click at [760, 160] on icon at bounding box center [763, 162] width 12 height 14
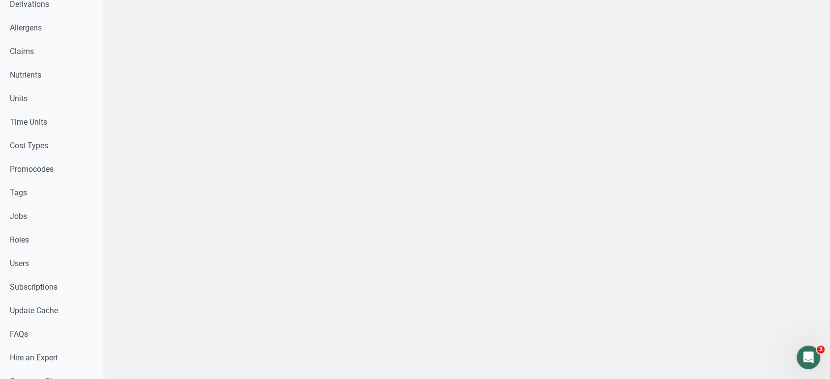
scroll to position [395, 0]
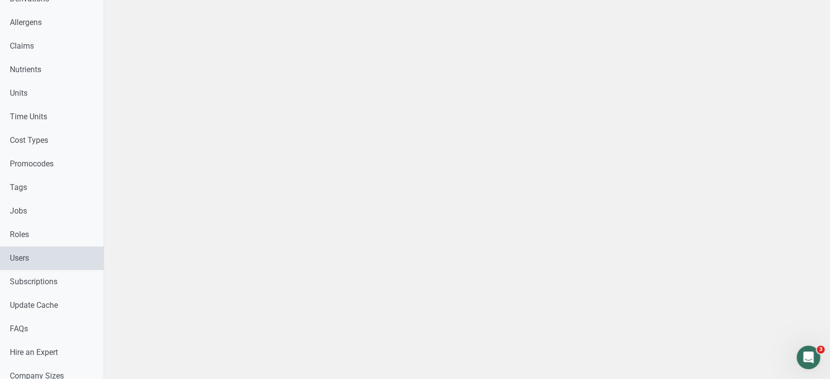
click at [76, 259] on link "Users" at bounding box center [52, 259] width 104 height 24
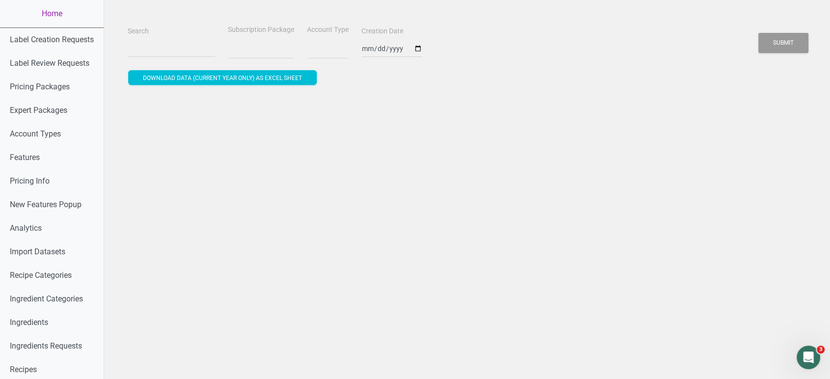
select select
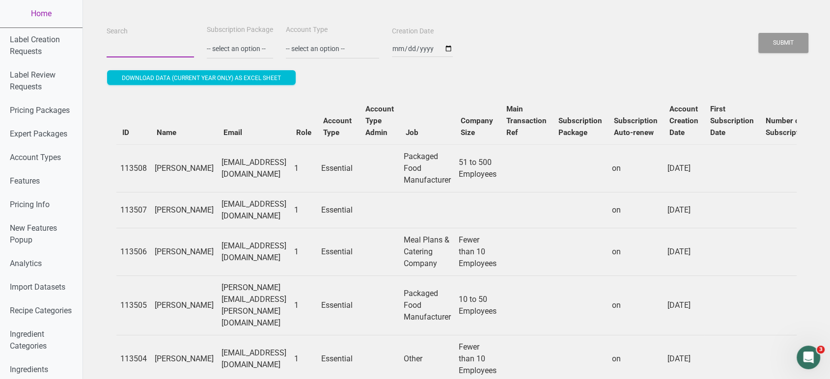
click at [139, 48] on input "Search" at bounding box center [150, 49] width 87 height 18
paste input "[EMAIL_ADDRESS][DOMAIN_NAME]"
click at [759, 33] on button "Submit" at bounding box center [784, 43] width 50 height 20
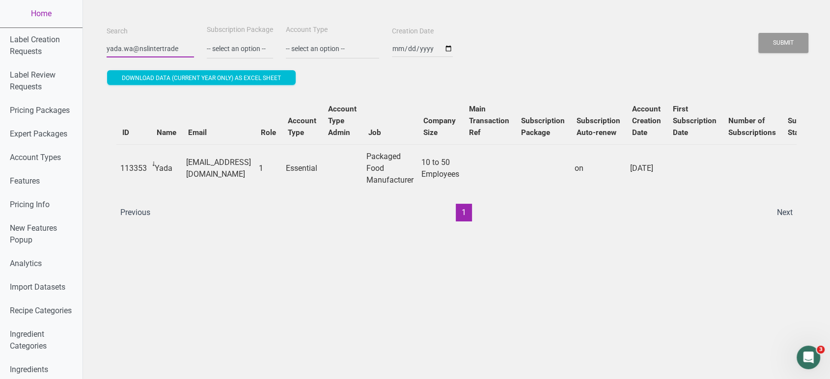
scroll to position [0, 0]
type input "y"
paste input "[EMAIL_ADDRESS][DOMAIN_NAME]"
click at [759, 33] on button "Submit" at bounding box center [784, 43] width 50 height 20
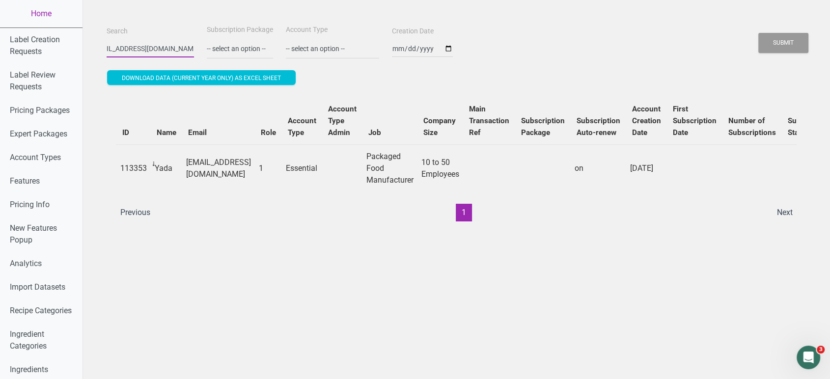
click at [759, 33] on button "Submit" at bounding box center [784, 43] width 50 height 20
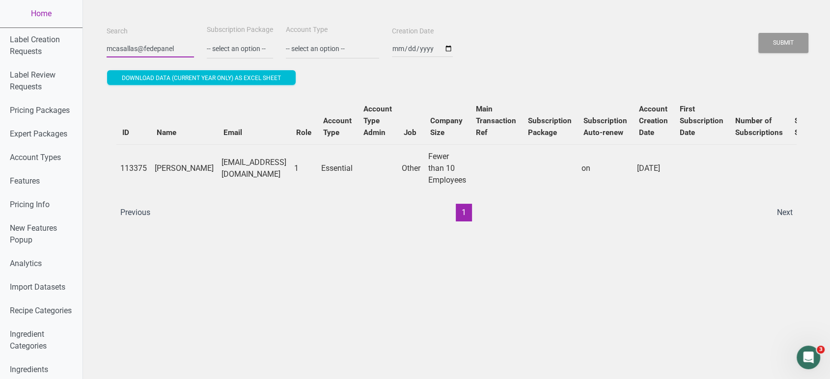
scroll to position [0, 0]
type input "m"
paste input "[EMAIL_ADDRESS][DOMAIN_NAME]"
click at [759, 33] on button "Submit" at bounding box center [784, 43] width 50 height 20
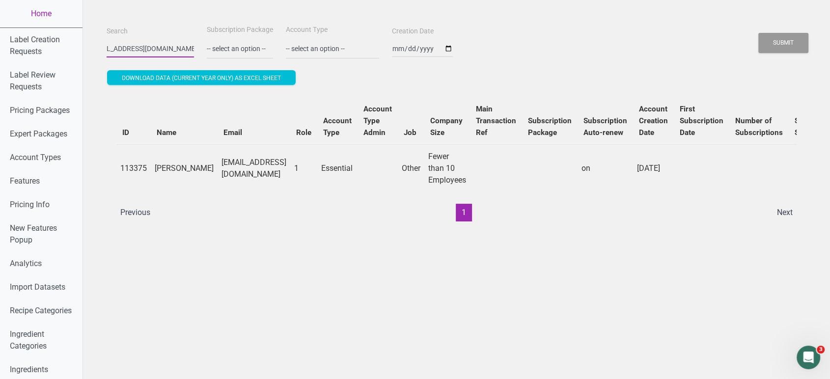
click at [759, 33] on button "Submit" at bounding box center [784, 43] width 50 height 20
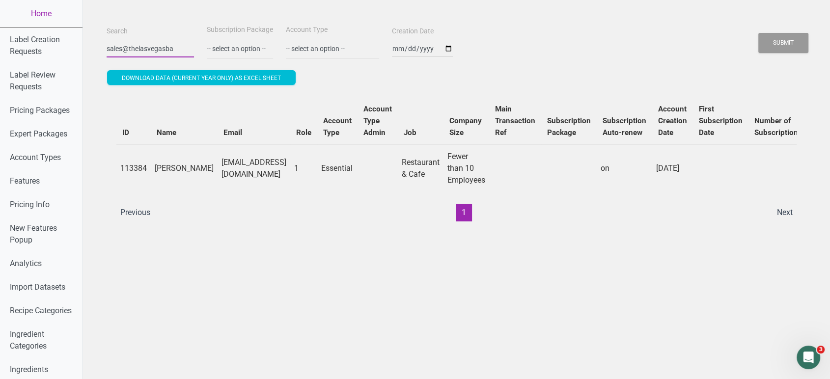
scroll to position [0, 0]
type input "s"
paste input "[EMAIL_ADDRESS][DOMAIN_NAME]"
click at [759, 33] on button "Submit" at bounding box center [784, 43] width 50 height 20
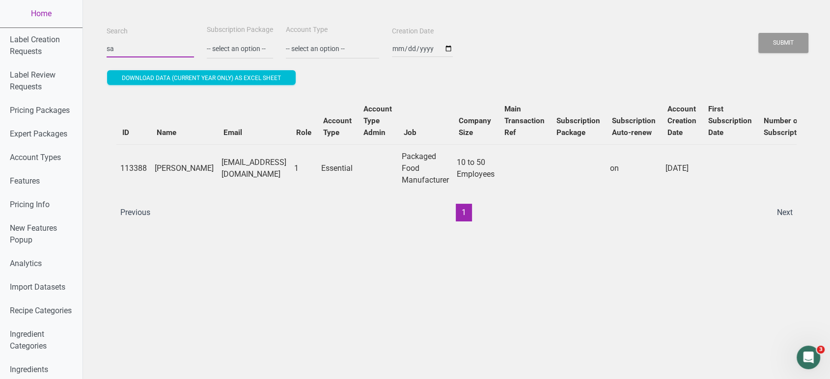
type input "s"
paste input "[PERSON_NAME][EMAIL_ADDRESS][PERSON_NAME][DOMAIN_NAME]"
click at [759, 33] on button "Submit" at bounding box center [784, 43] width 50 height 20
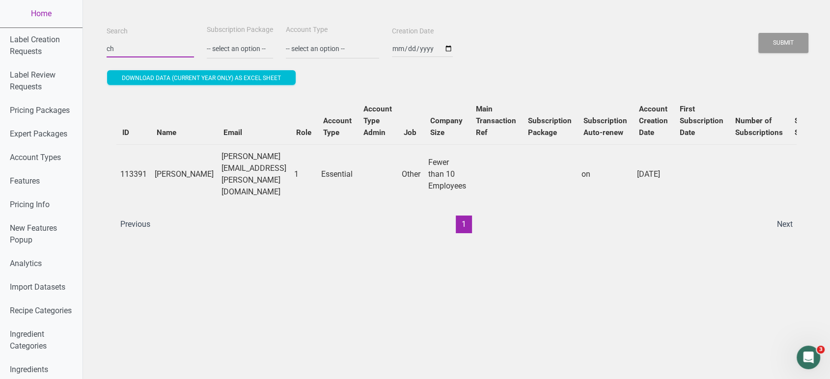
type input "c"
paste input "[PERSON_NAME][EMAIL_ADDRESS][DOMAIN_NAME]"
click at [759, 33] on button "Submit" at bounding box center [784, 43] width 50 height 20
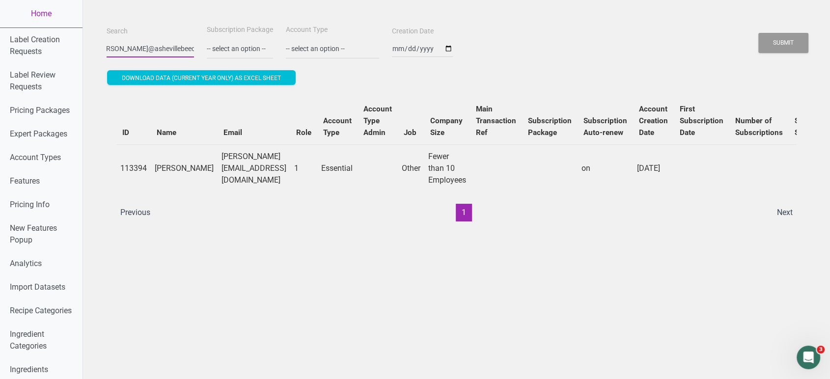
scroll to position [0, 0]
type input "j"
paste input "[EMAIL_ADDRESS][DOMAIN_NAME]"
click at [759, 33] on button "Submit" at bounding box center [784, 43] width 50 height 20
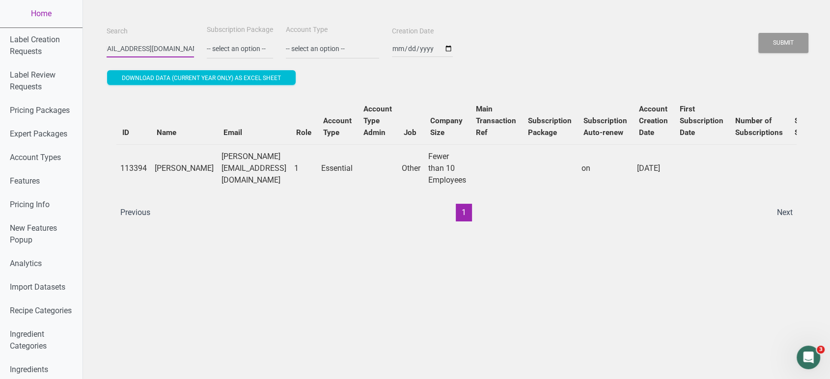
click at [759, 33] on button "Submit" at bounding box center [784, 43] width 50 height 20
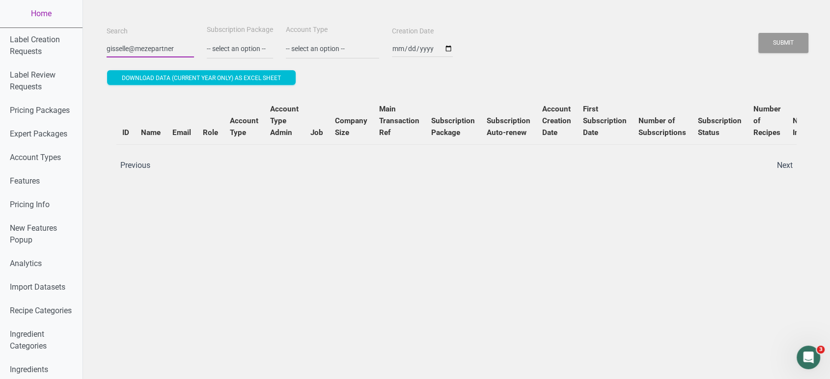
scroll to position [0, 0]
type input "g"
paste input "[EMAIL_ADDRESS][DOMAIN_NAME]"
click at [759, 33] on button "Submit" at bounding box center [784, 43] width 50 height 20
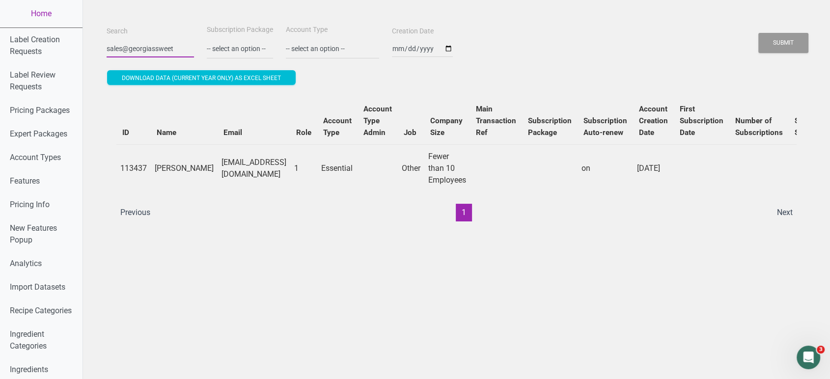
scroll to position [0, 0]
type input "s"
paste input "[PERSON_NAME][EMAIL_ADDRESS][DOMAIN_NAME]"
type input "[PERSON_NAME][EMAIL_ADDRESS][DOMAIN_NAME]"
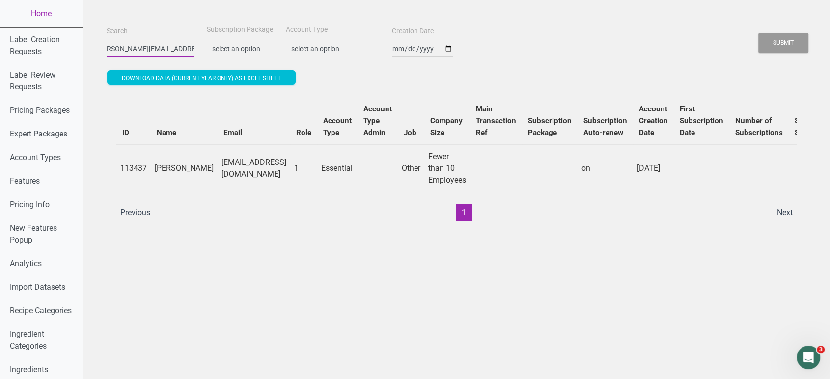
click at [759, 33] on button "Submit" at bounding box center [784, 43] width 50 height 20
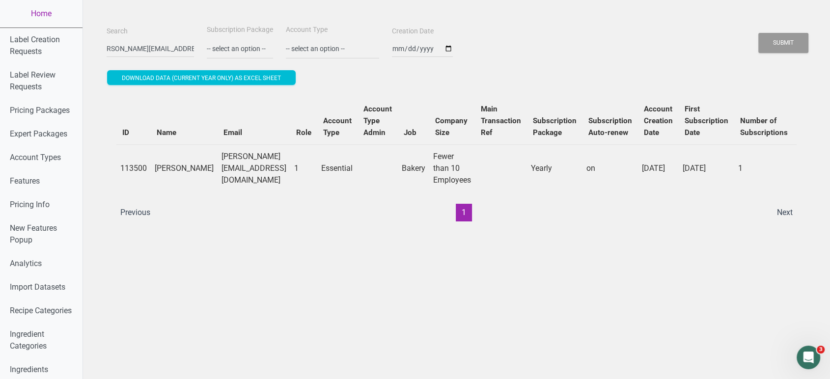
scroll to position [0, 0]
click at [57, 6] on link "Home" at bounding box center [41, 14] width 83 height 28
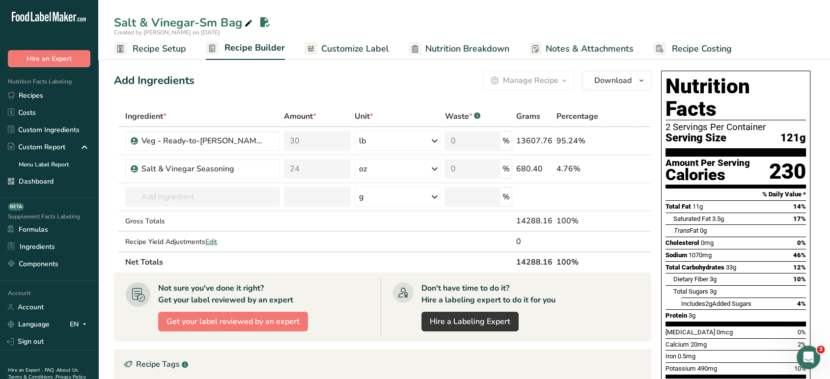
click at [160, 47] on span "Recipe Setup" at bounding box center [160, 48] width 54 height 13
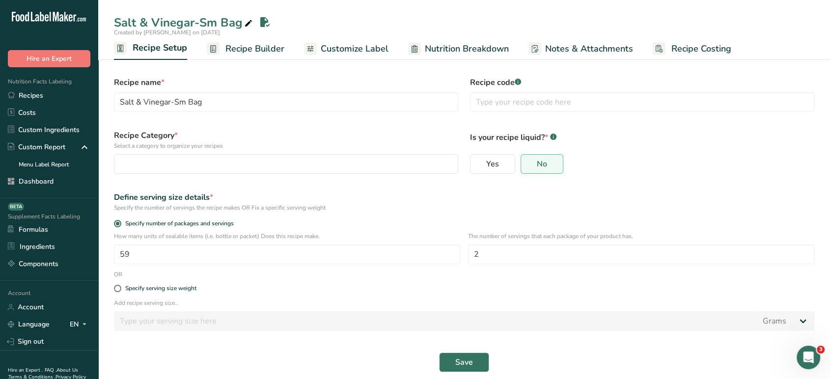
click at [249, 47] on span "Recipe Builder" at bounding box center [255, 48] width 59 height 13
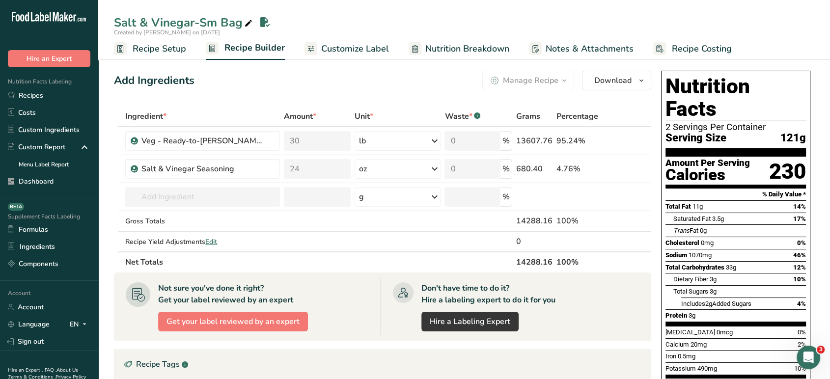
click at [172, 50] on span "Recipe Setup" at bounding box center [160, 48] width 54 height 13
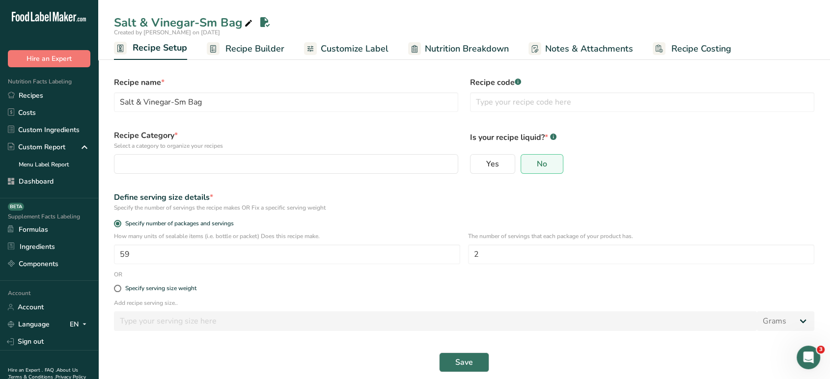
click at [244, 45] on span "Recipe Builder" at bounding box center [255, 48] width 59 height 13
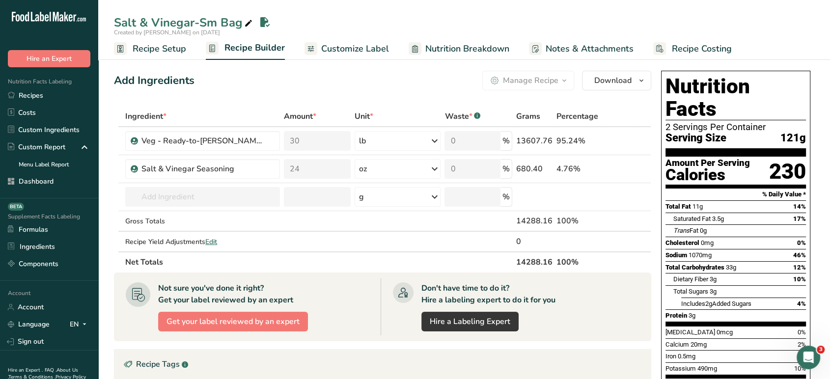
click at [168, 38] on link "Recipe Setup" at bounding box center [150, 49] width 72 height 22
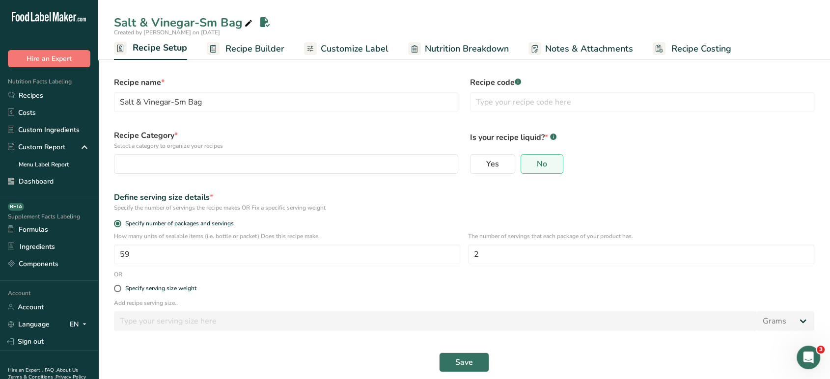
click at [256, 46] on span "Recipe Builder" at bounding box center [255, 48] width 59 height 13
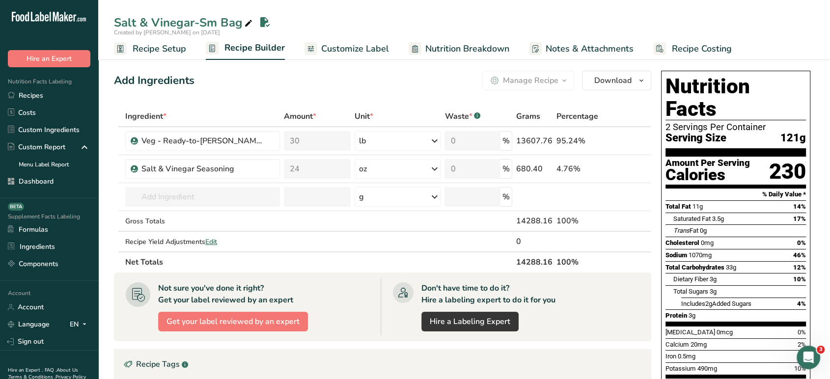
drag, startPoint x: 244, startPoint y: 21, endPoint x: 118, endPoint y: 24, distance: 125.8
click at [118, 24] on div "Salt & Vinegar-Sm Bag" at bounding box center [184, 23] width 141 height 18
drag, startPoint x: 167, startPoint y: 18, endPoint x: 255, endPoint y: 18, distance: 88.0
click at [255, 18] on input "Salt & Vinegar-Sm Bag" at bounding box center [456, 25] width 685 height 18
drag, startPoint x: 503, startPoint y: 219, endPoint x: 552, endPoint y: 220, distance: 49.1
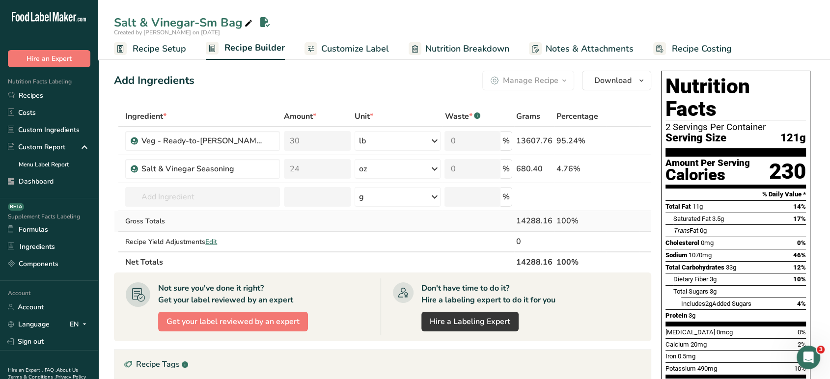
click at [552, 220] on tr "Gross Totals 14288.16 100%" at bounding box center [382, 221] width 537 height 21
copy tr "14288.16"
